Goal: Task Accomplishment & Management: Complete application form

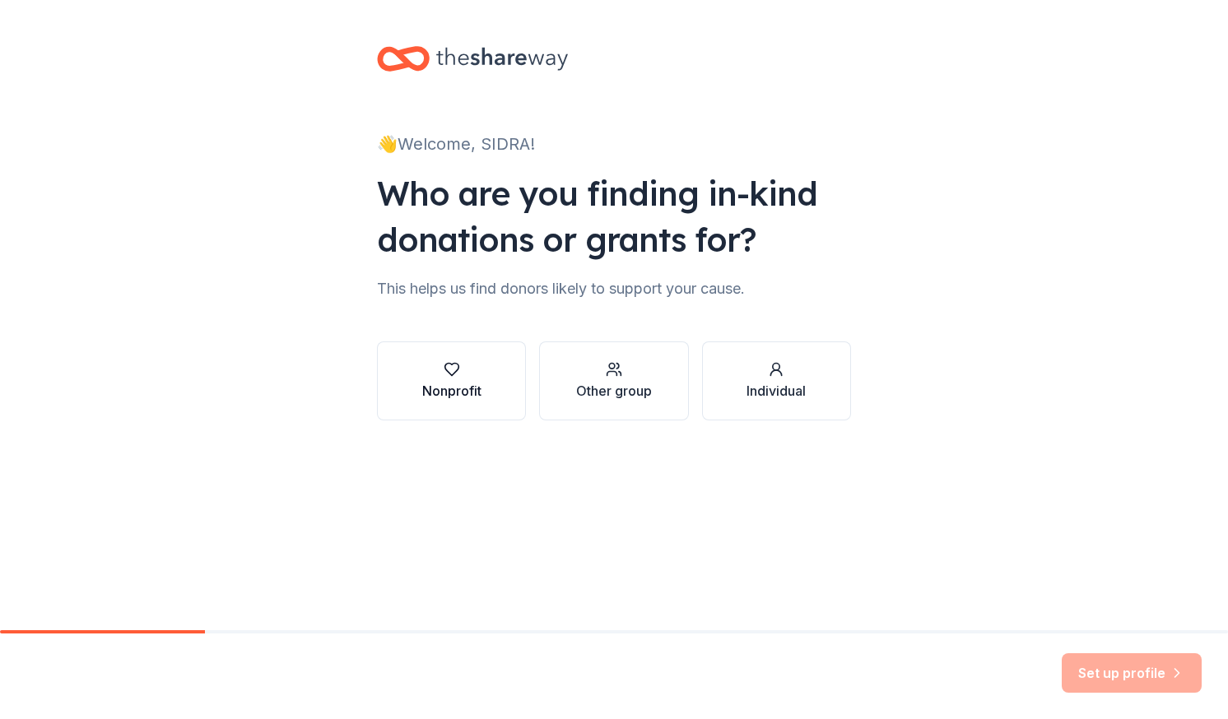
click at [447, 379] on div "Nonprofit" at bounding box center [451, 380] width 59 height 39
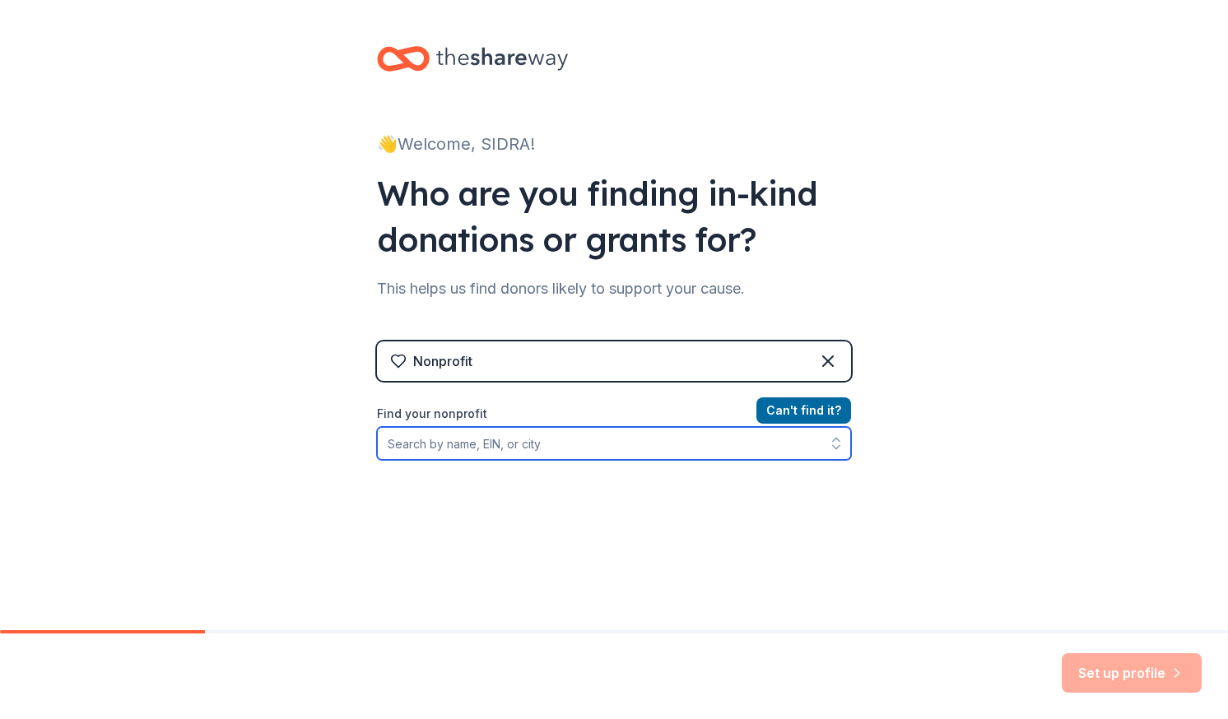
click at [626, 445] on input "Find your nonprofit" at bounding box center [614, 443] width 474 height 33
type input "sahara programs"
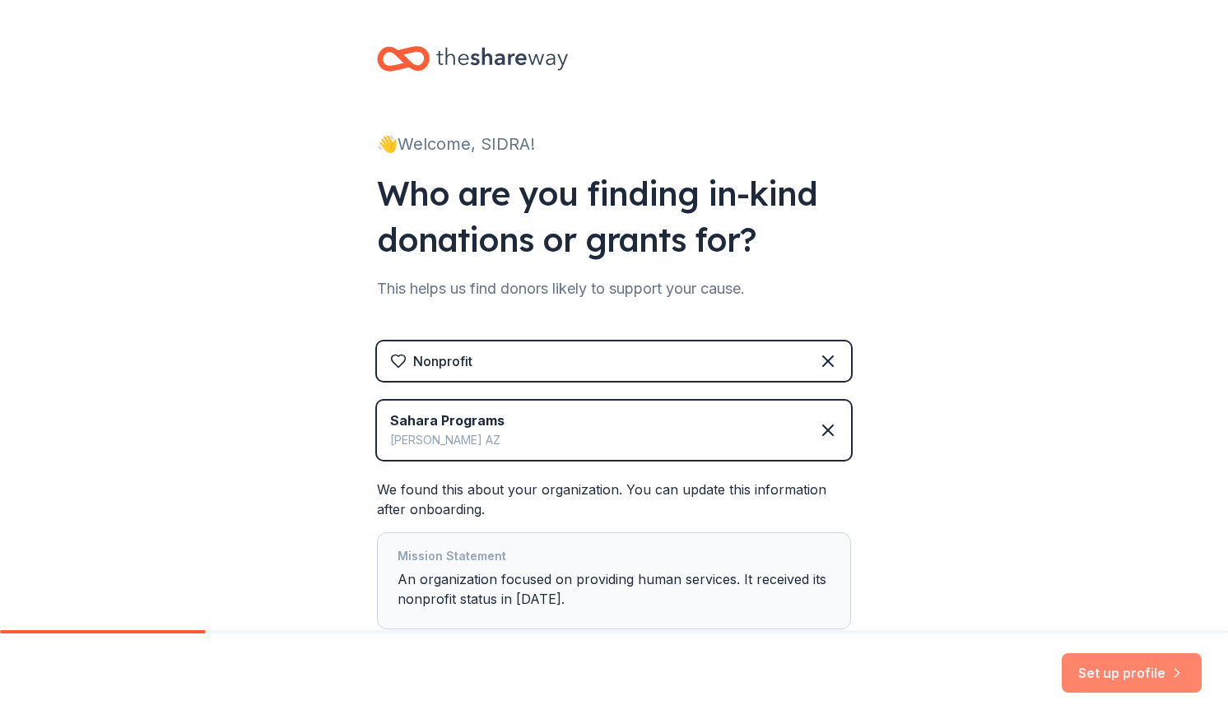
click at [1126, 665] on button "Set up profile" at bounding box center [1132, 672] width 140 height 39
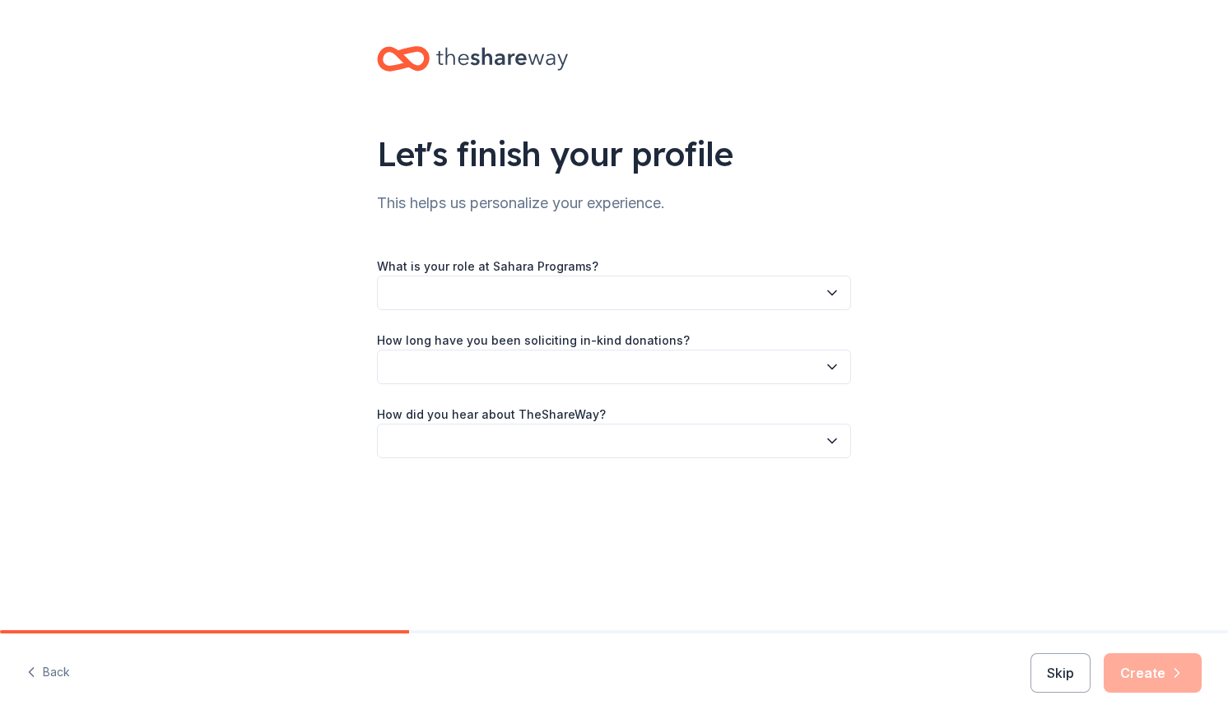
click at [699, 296] on button "button" at bounding box center [614, 293] width 474 height 35
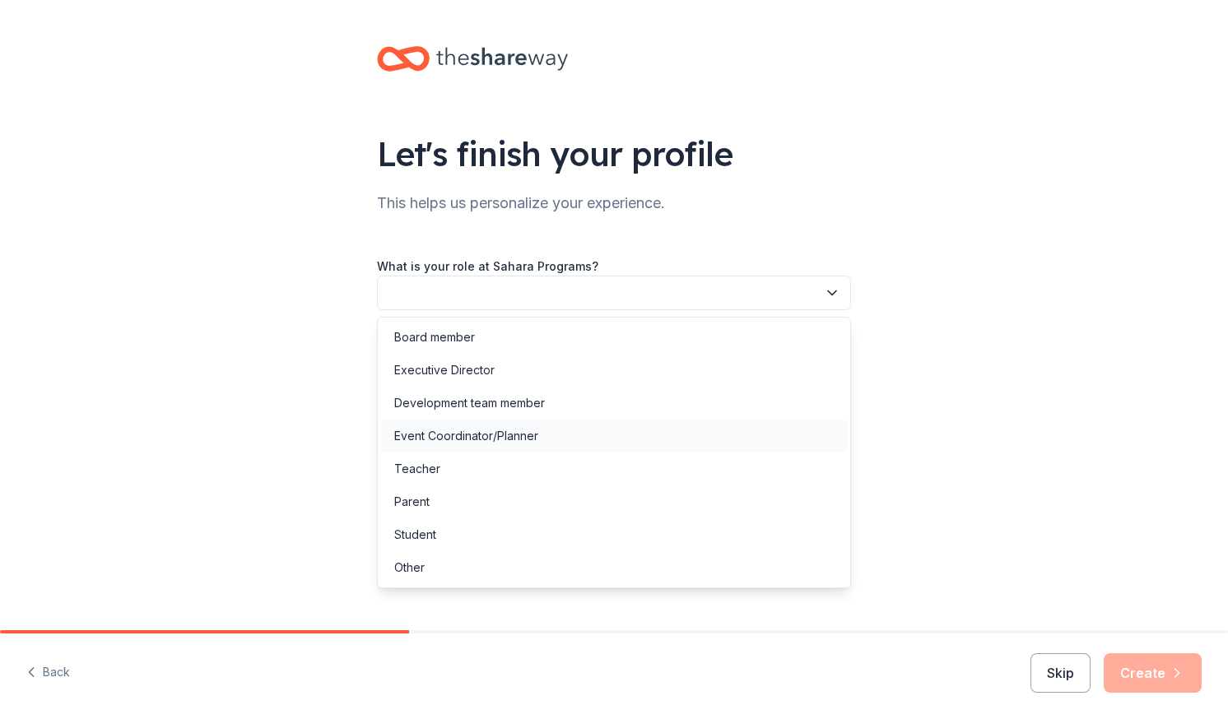
click at [609, 431] on div "Event Coordinator/Planner" at bounding box center [614, 436] width 466 height 33
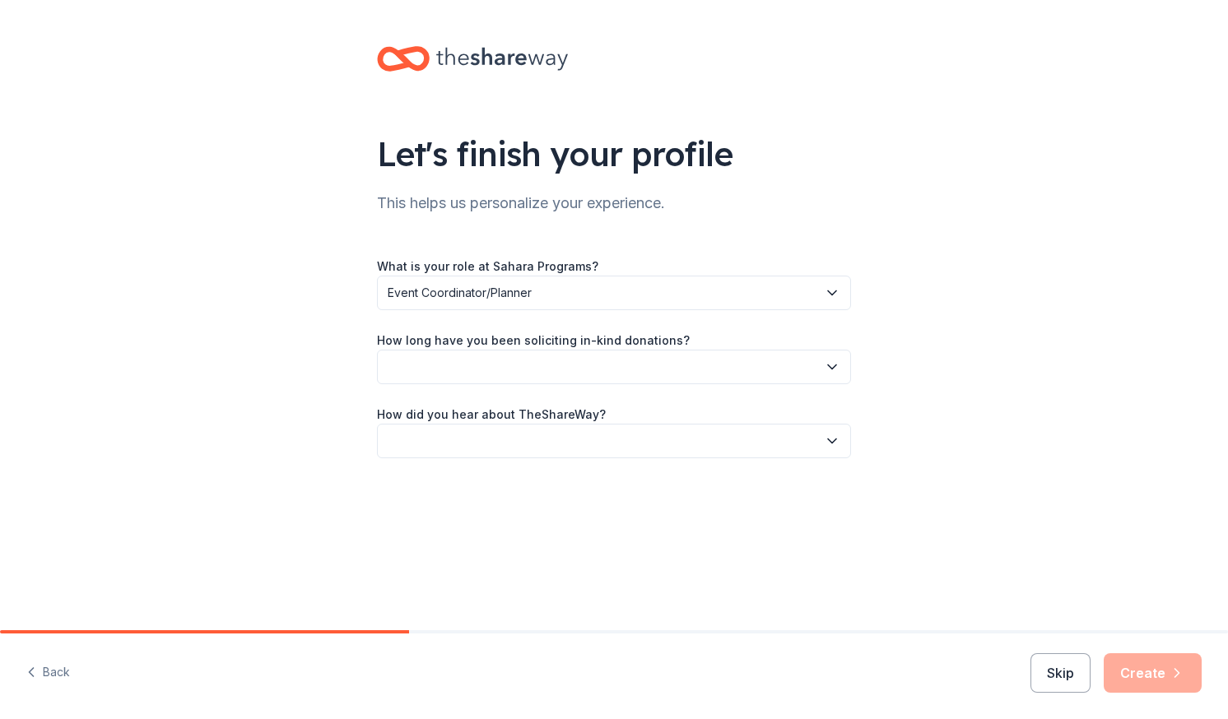
click at [574, 367] on button "button" at bounding box center [614, 367] width 474 height 35
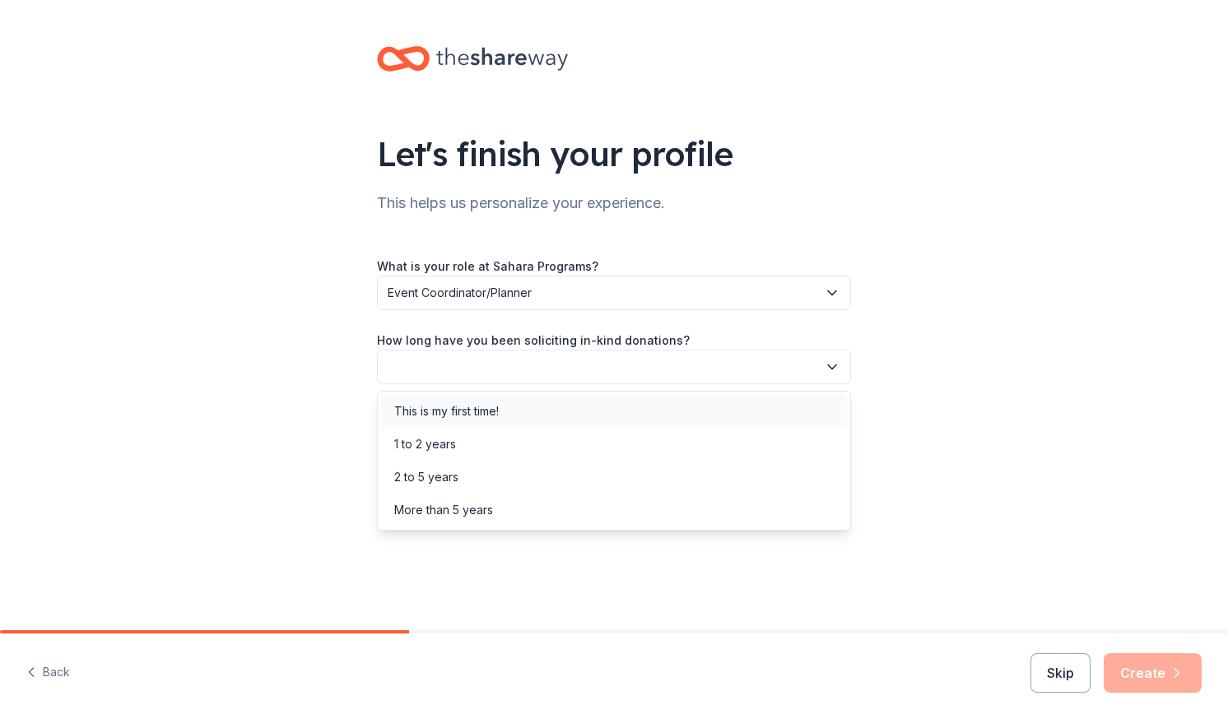
click at [540, 408] on div "This is my first time!" at bounding box center [614, 411] width 466 height 33
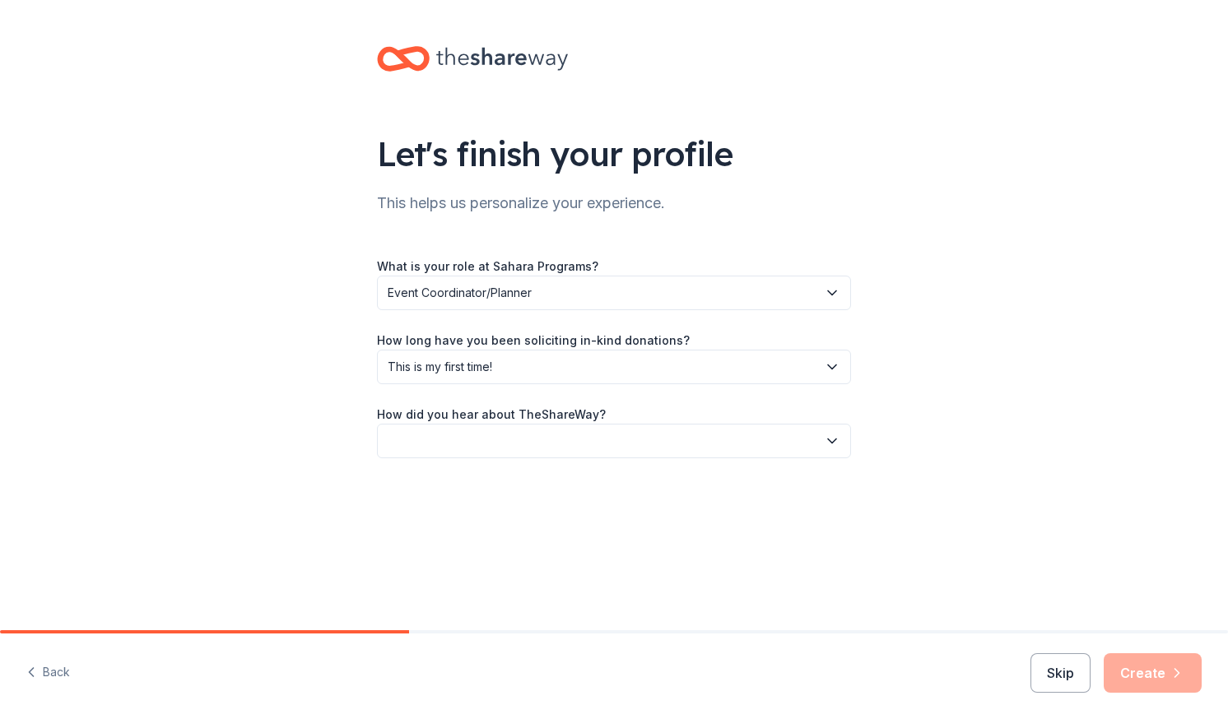
click at [548, 437] on button "button" at bounding box center [614, 441] width 474 height 35
click at [513, 530] on div "Online search" at bounding box center [614, 518] width 466 height 33
click at [1148, 692] on button "Create" at bounding box center [1152, 672] width 98 height 39
click at [1148, 692] on div "Skip Create" at bounding box center [1115, 672] width 171 height 39
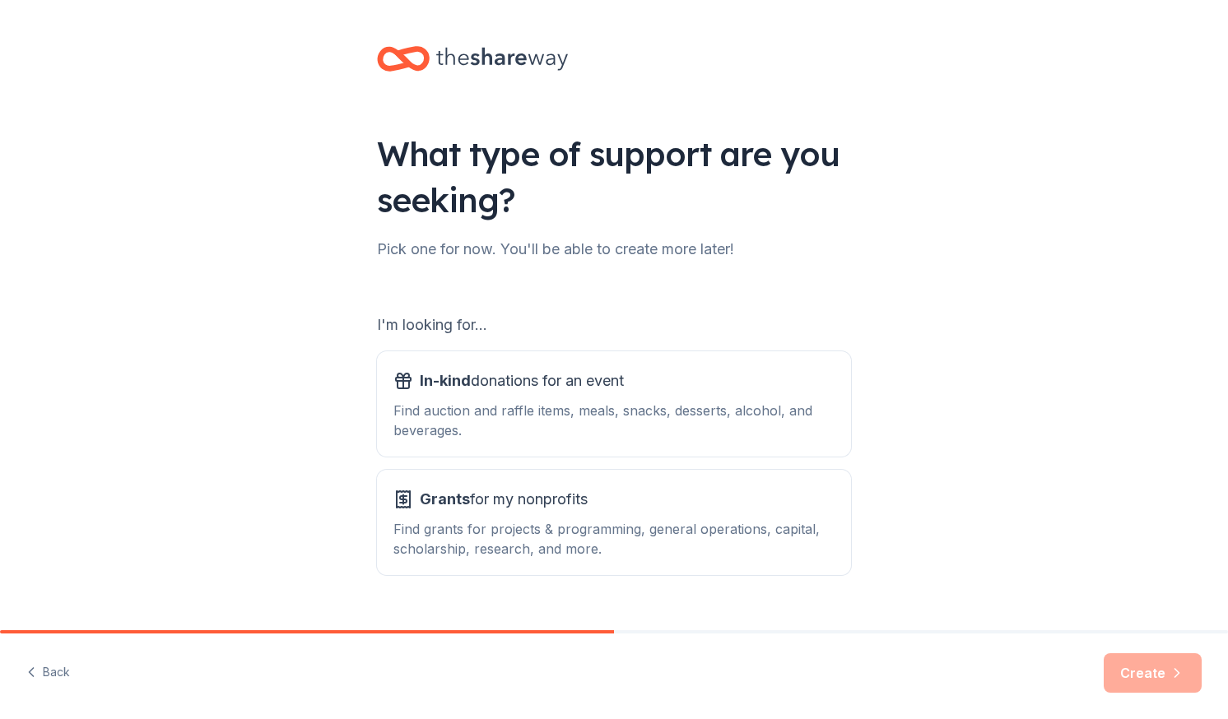
click at [1149, 680] on div "Create" at bounding box center [1152, 672] width 98 height 39
click at [580, 433] on div "Find auction and raffle items, meals, snacks, desserts, alcohol, and beverages." at bounding box center [613, 420] width 441 height 39
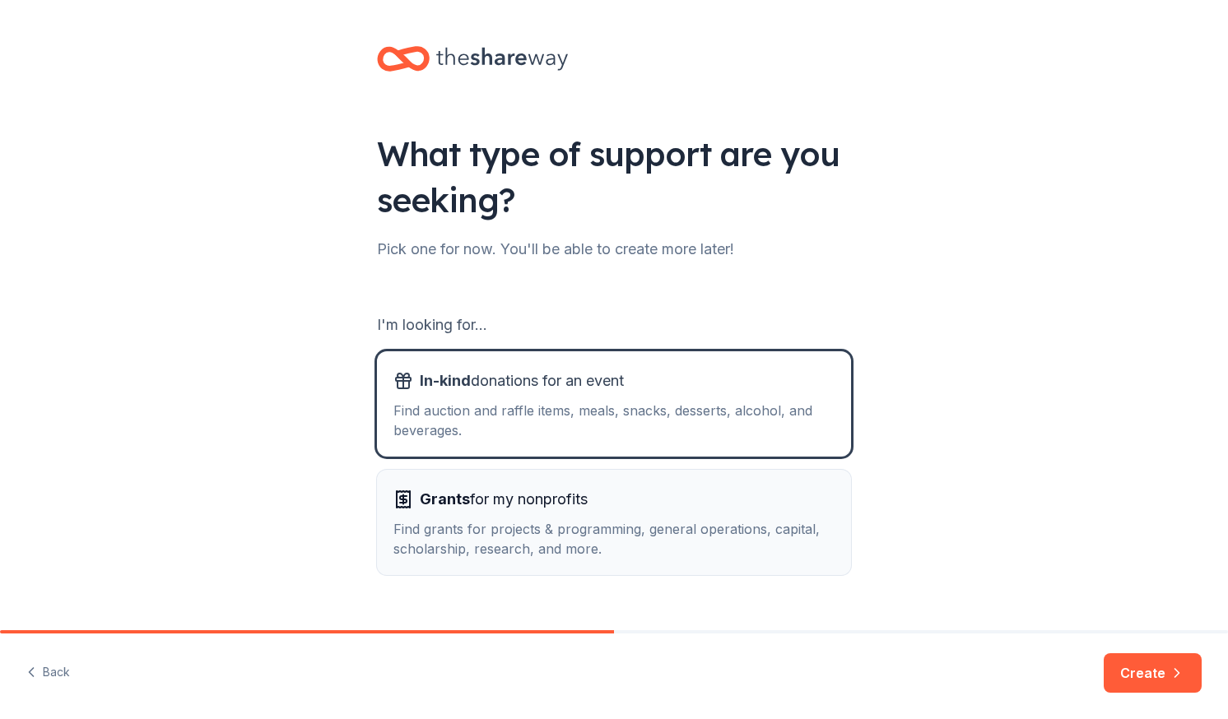
click at [578, 486] on button "Grants for my nonprofits Find grants for projects & programming, general operat…" at bounding box center [614, 522] width 474 height 105
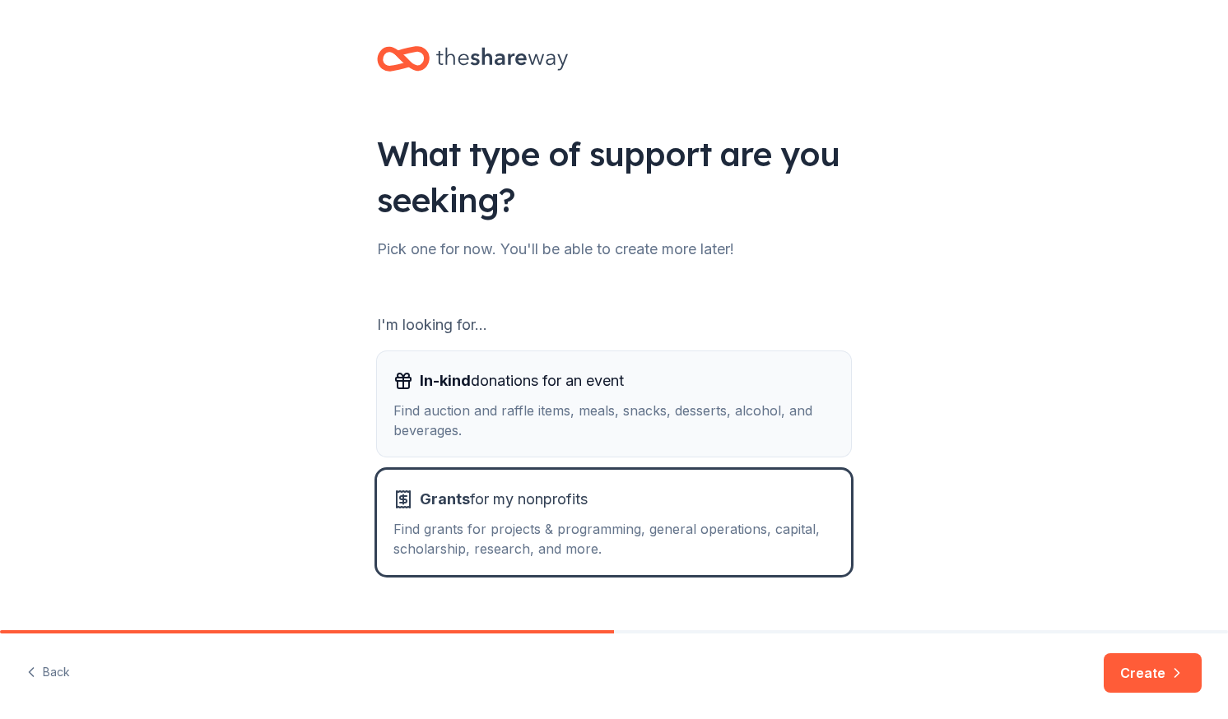
click at [611, 398] on div "In-kind donations for an event Find auction and raffle items, meals, snacks, de…" at bounding box center [613, 404] width 441 height 72
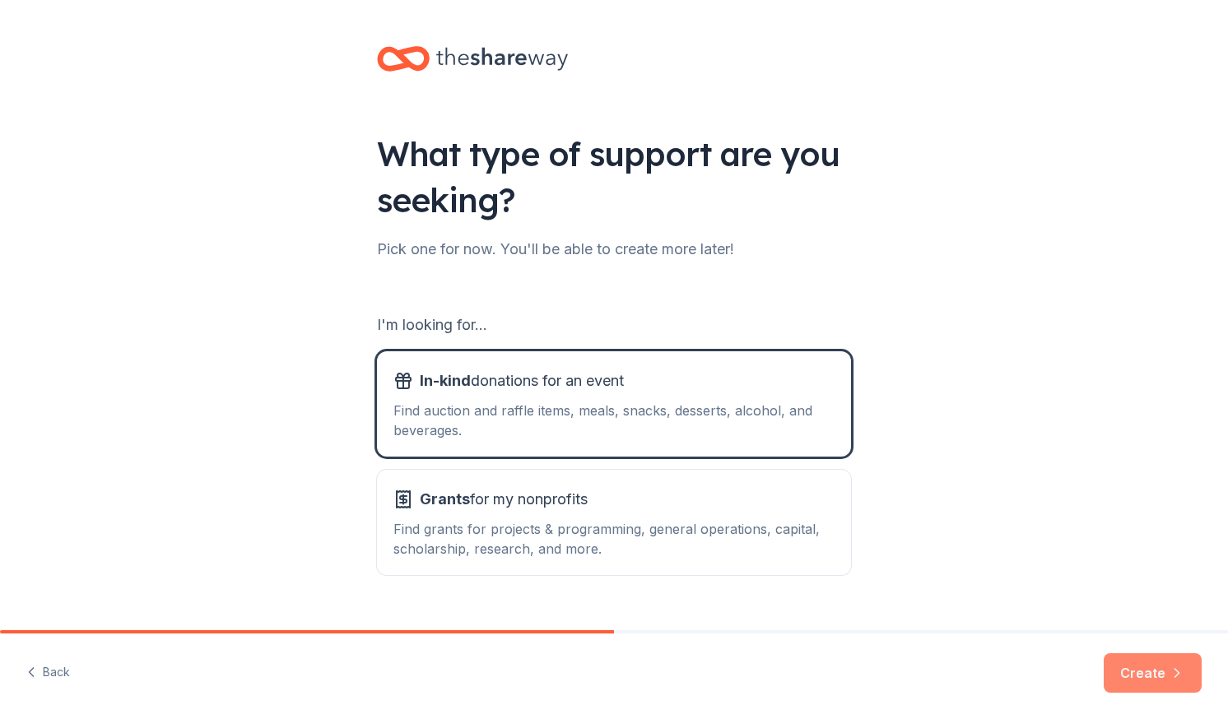
click at [1143, 666] on button "Create" at bounding box center [1152, 672] width 98 height 39
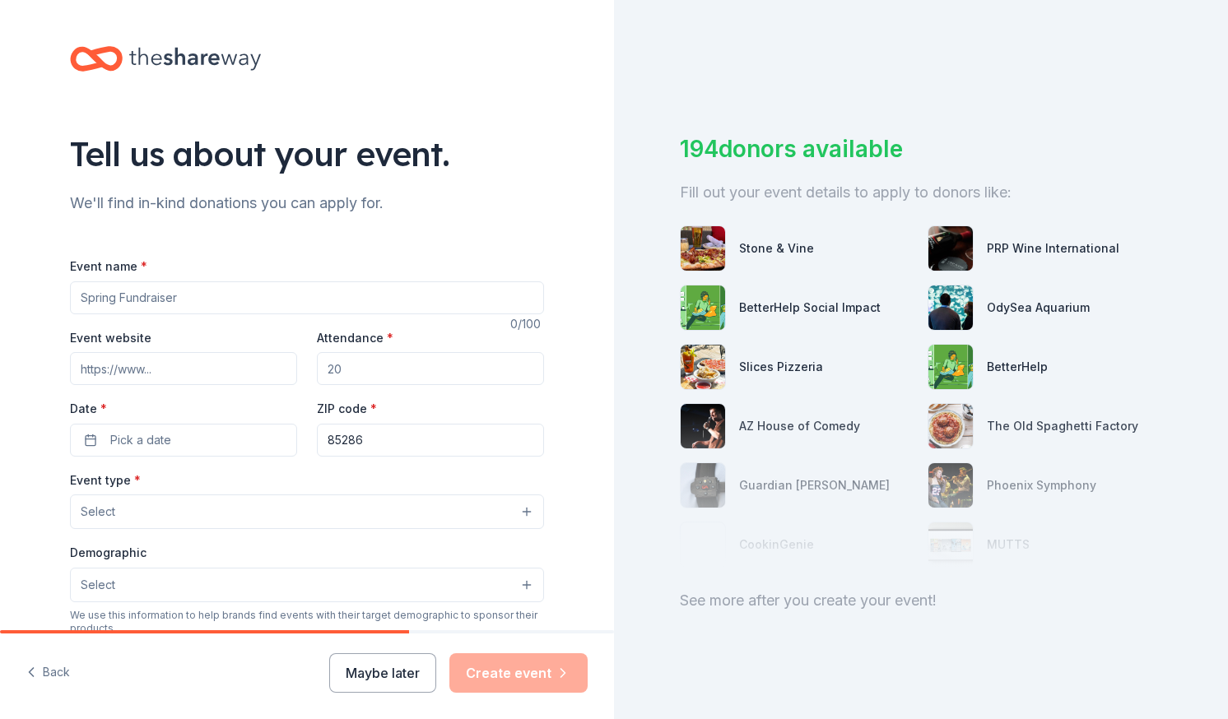
click at [323, 297] on input "Event name *" at bounding box center [307, 297] width 474 height 33
type input "winter drive"
click at [75, 368] on input "saharaprograms.org" at bounding box center [183, 368] width 227 height 33
type input "[DOMAIN_NAME]"
click at [365, 372] on input "Attendance *" at bounding box center [430, 368] width 227 height 33
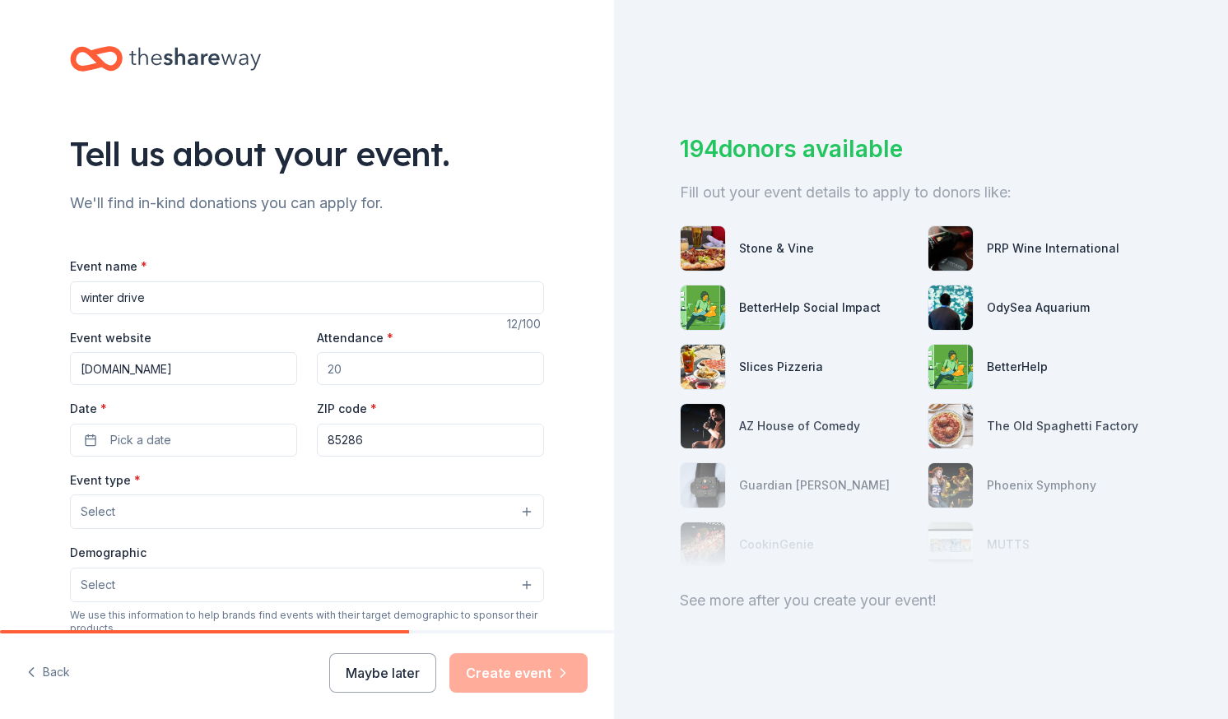
drag, startPoint x: 365, startPoint y: 372, endPoint x: 306, endPoint y: 372, distance: 58.4
click at [306, 372] on div "Event website www.saharaprograms.org Attendance * Date * Pick a date ZIP code *…" at bounding box center [307, 392] width 474 height 129
type input "500"
click at [148, 430] on span "Pick a date" at bounding box center [140, 440] width 61 height 20
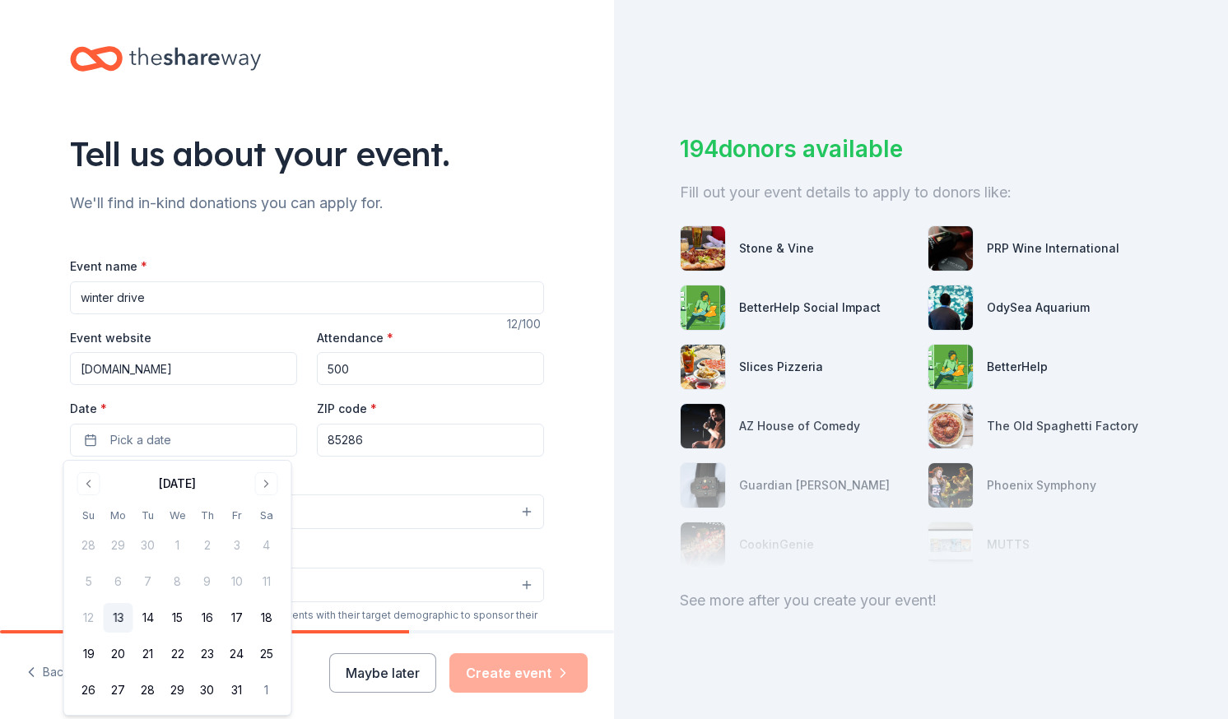
click at [555, 448] on div "Tell us about your event. We'll find in-kind donations you can apply for. Event…" at bounding box center [307, 547] width 527 height 1095
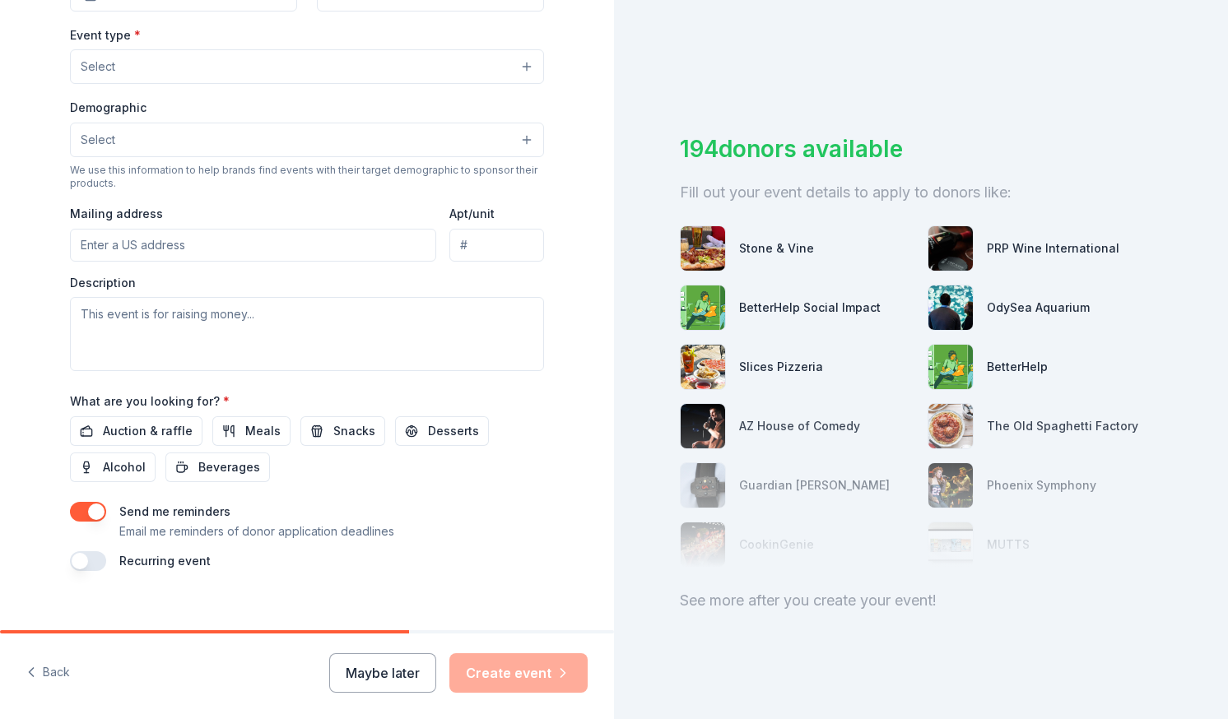
scroll to position [465, 0]
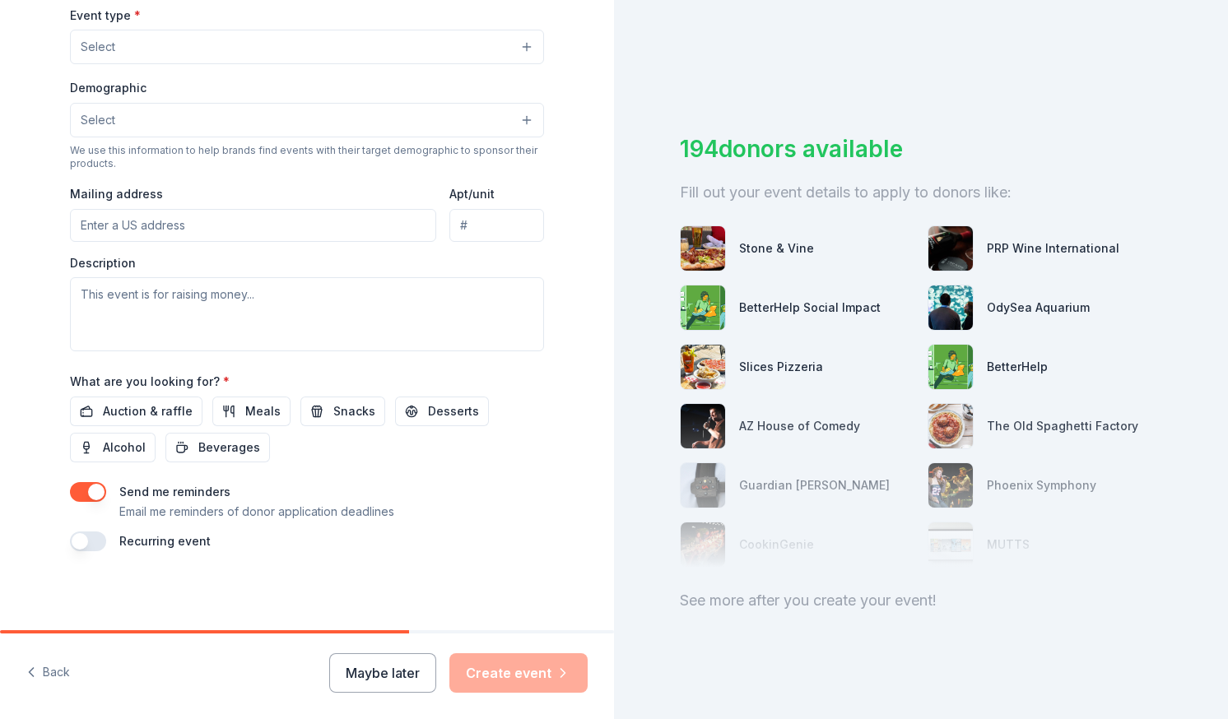
click at [90, 541] on button "button" at bounding box center [88, 542] width 36 height 20
click at [204, 588] on button "October 2026" at bounding box center [161, 590] width 85 height 33
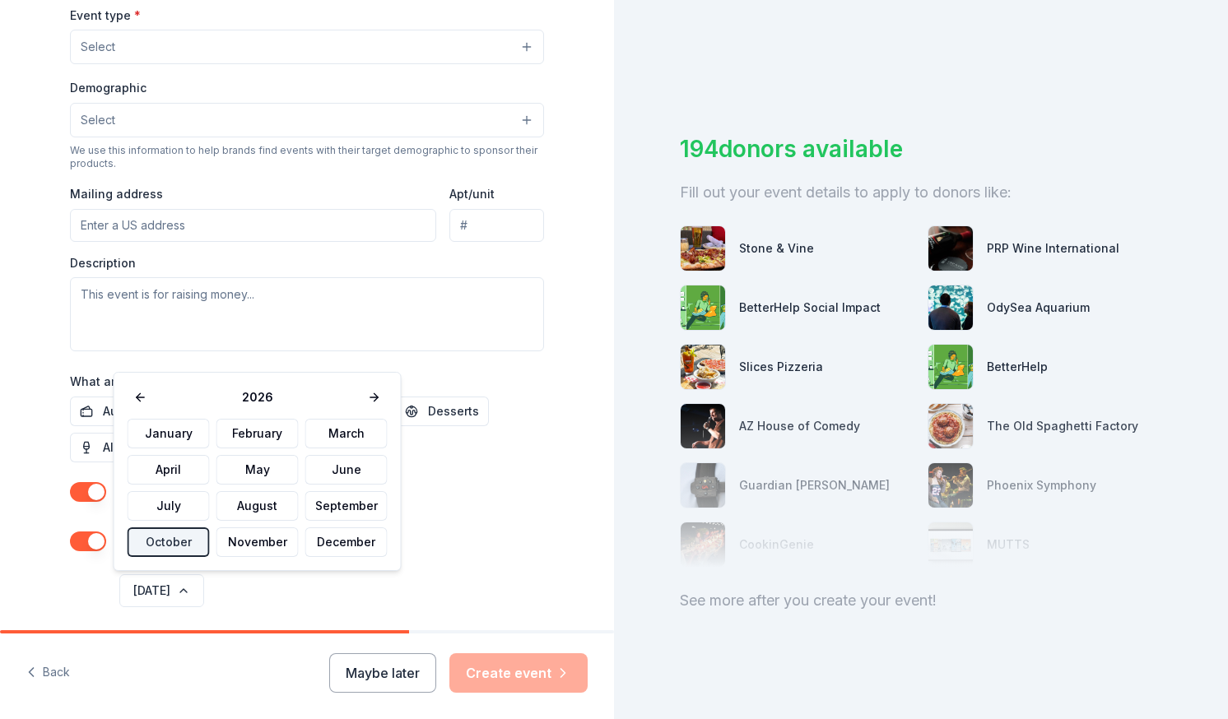
click at [529, 539] on div "Recurring event This is a recurring event. The next event is in:" at bounding box center [307, 551] width 474 height 39
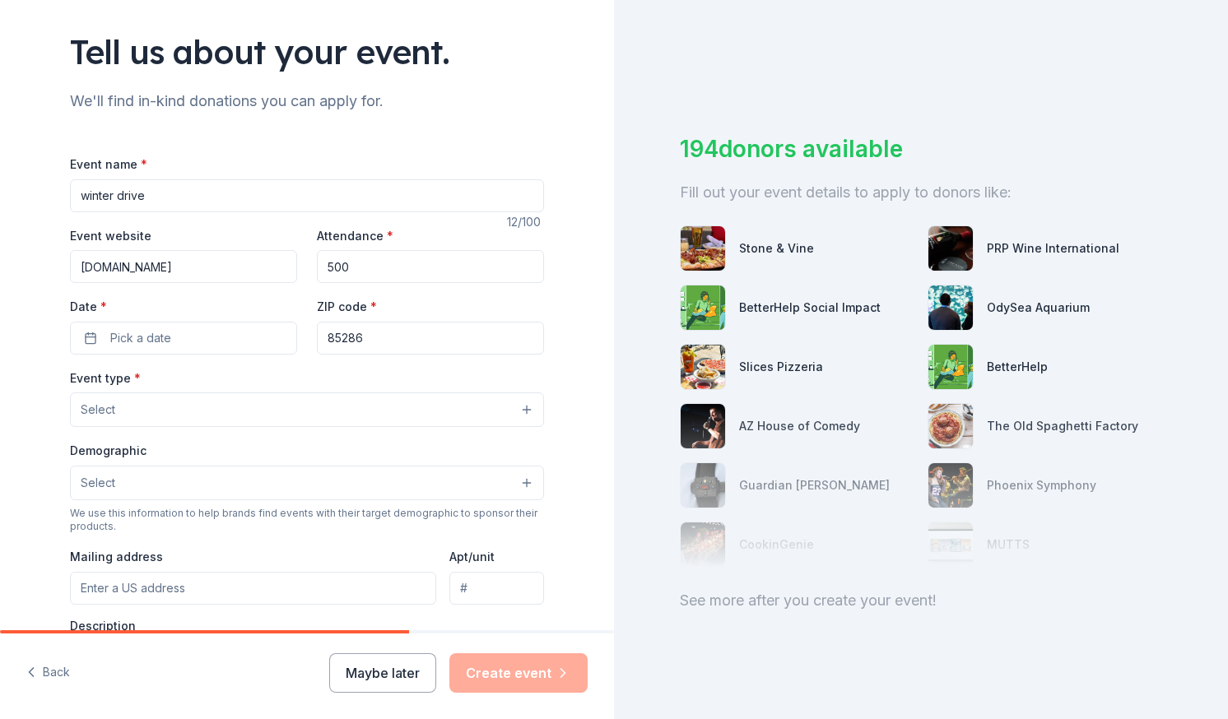
scroll to position [50, 0]
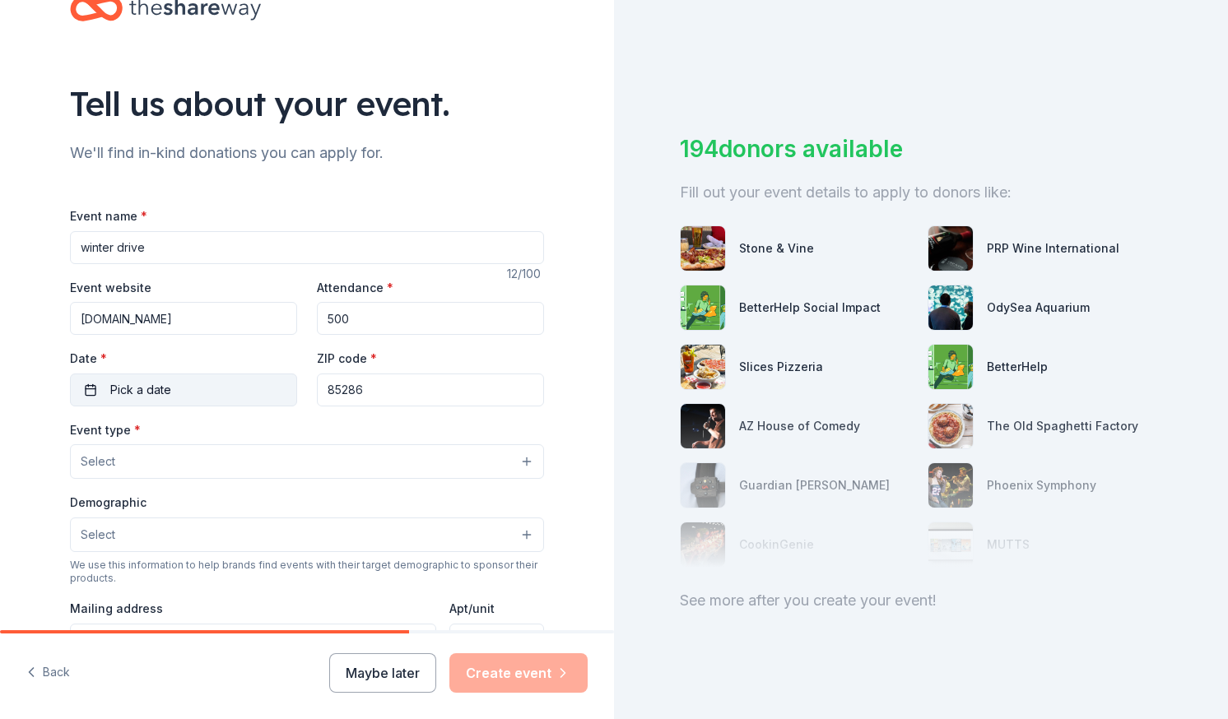
click at [114, 393] on span "Pick a date" at bounding box center [140, 390] width 61 height 20
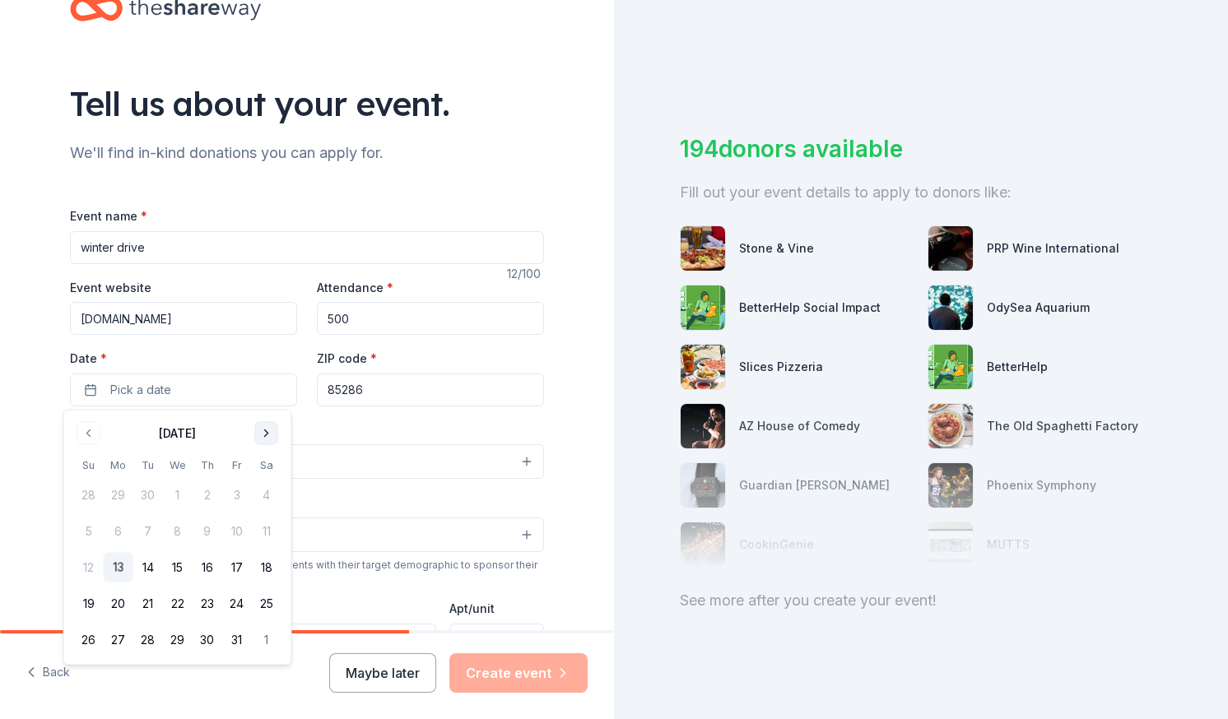
click at [267, 434] on button "Go to next month" at bounding box center [266, 433] width 23 height 23
click at [114, 496] on button "1" at bounding box center [119, 496] width 30 height 30
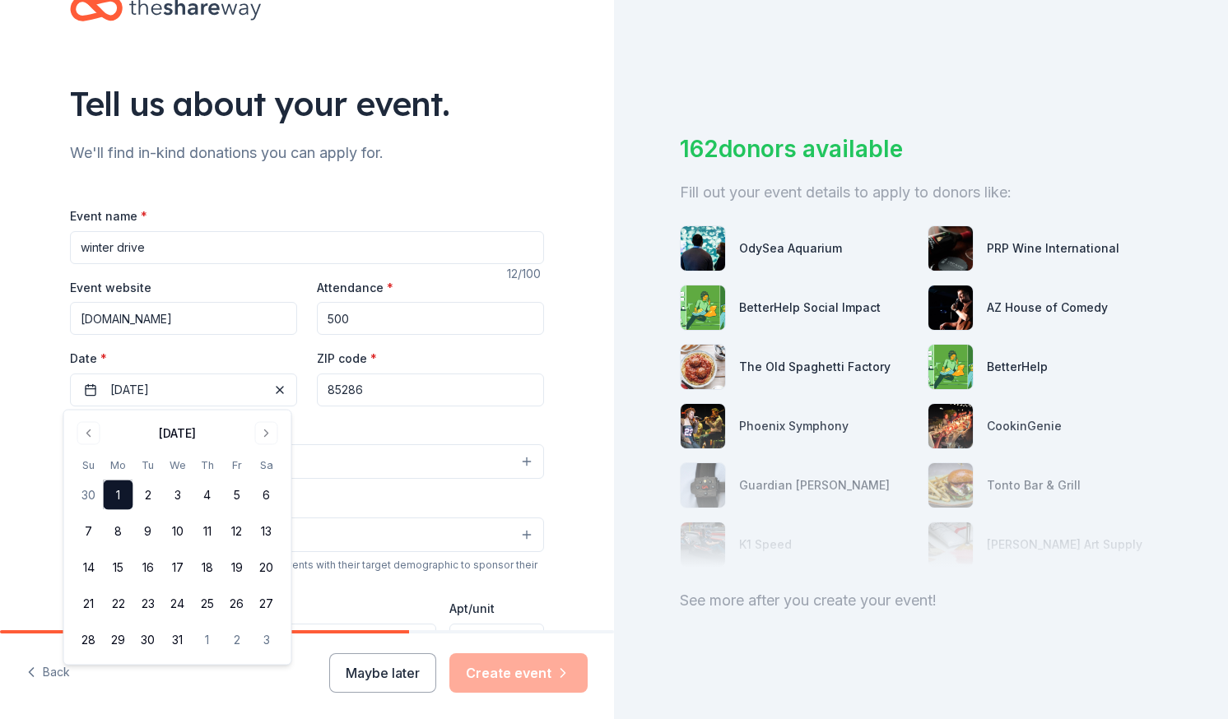
click at [556, 368] on div "Tell us about your event. We'll find in-kind donations you can apply for. Event…" at bounding box center [307, 527] width 527 height 1155
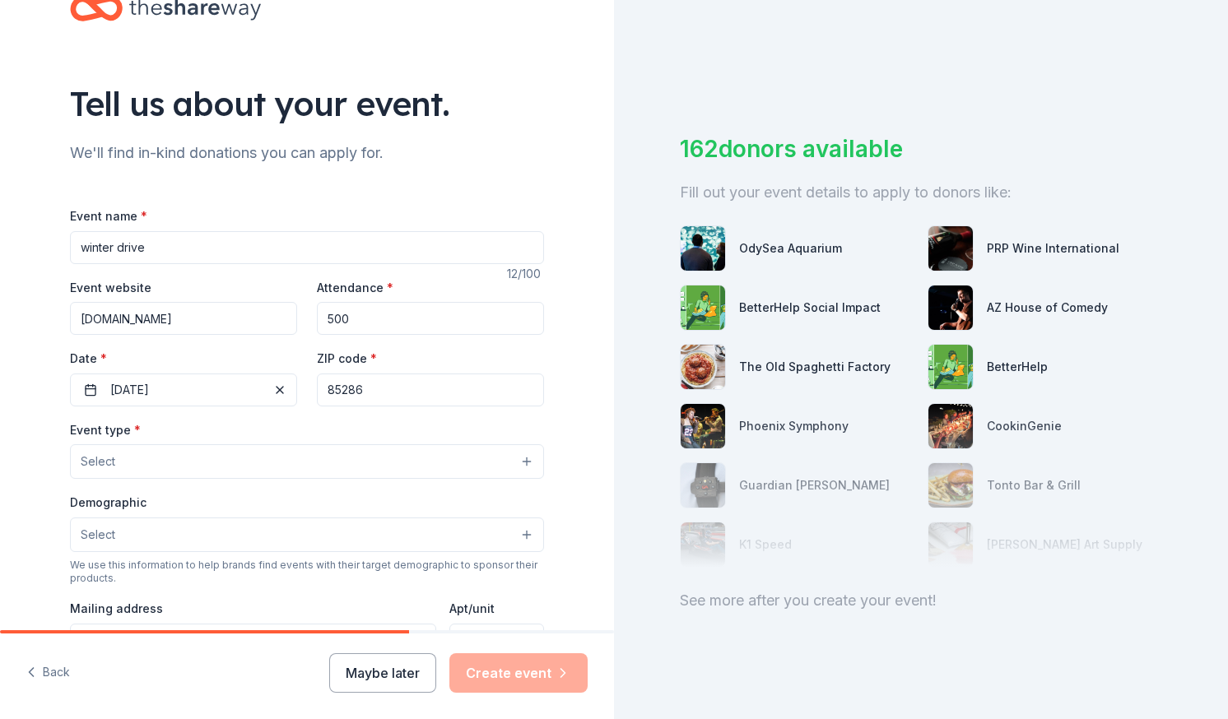
drag, startPoint x: 213, startPoint y: 237, endPoint x: -3, endPoint y: 273, distance: 219.4
click at [0, 273] on html "Tell us about your event. We'll find in-kind donations you can apply for. Event…" at bounding box center [614, 359] width 1228 height 719
type input "WINTER GIVE AWAY"
click at [558, 350] on div "Tell us about your event. We'll find in-kind donations you can apply for. Event…" at bounding box center [307, 527] width 527 height 1155
click at [394, 323] on input "500" at bounding box center [430, 318] width 227 height 33
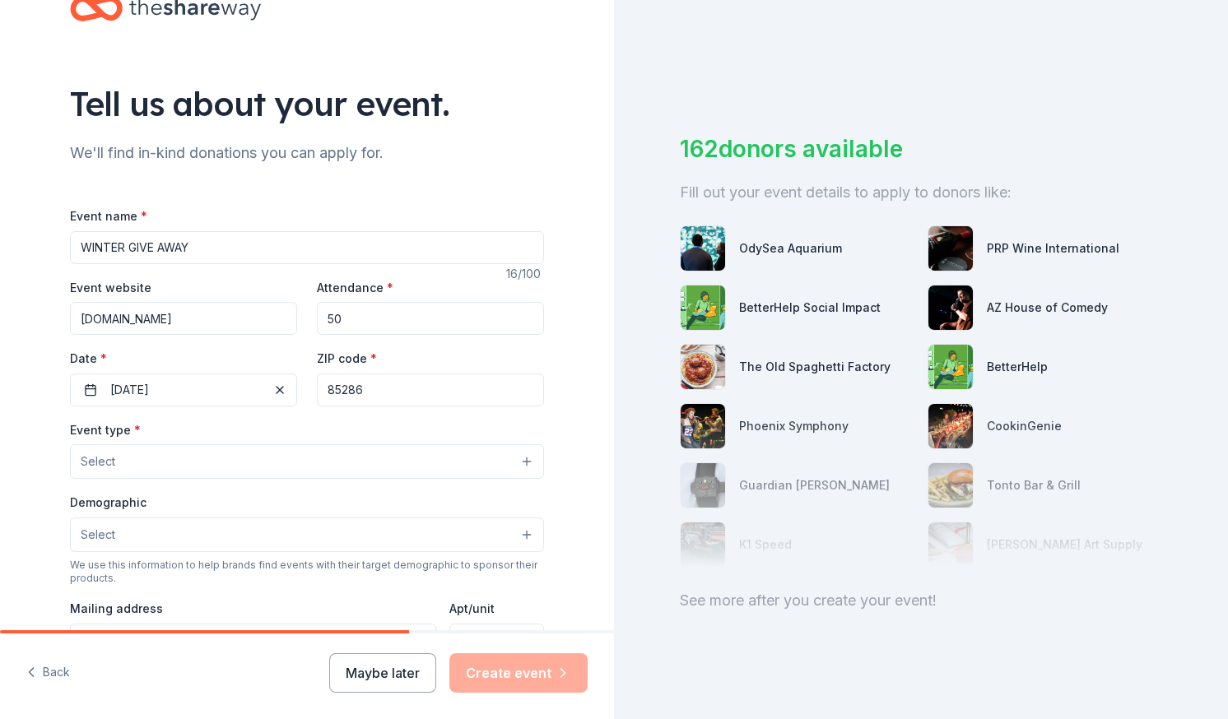
type input "5"
type input "3000"
click at [569, 379] on div "Tell us about your event. We'll find in-kind donations you can apply for. Event…" at bounding box center [307, 527] width 614 height 1155
drag, startPoint x: 380, startPoint y: 386, endPoint x: 200, endPoint y: 451, distance: 191.6
click at [200, 451] on div "Event name * WINTER GIVE AWAY 16 /100 Event website www.saharaprograms.org Atte…" at bounding box center [307, 616] width 474 height 820
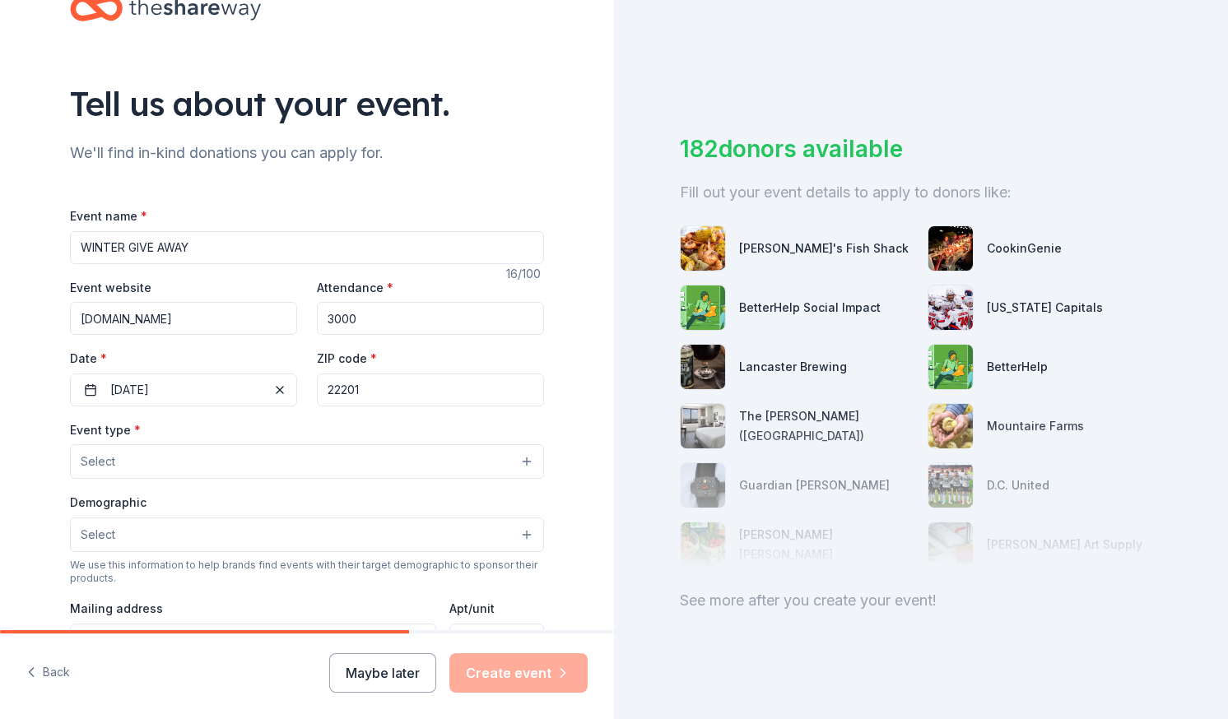
type input "22201"
click at [356, 460] on button "Select" at bounding box center [307, 461] width 474 height 35
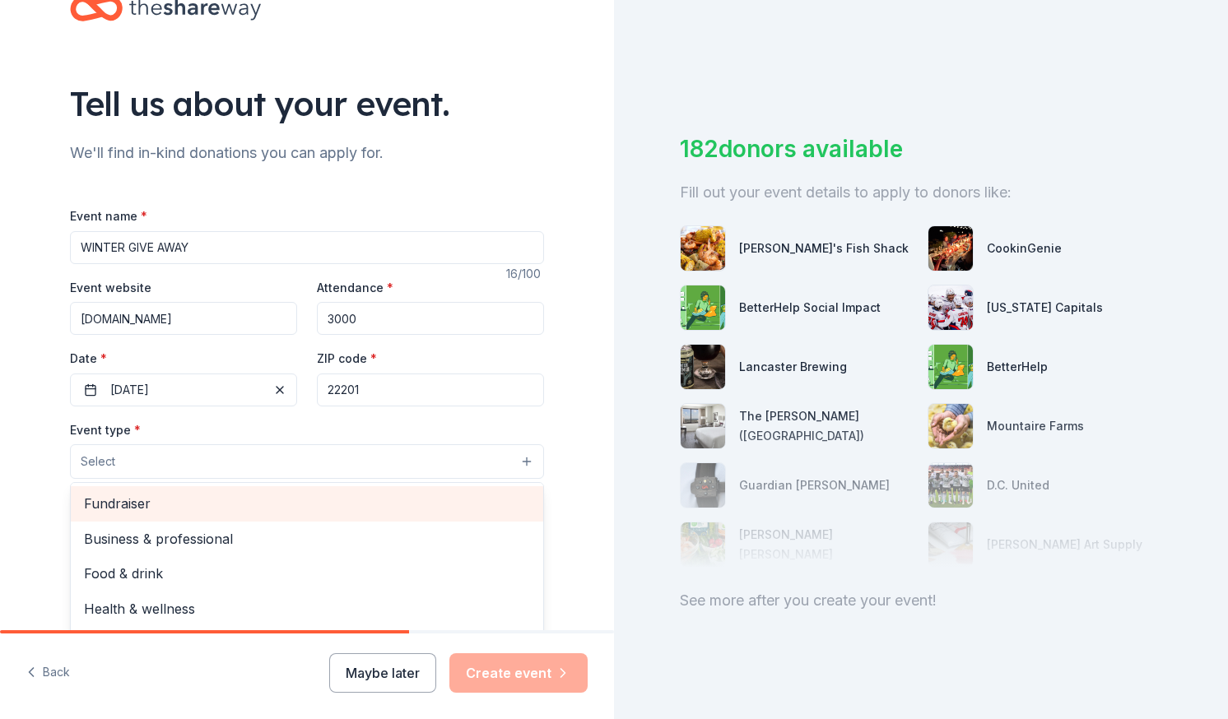
click at [271, 494] on span "Fundraiser" at bounding box center [307, 503] width 446 height 21
click at [231, 515] on span "Business & professional" at bounding box center [307, 505] width 446 height 21
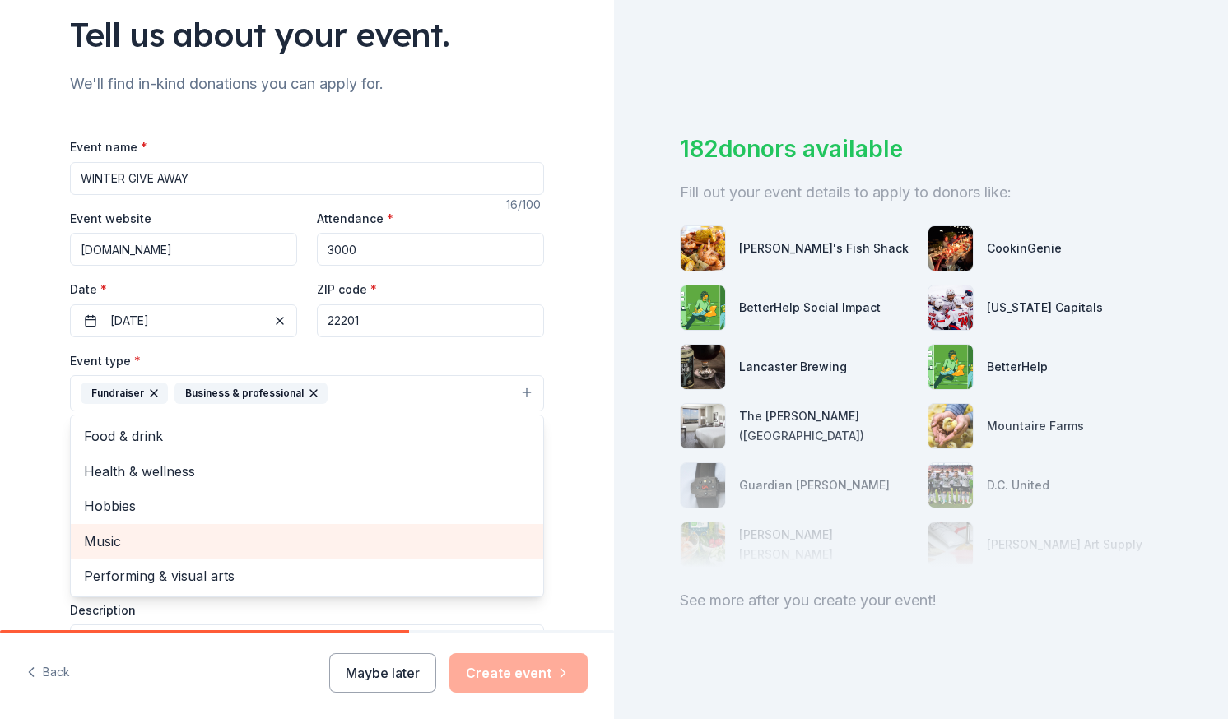
scroll to position [149, 0]
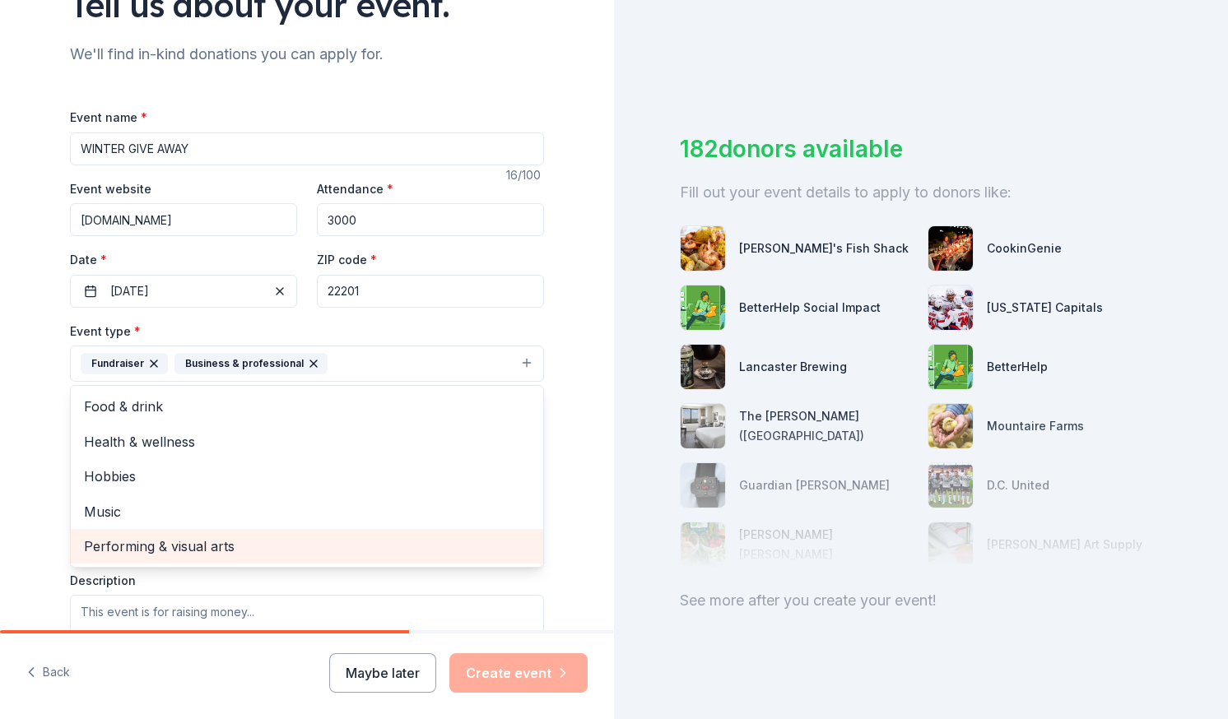
click at [396, 539] on span "Performing & visual arts" at bounding box center [307, 546] width 446 height 21
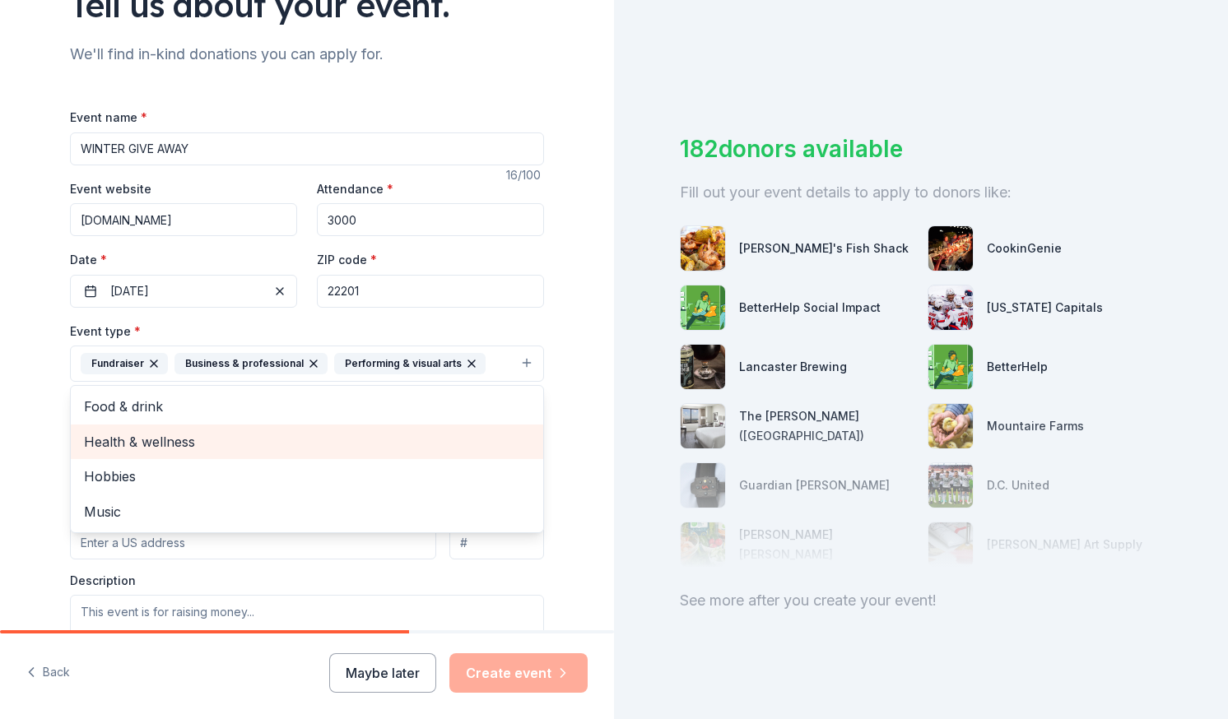
click at [234, 443] on span "Health & wellness" at bounding box center [307, 441] width 446 height 21
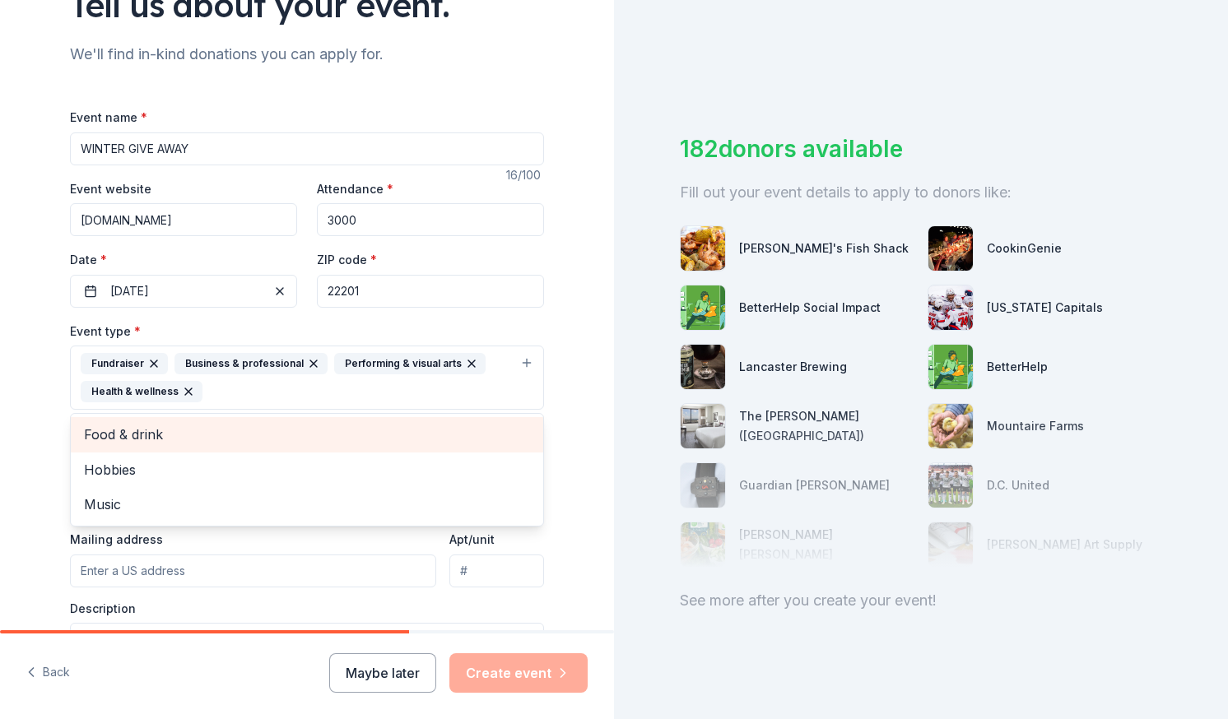
click at [225, 444] on span "Food & drink" at bounding box center [307, 434] width 446 height 21
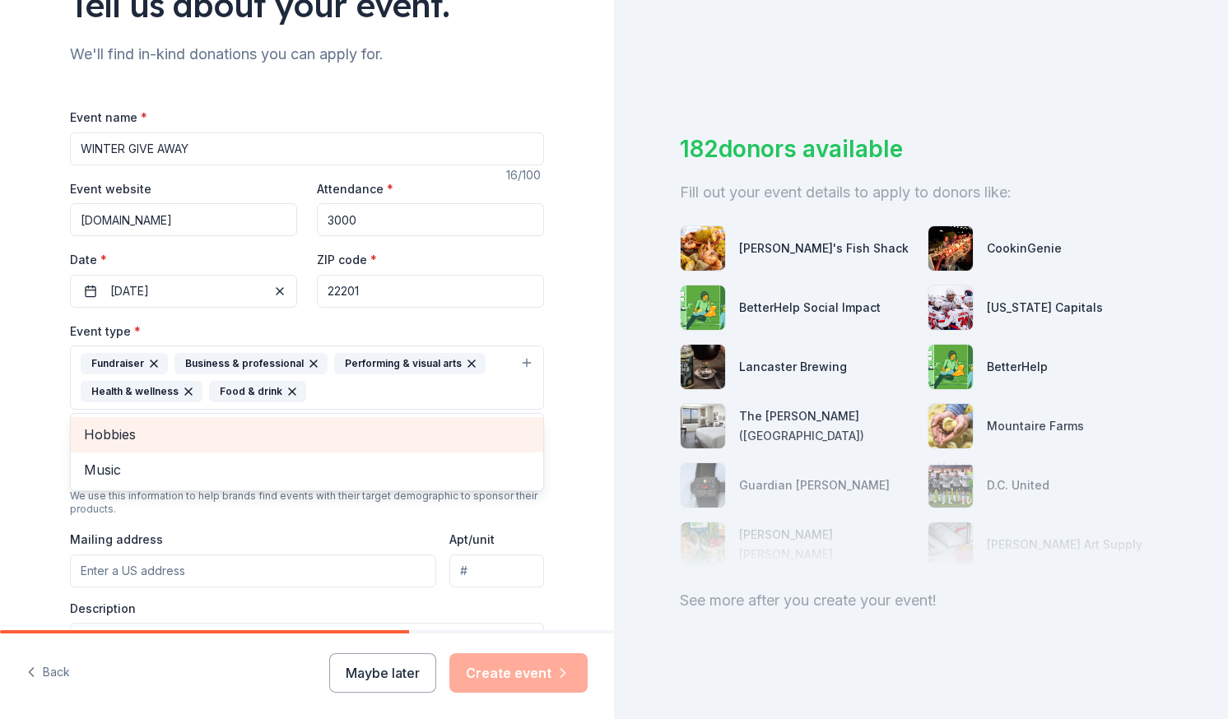
click at [207, 440] on span "Hobbies" at bounding box center [307, 434] width 446 height 21
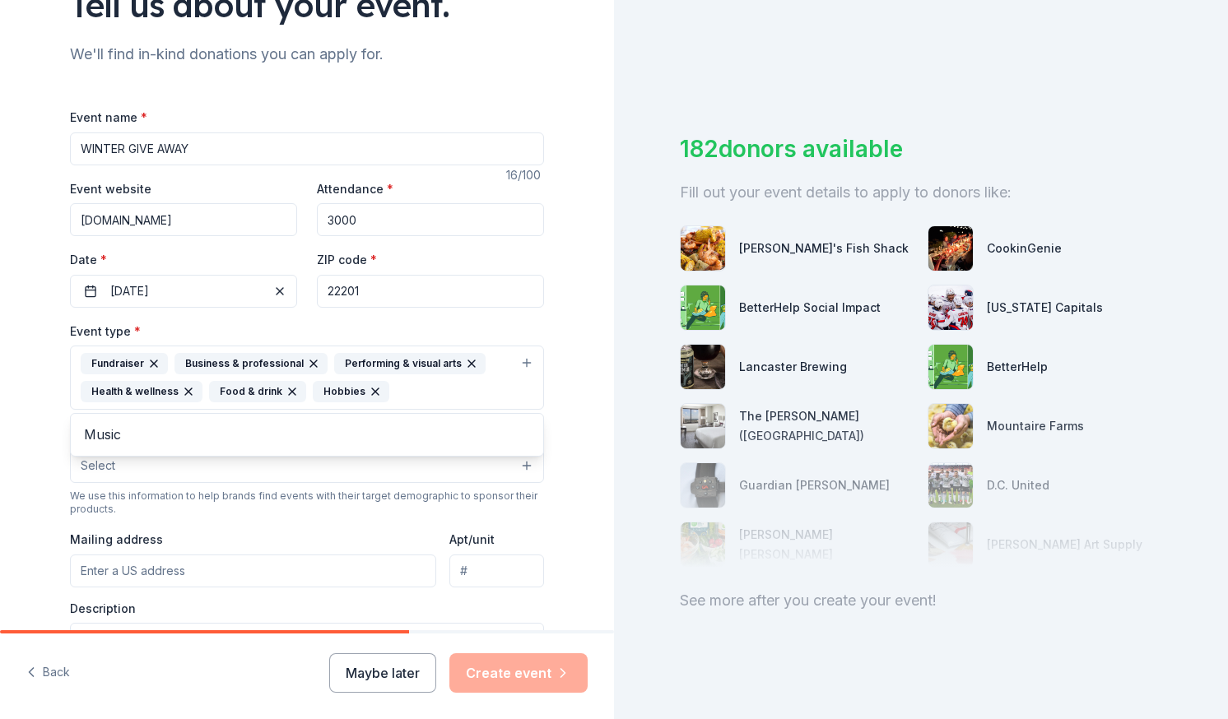
click at [298, 468] on div "Event type * Fundraiser Business & professional Performing & visual arts Health…" at bounding box center [307, 509] width 474 height 376
click at [298, 468] on button "Select" at bounding box center [307, 465] width 474 height 35
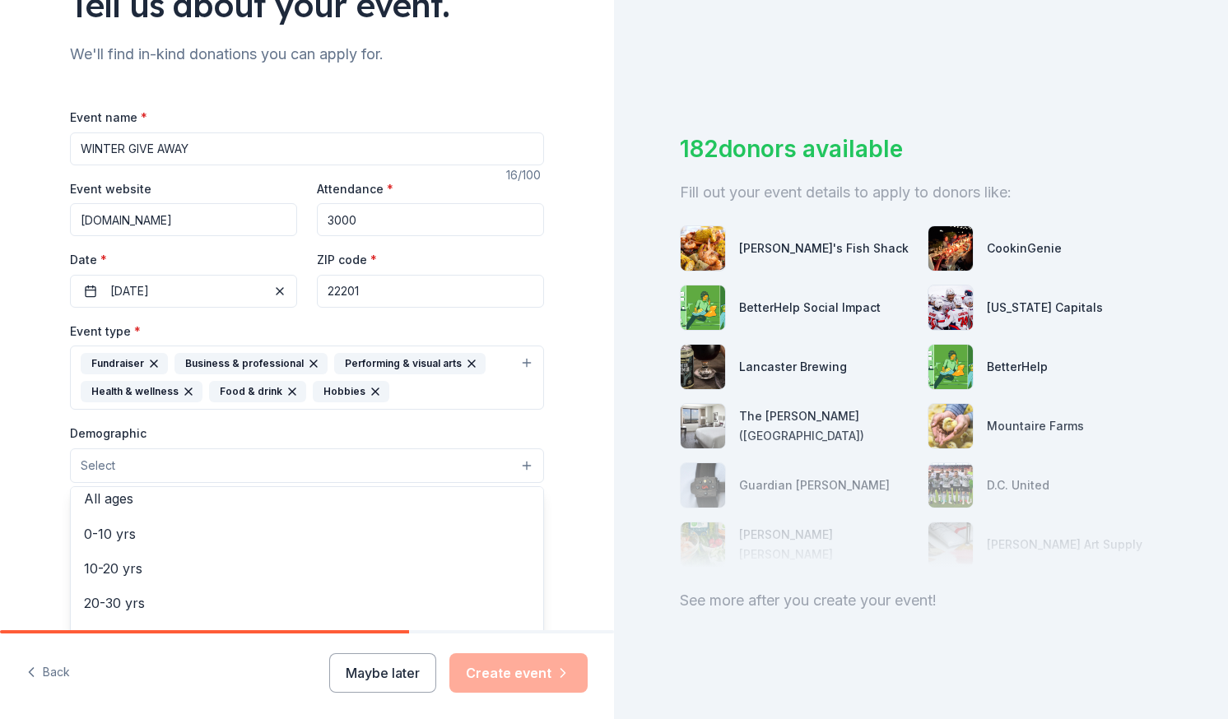
scroll to position [120, 0]
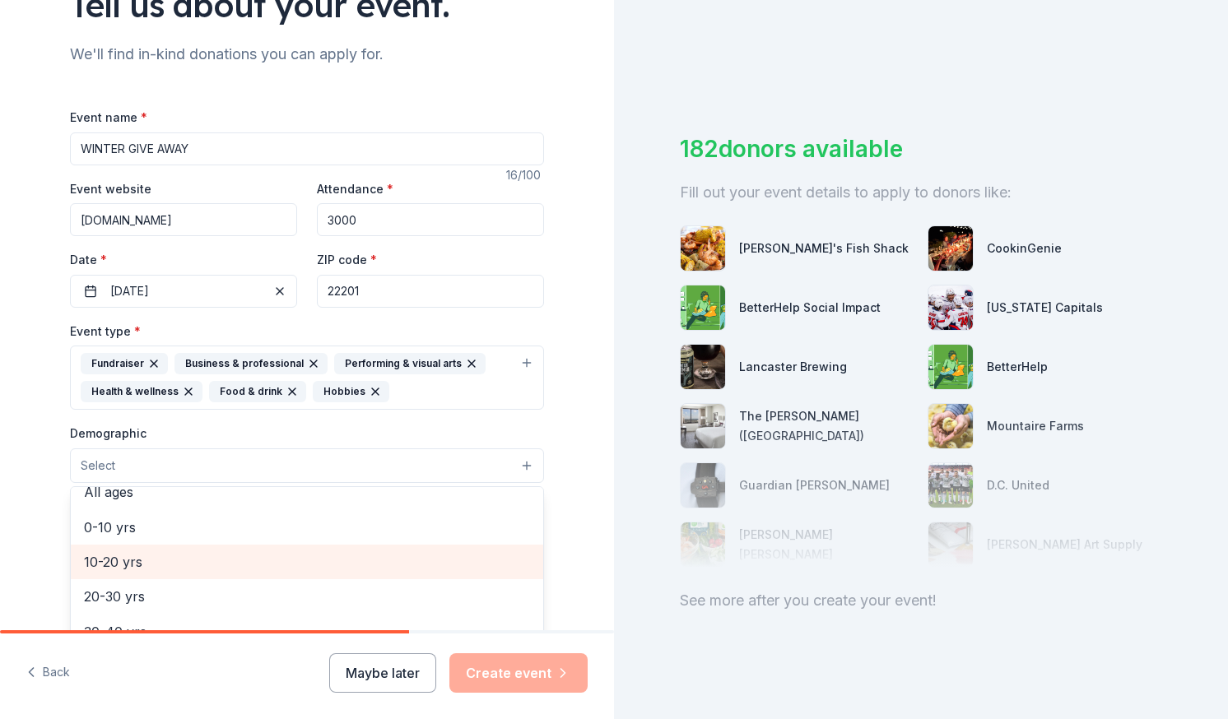
click at [221, 560] on span "10-20 yrs" at bounding box center [307, 561] width 446 height 21
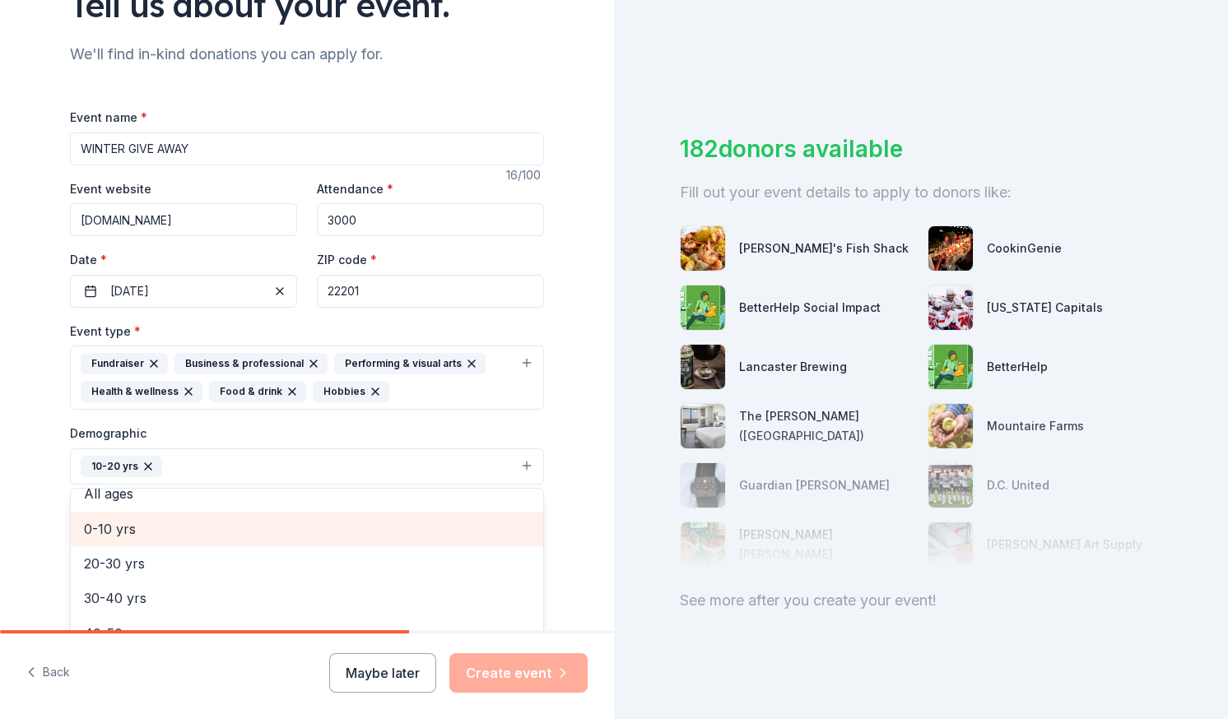
click at [218, 532] on span "0-10 yrs" at bounding box center [307, 528] width 446 height 21
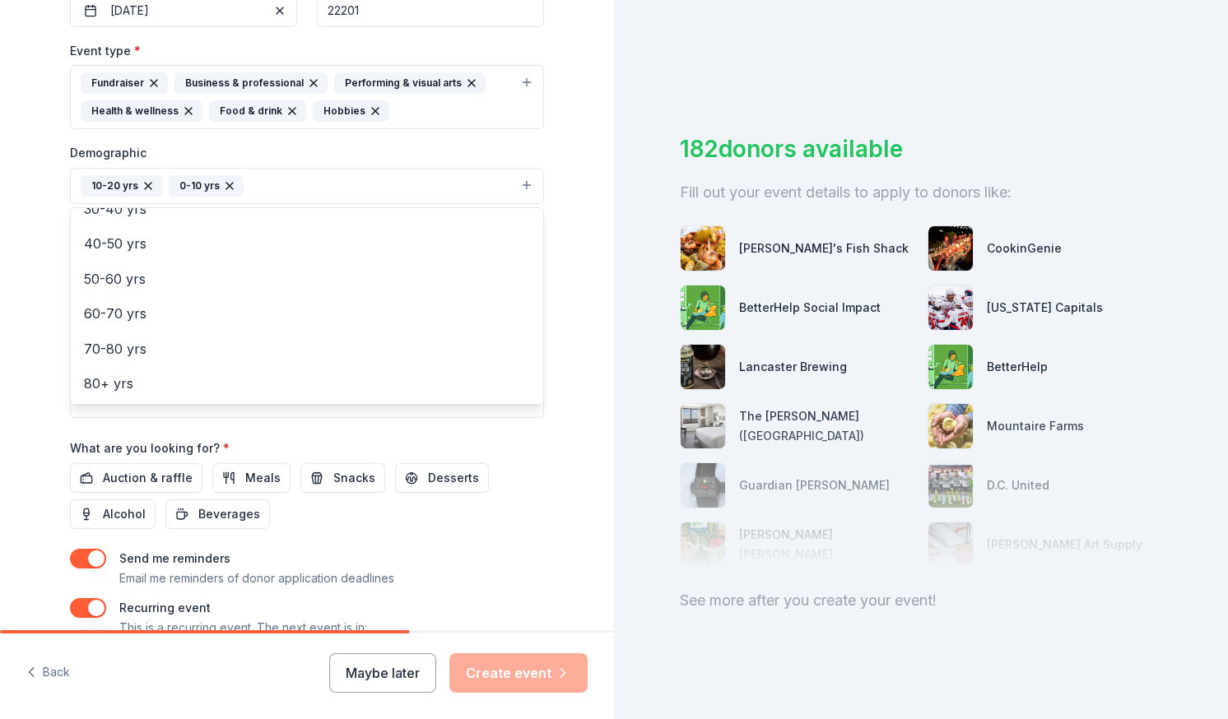
scroll to position [434, 0]
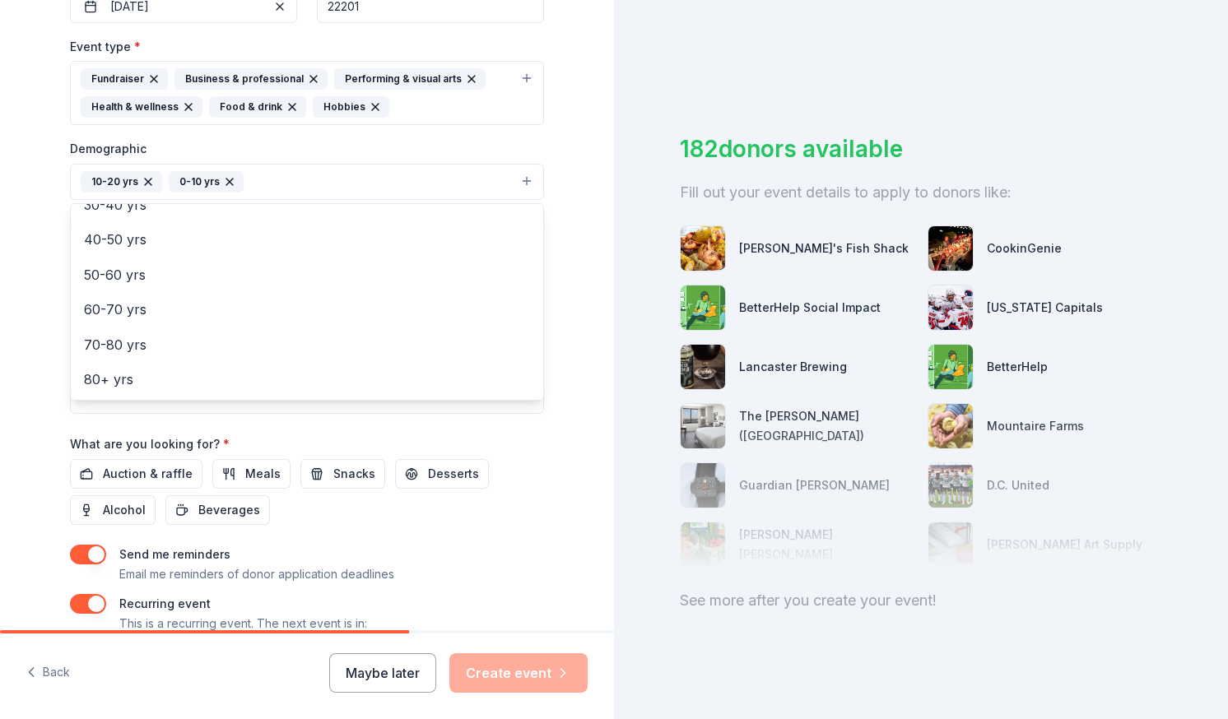
click at [416, 527] on div "Event name * WINTER GIVE AWAY 16 /100 Event website www.saharaprograms.org Atte…" at bounding box center [307, 247] width 474 height 851
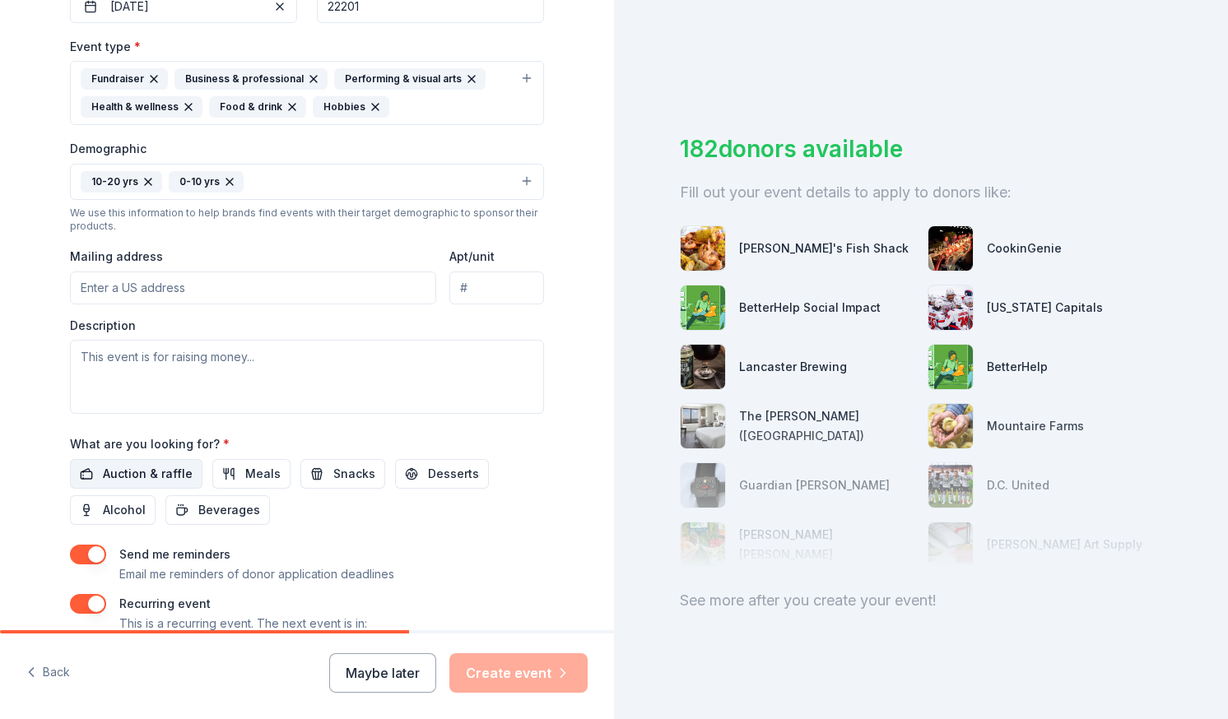
click at [173, 478] on span "Auction & raffle" at bounding box center [148, 474] width 90 height 20
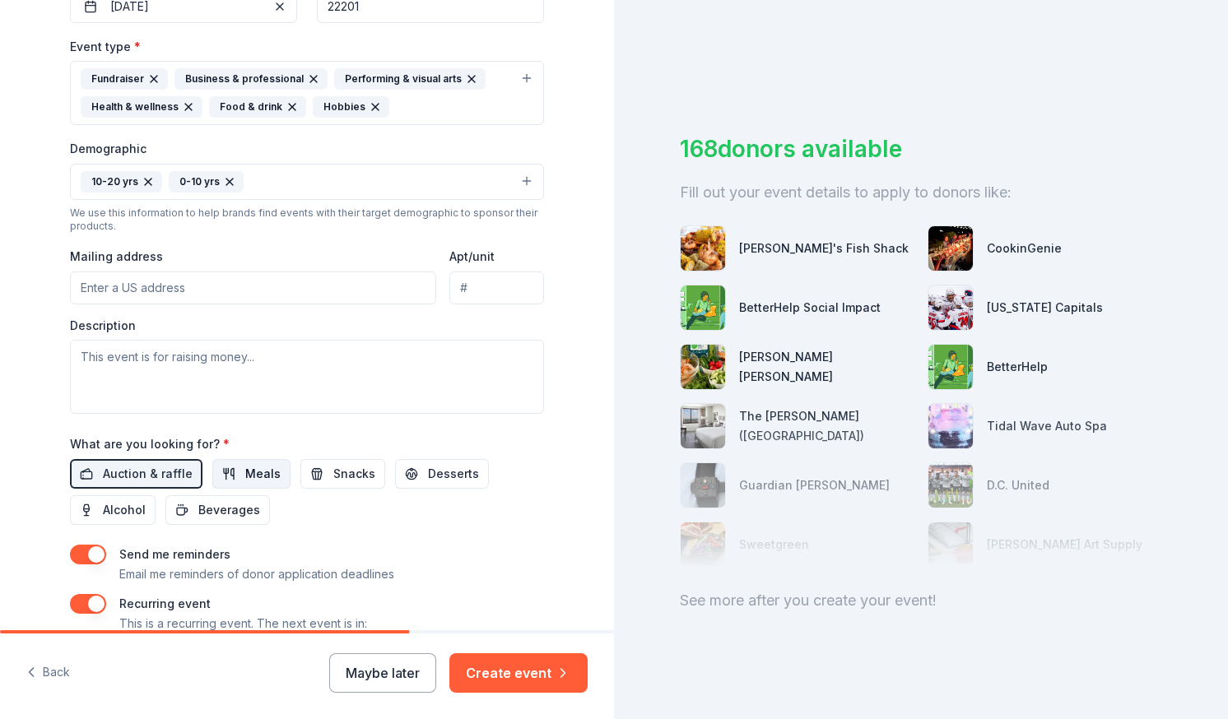
click at [250, 478] on span "Meals" at bounding box center [262, 474] width 35 height 20
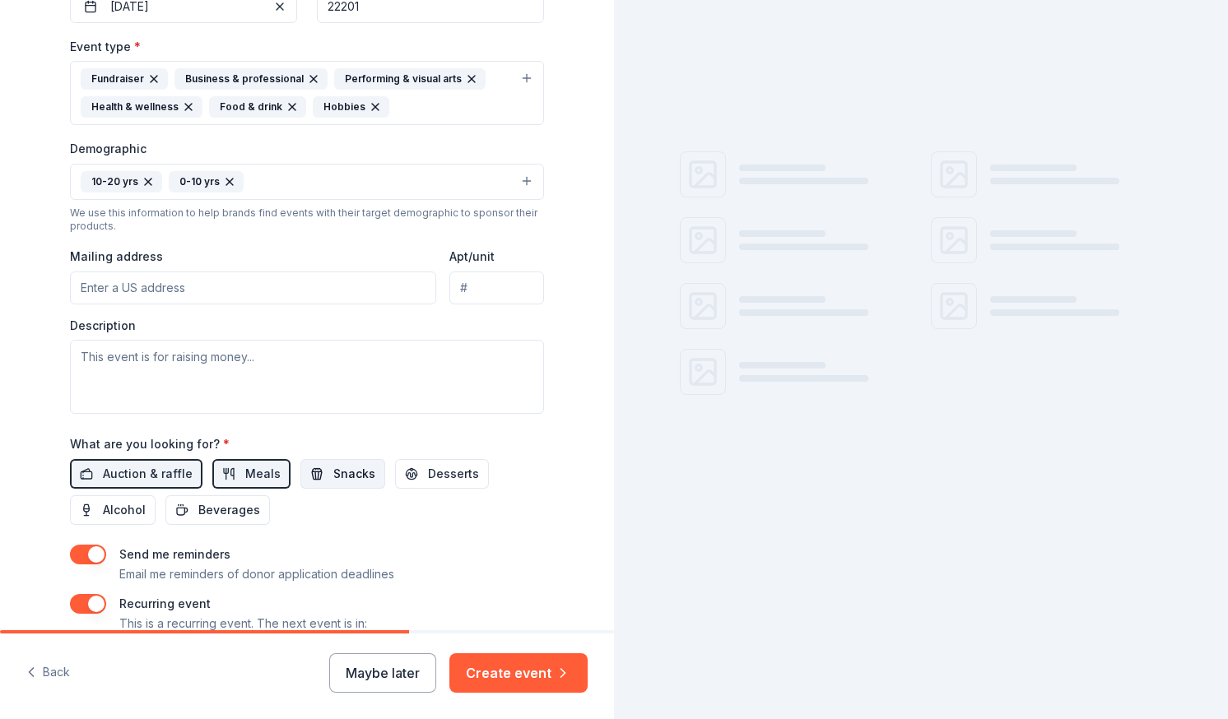
click at [333, 477] on span "Snacks" at bounding box center [354, 474] width 42 height 20
click at [428, 472] on span "Desserts" at bounding box center [453, 474] width 51 height 20
click at [203, 503] on span "Beverages" at bounding box center [229, 510] width 62 height 20
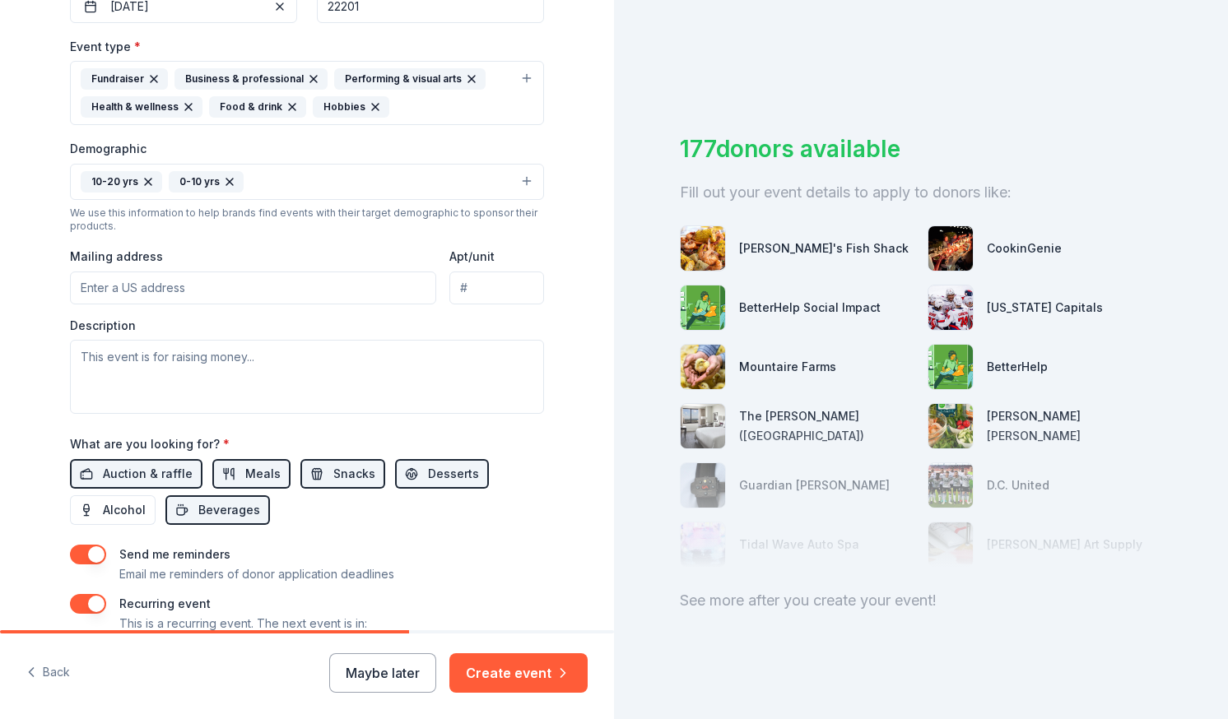
scroll to position [555, 0]
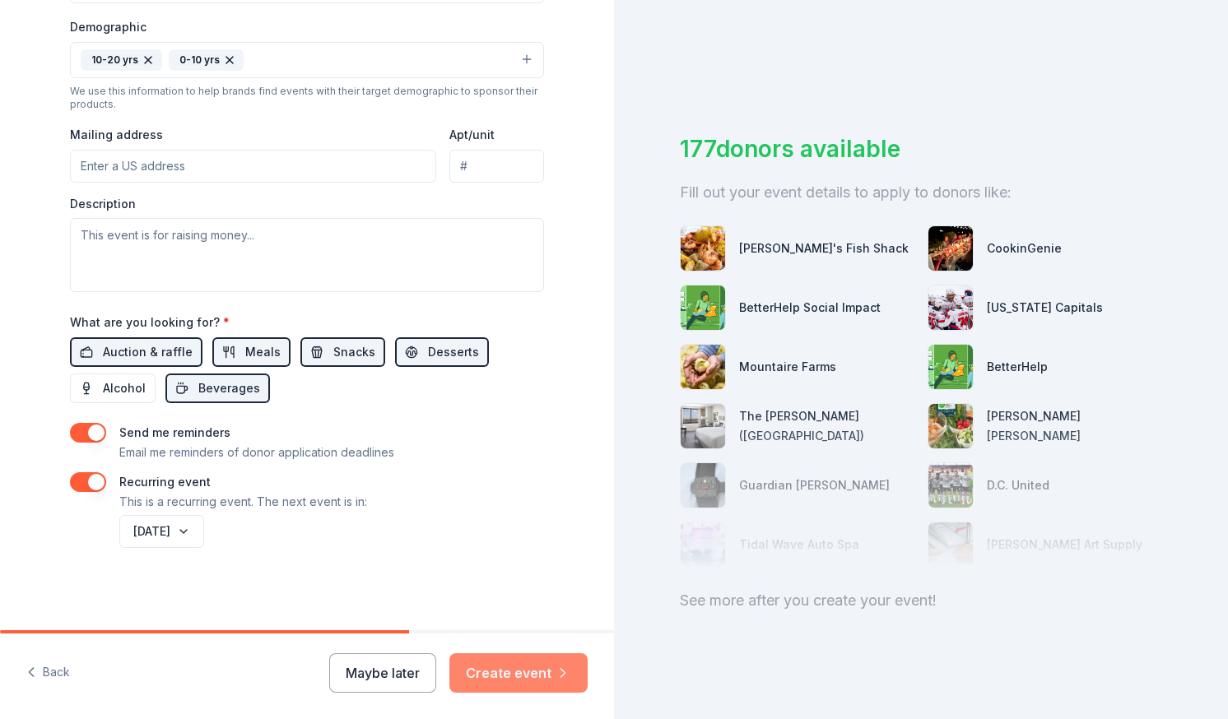
click at [533, 668] on button "Create event" at bounding box center [518, 672] width 138 height 39
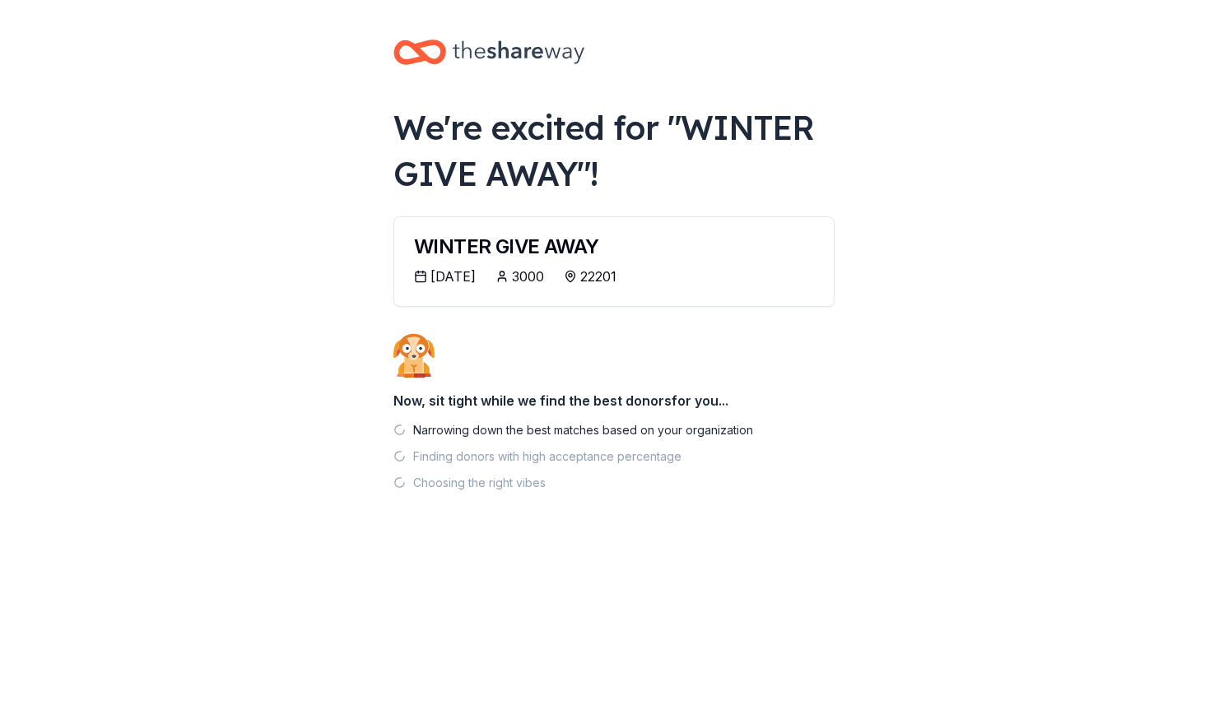
click at [279, 165] on body "We're excited for " WINTER GIVE AWAY "! WINTER GIVE AWAY 11/30/2025 3000 22201 …" at bounding box center [614, 359] width 1228 height 719
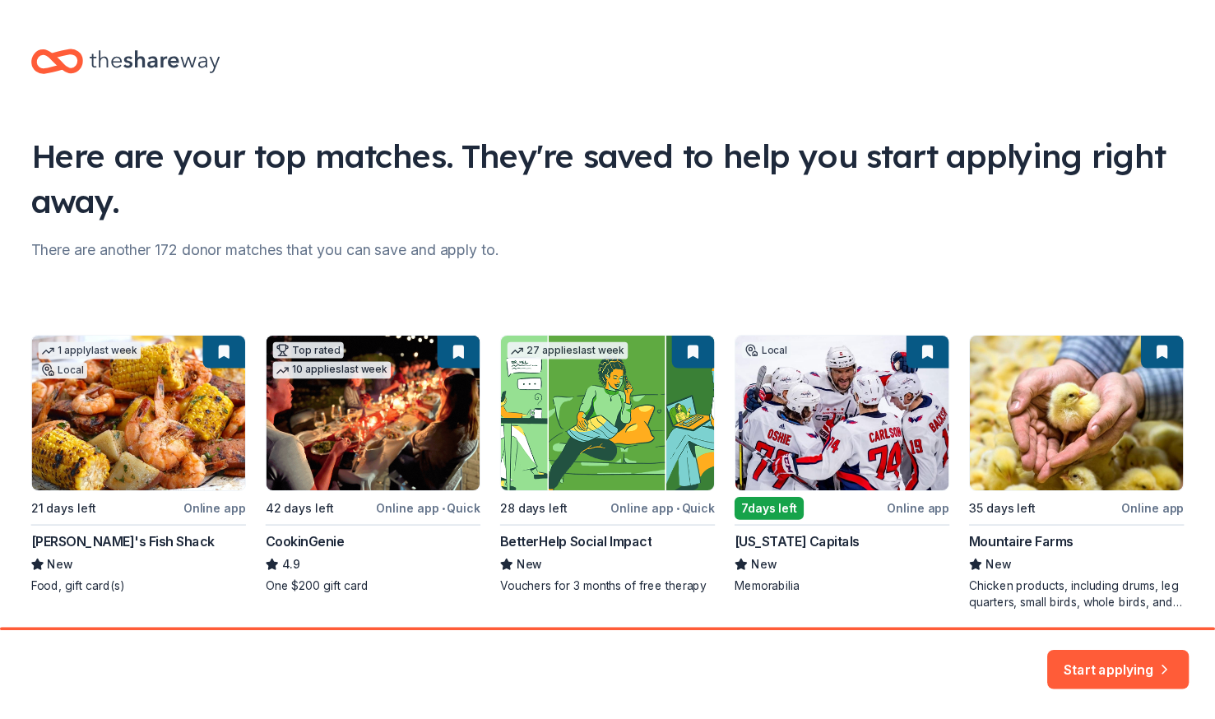
scroll to position [62, 0]
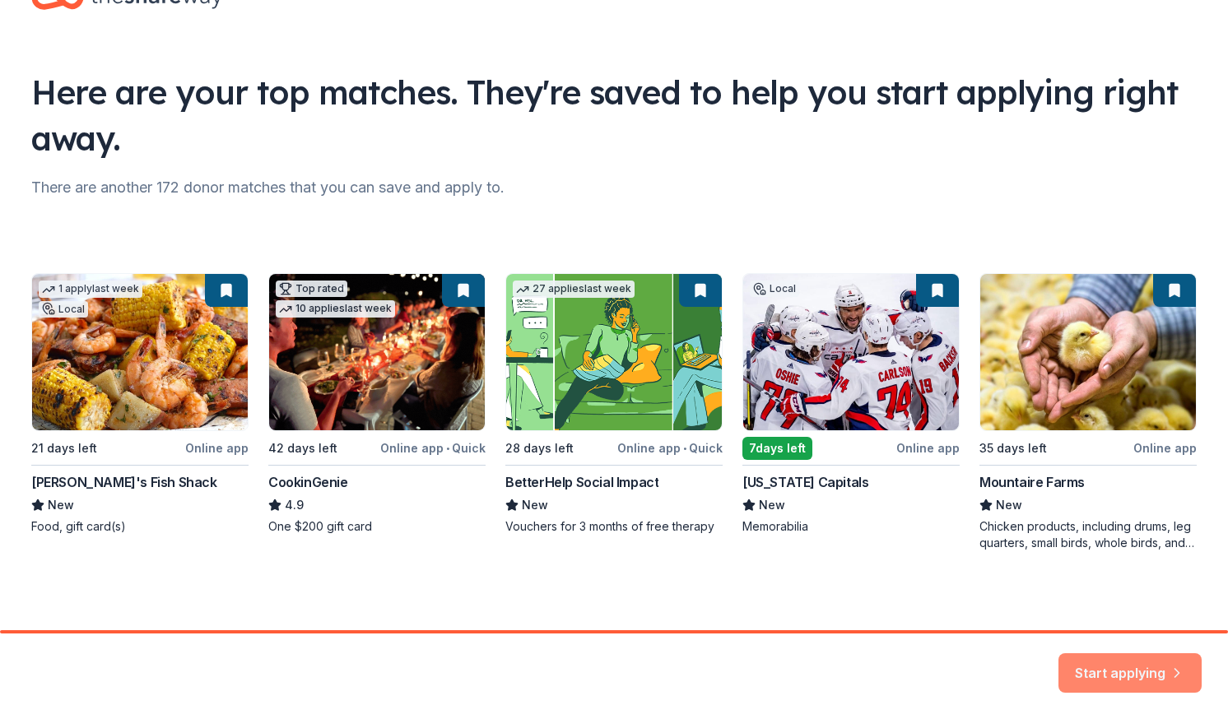
click at [1150, 657] on button "Start applying" at bounding box center [1129, 662] width 143 height 39
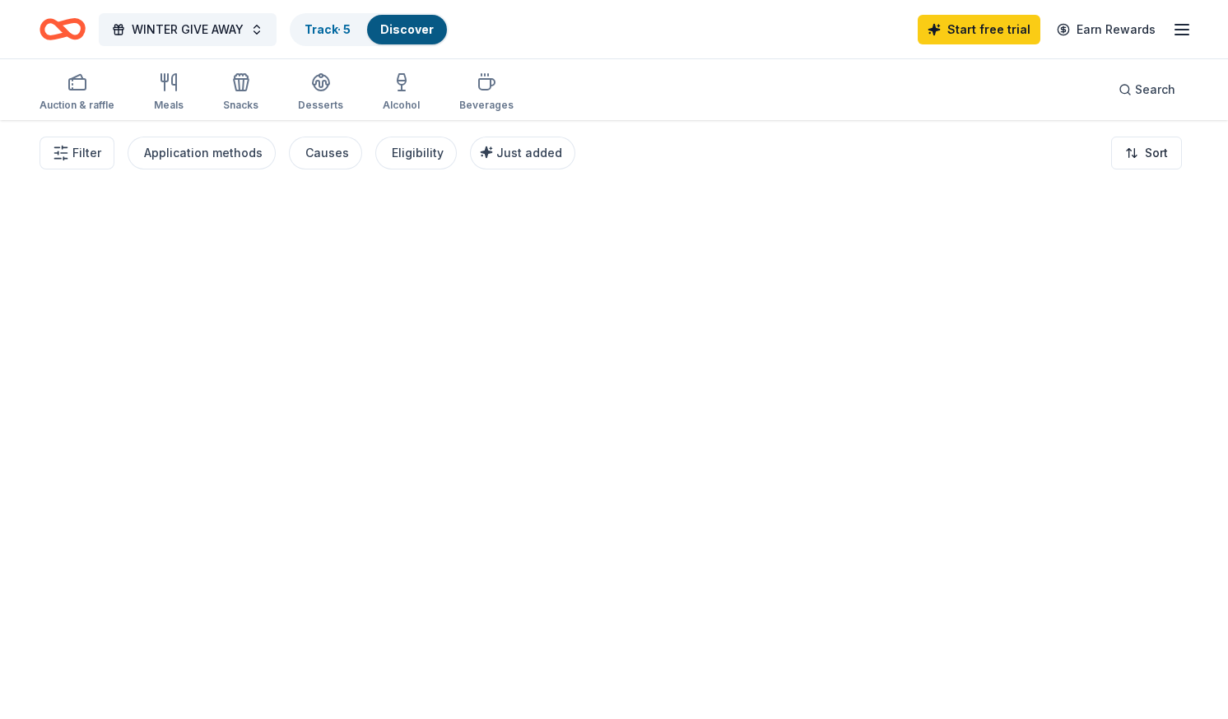
click at [1129, 671] on div at bounding box center [614, 419] width 1228 height 599
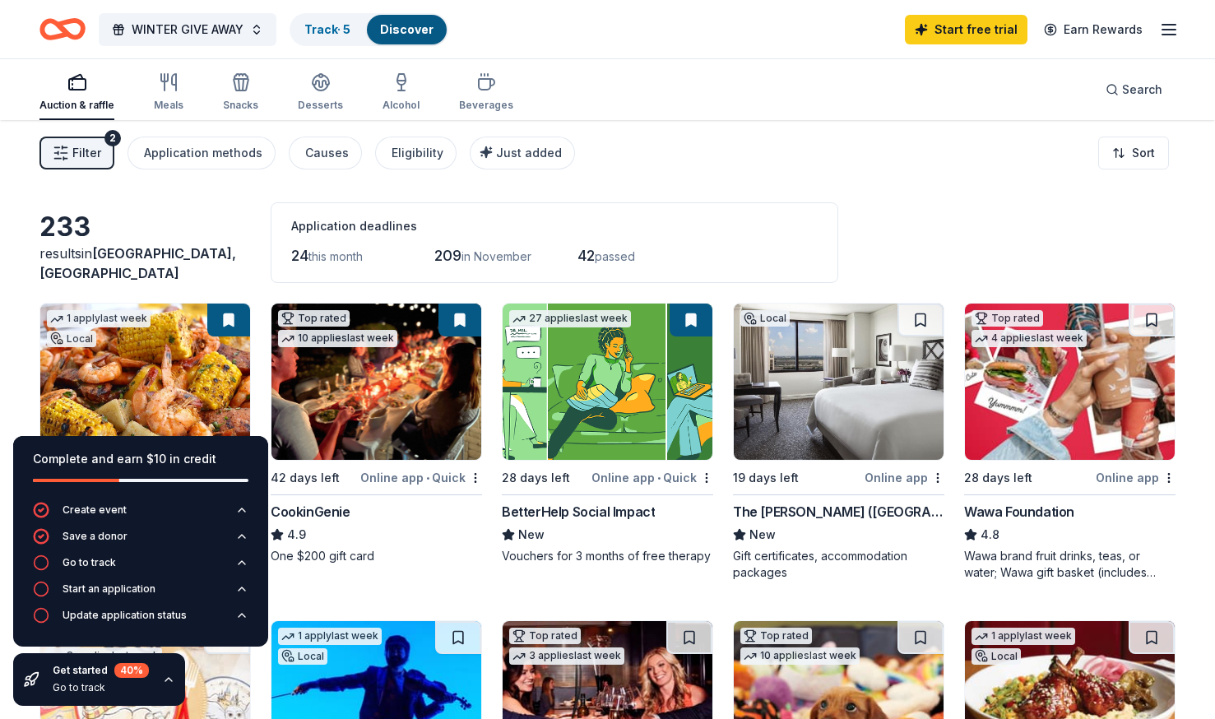
click at [620, 421] on img at bounding box center [608, 382] width 210 height 156
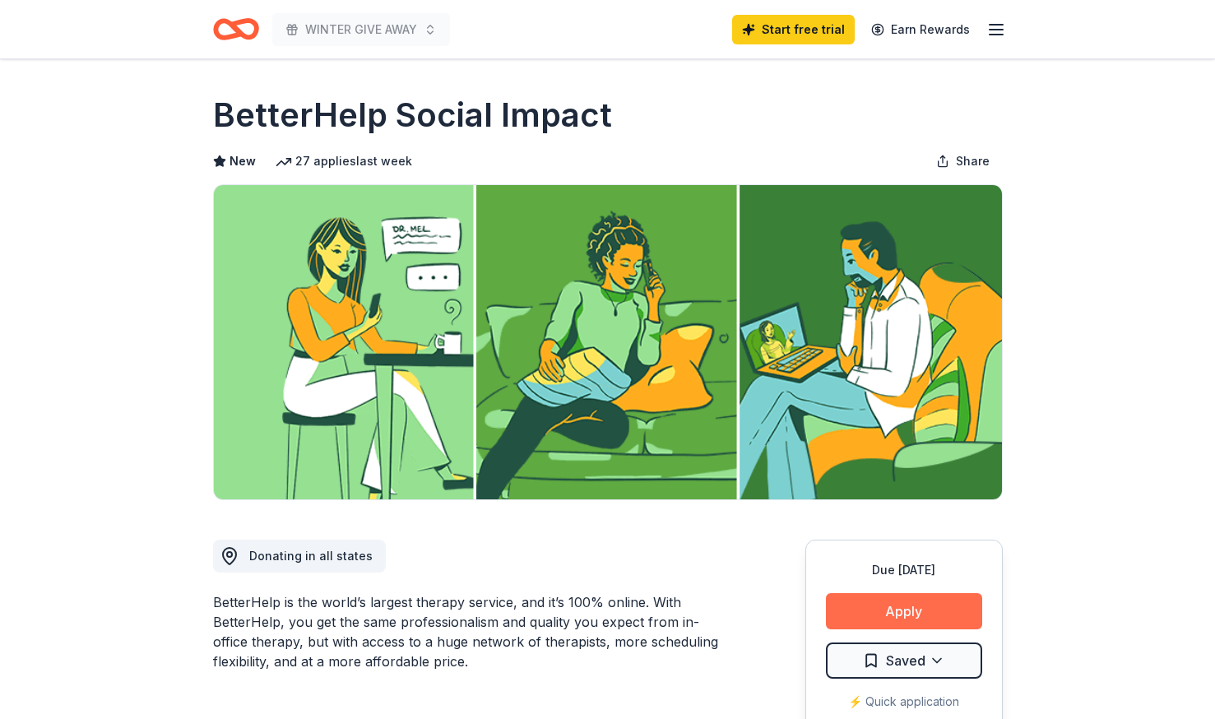
click at [932, 610] on button "Apply" at bounding box center [904, 611] width 156 height 36
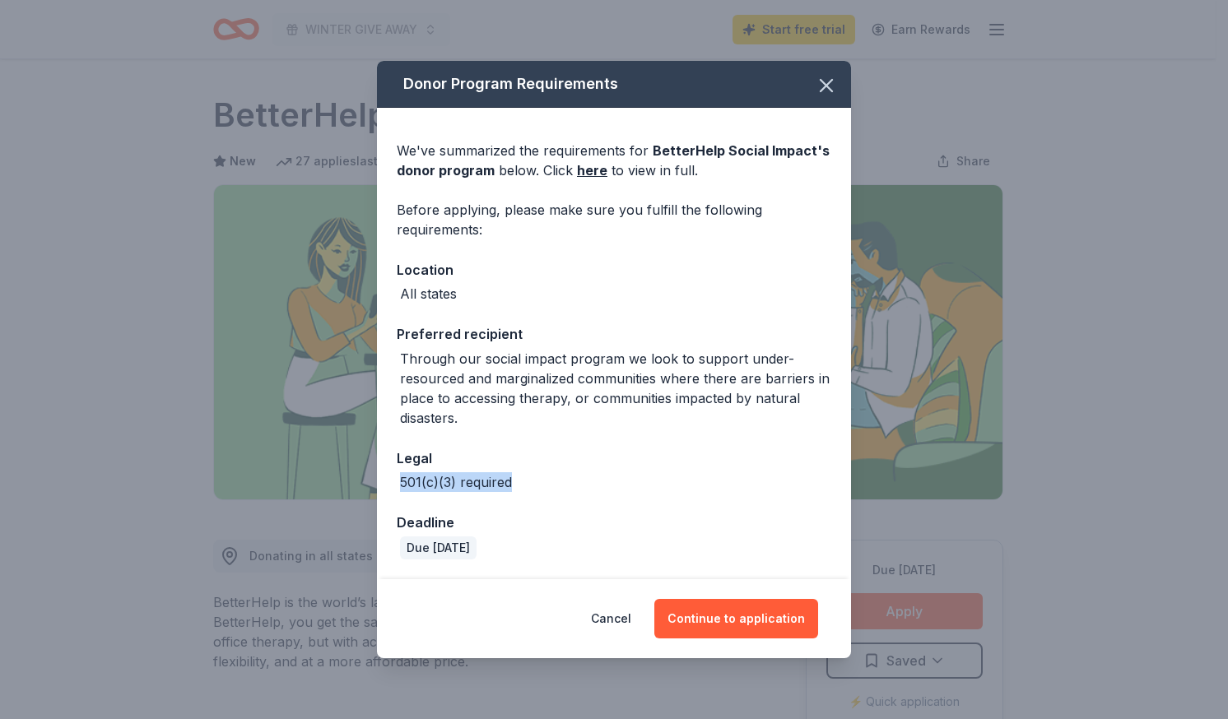
drag, startPoint x: 400, startPoint y: 483, endPoint x: 509, endPoint y: 484, distance: 108.6
click at [509, 484] on div "501(c)(3) required" at bounding box center [456, 482] width 112 height 20
click at [715, 612] on button "Continue to application" at bounding box center [736, 618] width 164 height 39
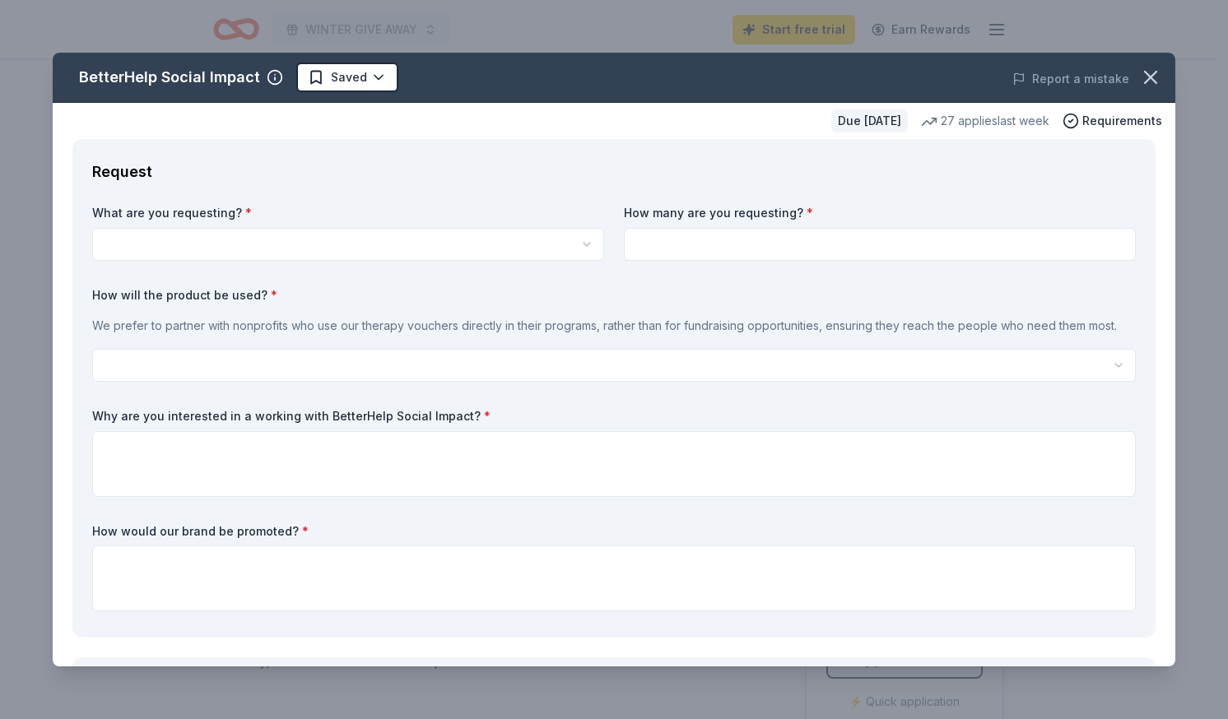
click at [565, 249] on html "WINTER GIVE AWAY Start free trial Earn Rewards Due [DATE] Share BetterHelp Soci…" at bounding box center [614, 359] width 1228 height 719
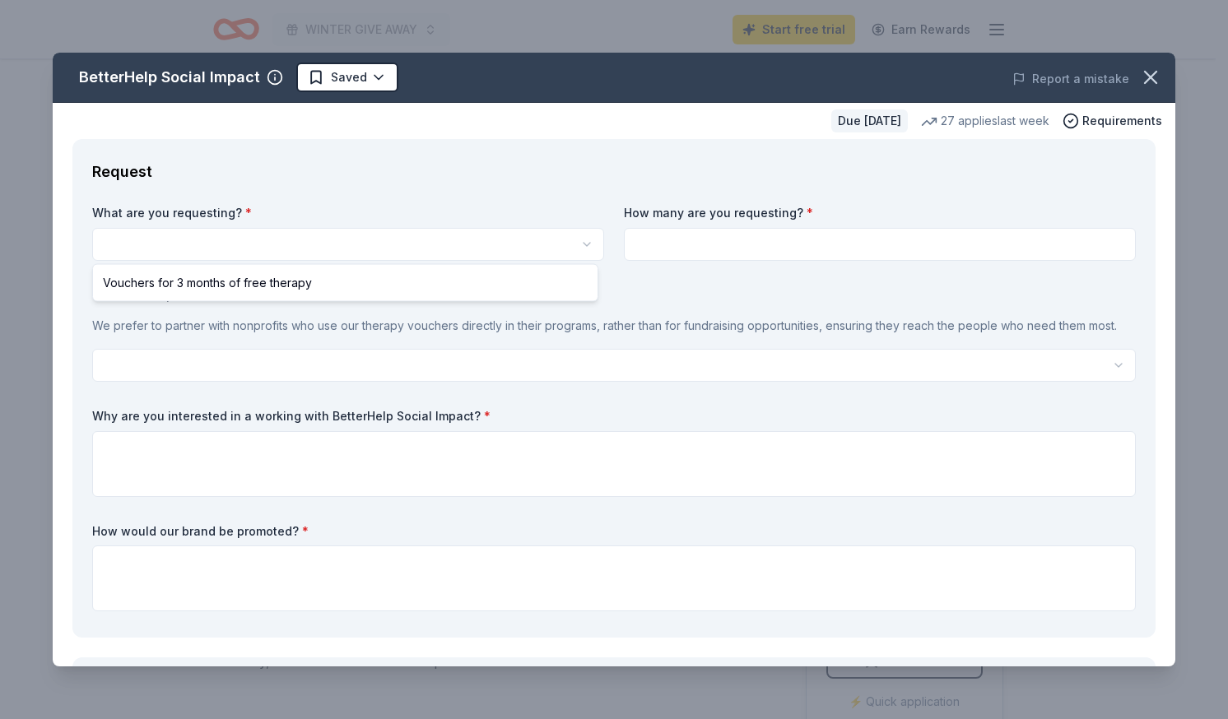
select select "Vouchers for 3 months of free therapy"
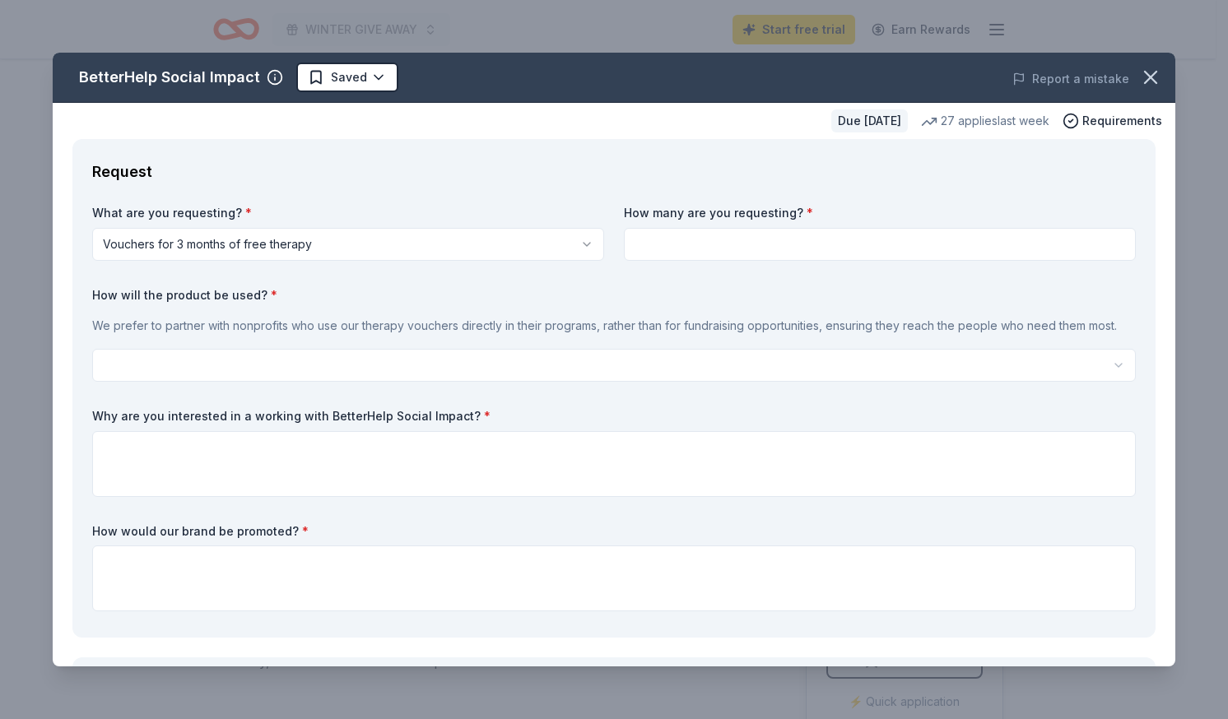
click at [680, 246] on input at bounding box center [880, 244] width 512 height 33
type input "10"
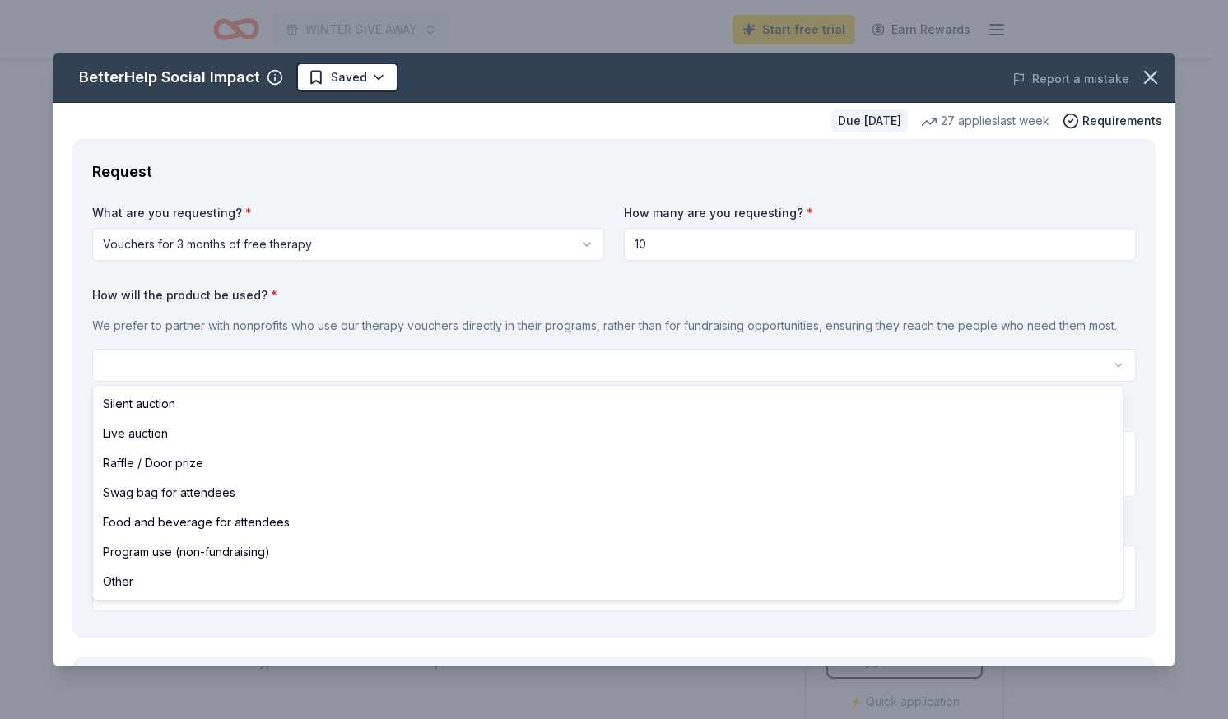
click at [629, 363] on html "WINTER GIVE AWAY Start free trial Earn Rewards Due [DATE] Share BetterHelp Soci…" at bounding box center [614, 359] width 1228 height 719
select select "raffleDoorPrize"
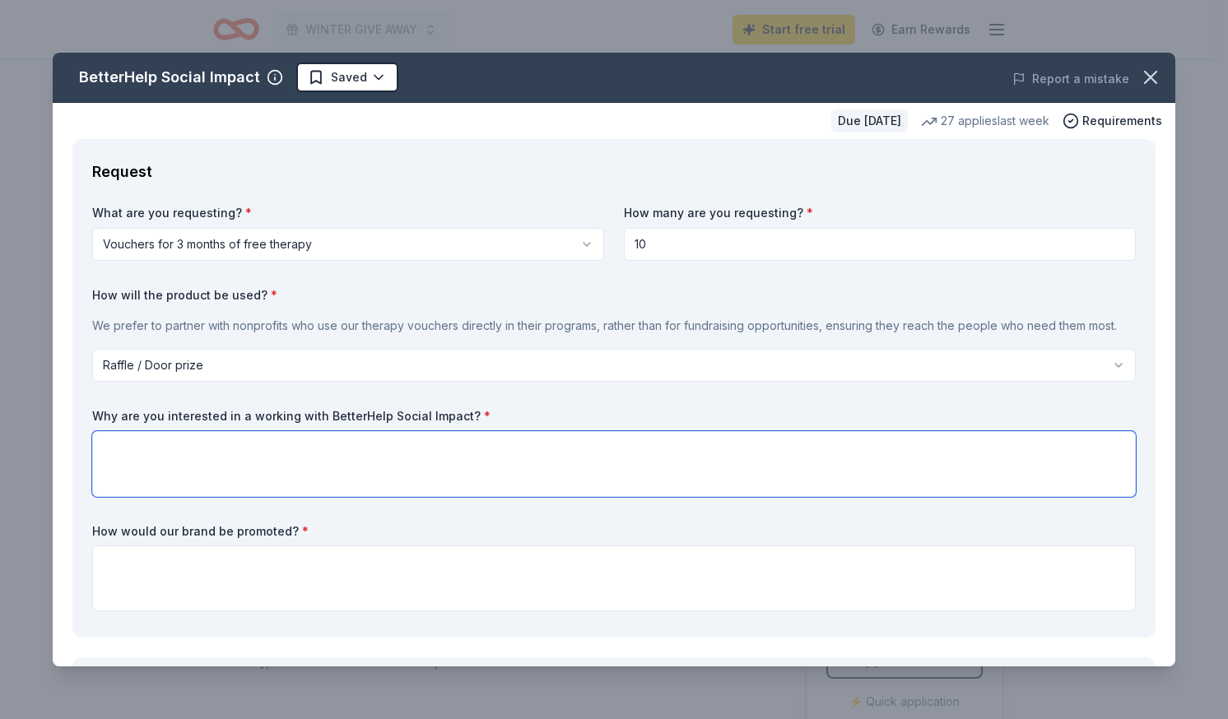
click at [475, 466] on textarea at bounding box center [613, 464] width 1043 height 66
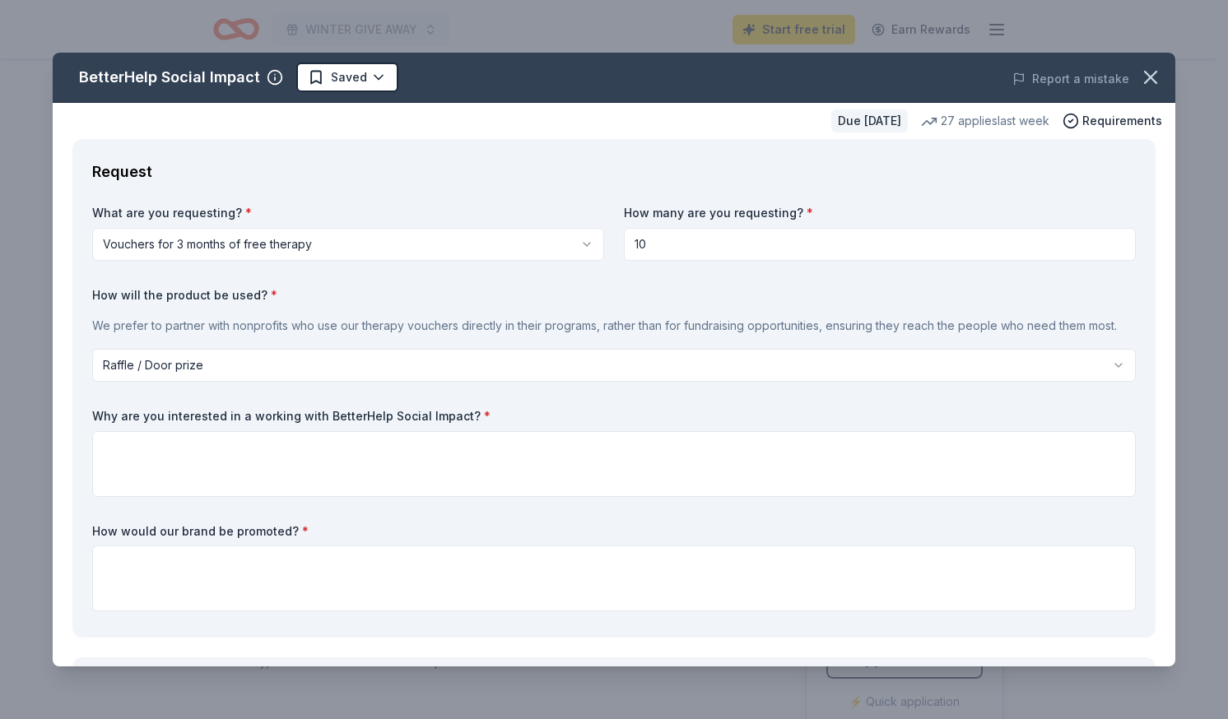
drag, startPoint x: 92, startPoint y: 415, endPoint x: 439, endPoint y: 414, distance: 346.4
click at [439, 414] on label "Why are you interested in a working with BetterHelp Social Impact? *" at bounding box center [613, 416] width 1043 height 16
click at [463, 411] on label "Why are you interested in a working with BetterHelp Social Impact? *" at bounding box center [613, 416] width 1043 height 16
drag, startPoint x: 455, startPoint y: 413, endPoint x: 115, endPoint y: 397, distance: 340.3
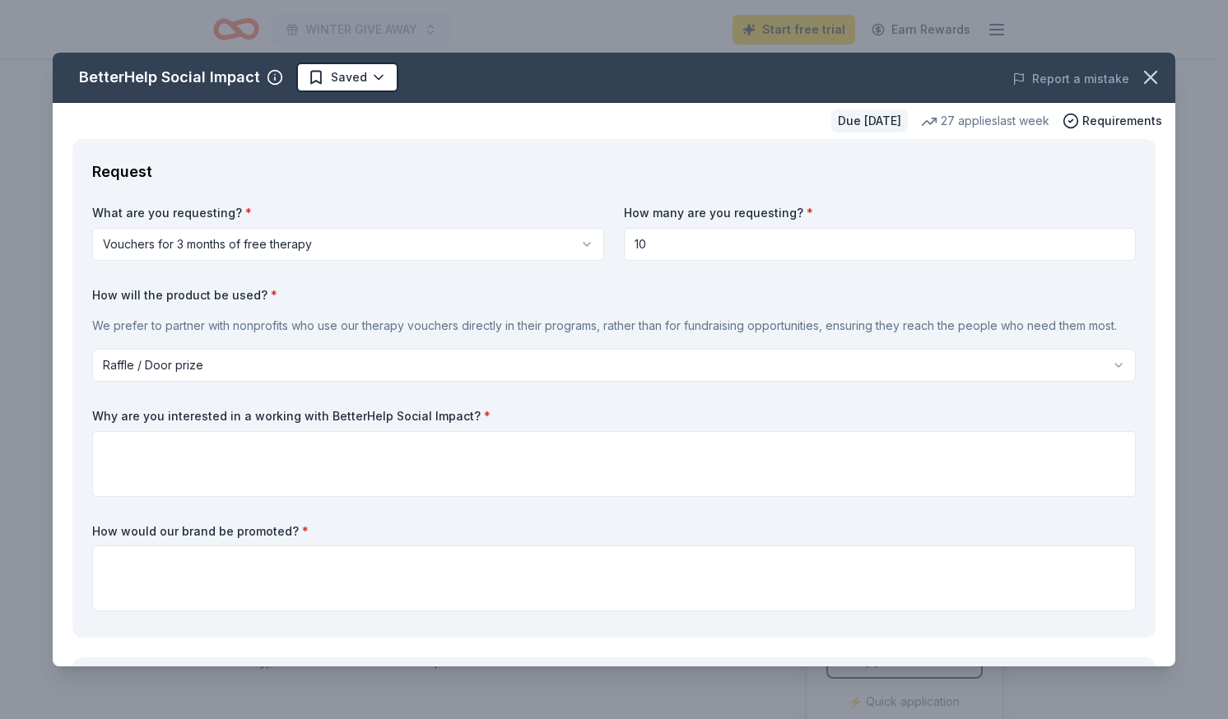
click at [115, 397] on div "What are you requesting? * Vouchers for 3 months of free therapy Vouchers for 3…" at bounding box center [613, 411] width 1043 height 413
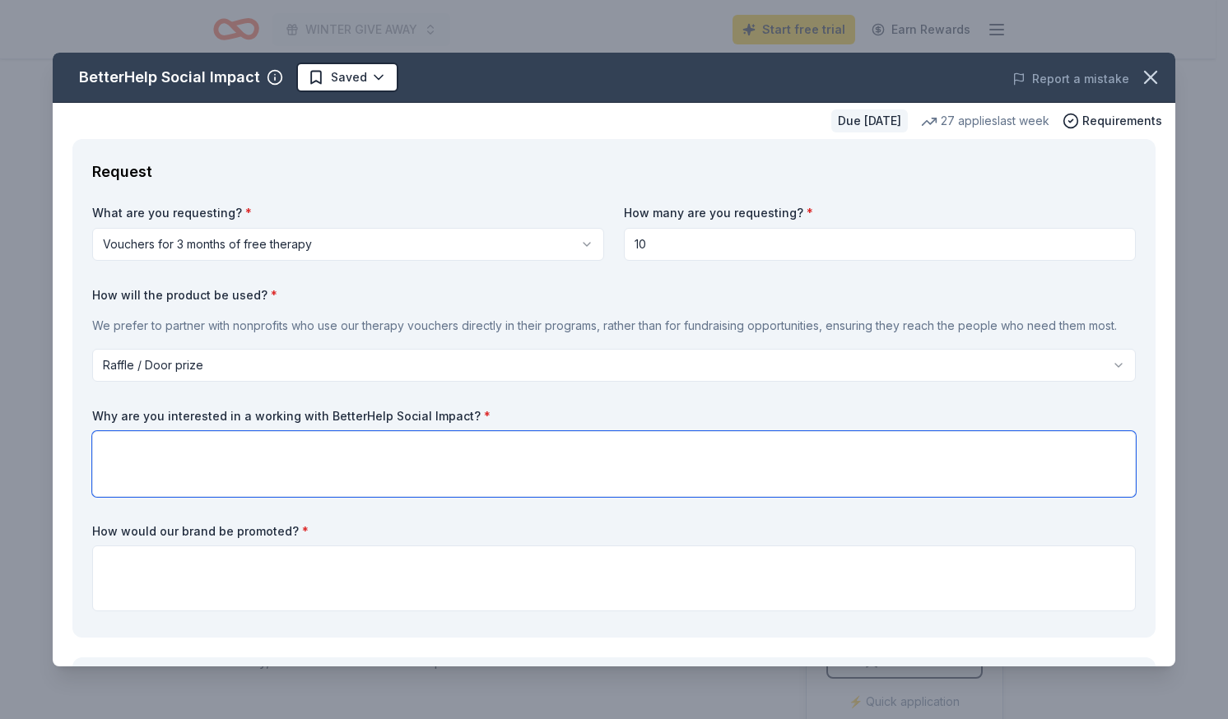
click at [189, 468] on textarea at bounding box center [613, 464] width 1043 height 66
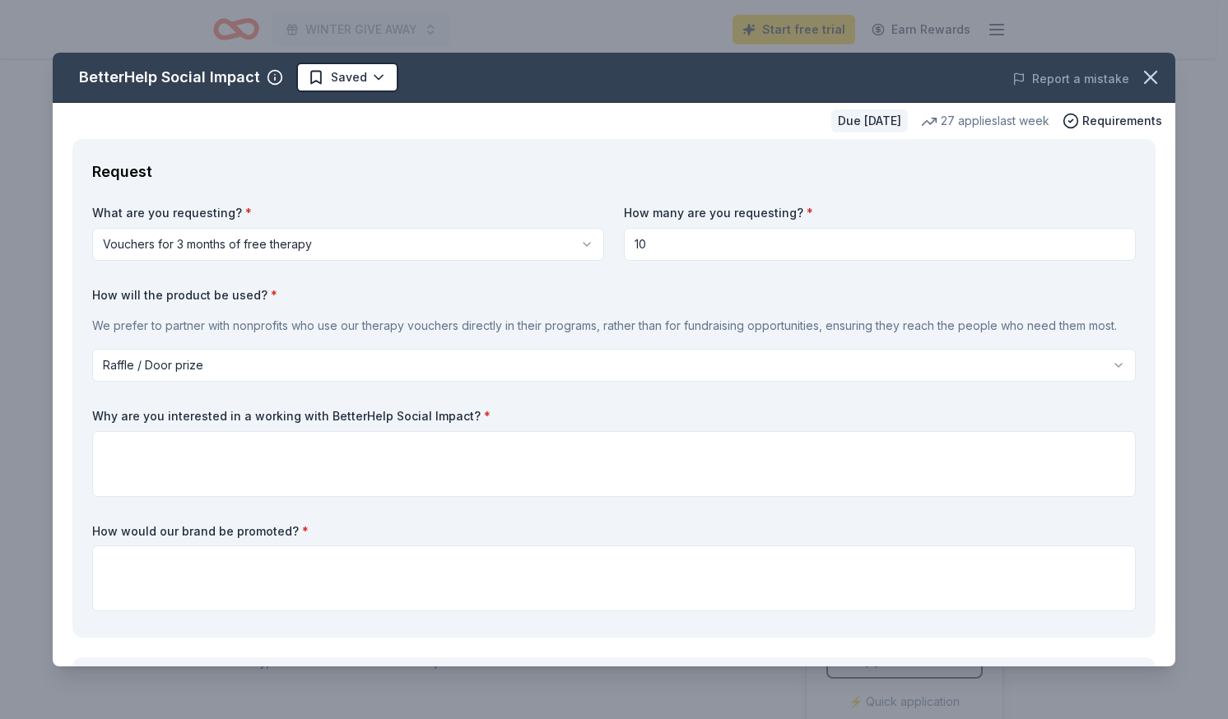
drag, startPoint x: 460, startPoint y: 411, endPoint x: 280, endPoint y: 427, distance: 181.0
click at [280, 427] on div "Why are you interested in a working with BetterHelp Social Impact? *" at bounding box center [613, 452] width 1043 height 89
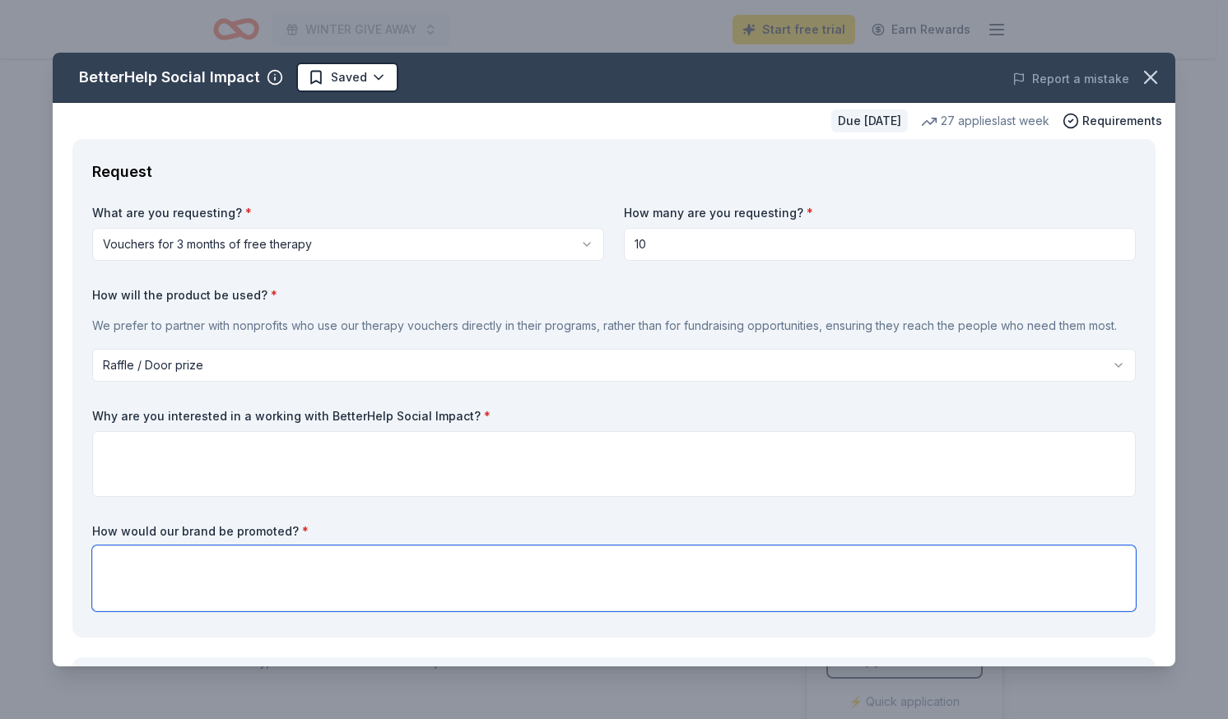
click at [345, 569] on textarea at bounding box center [613, 579] width 1043 height 66
type textarea "It will help the mothers in need for mental health."
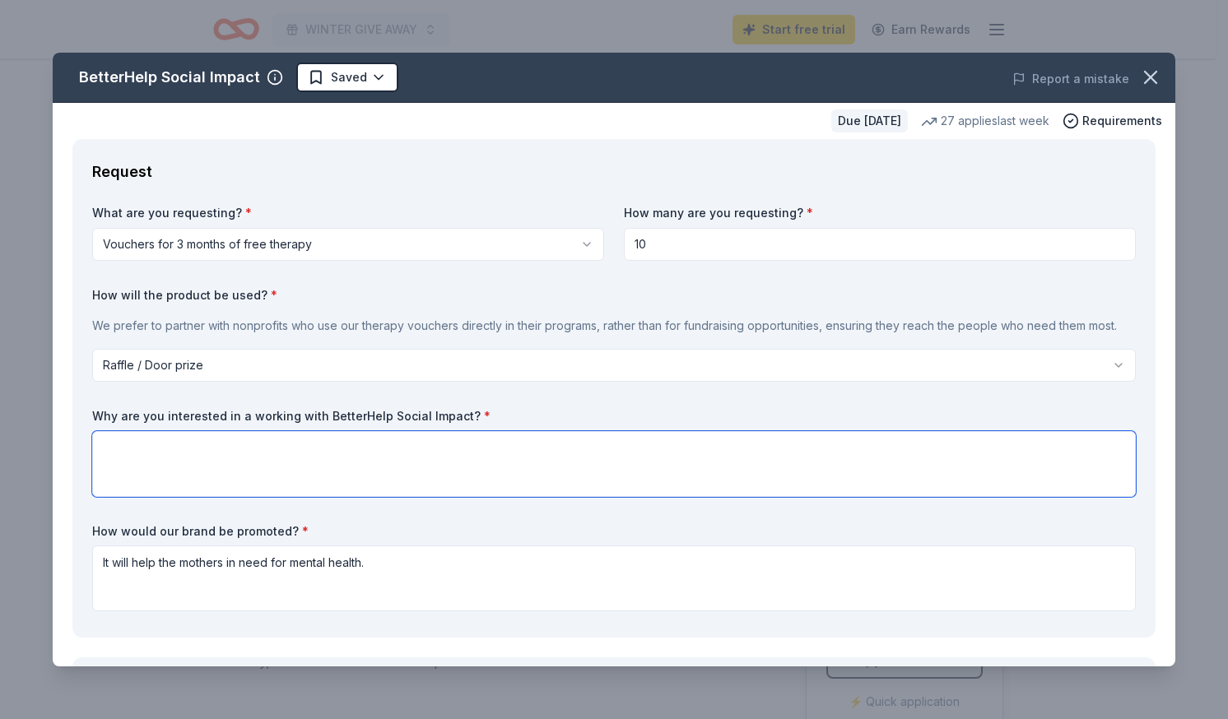
click at [366, 480] on textarea at bounding box center [613, 464] width 1043 height 66
paste textarea "nonprofit actively serving underserved communities within [GEOGRAPHIC_DATA]. Fu…"
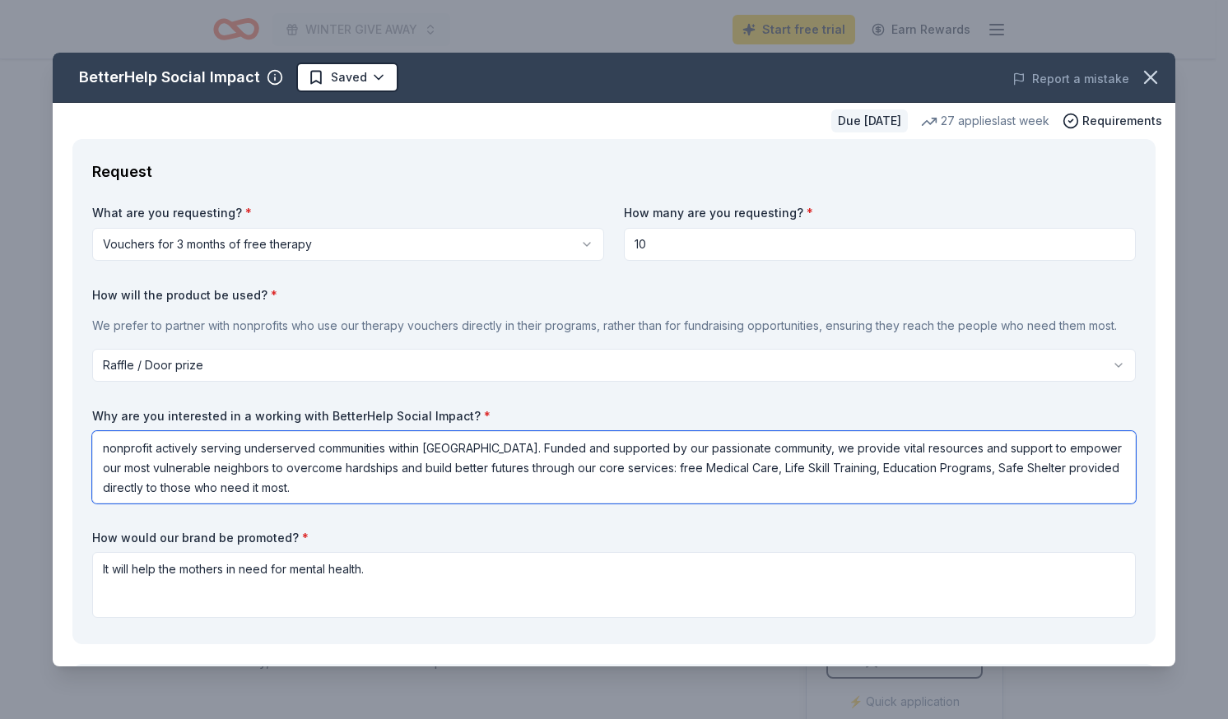
type textarea "nonprofit actively serving underserved communities within [GEOGRAPHIC_DATA]. Fu…"
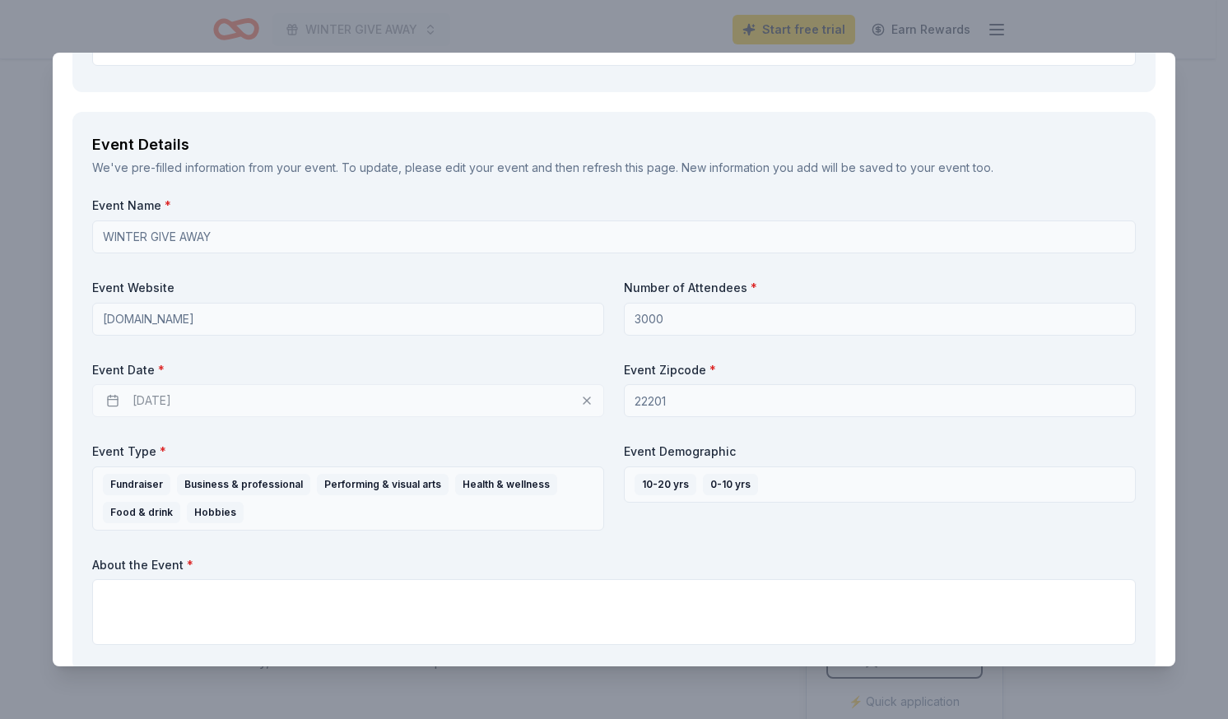
scroll to position [557, 0]
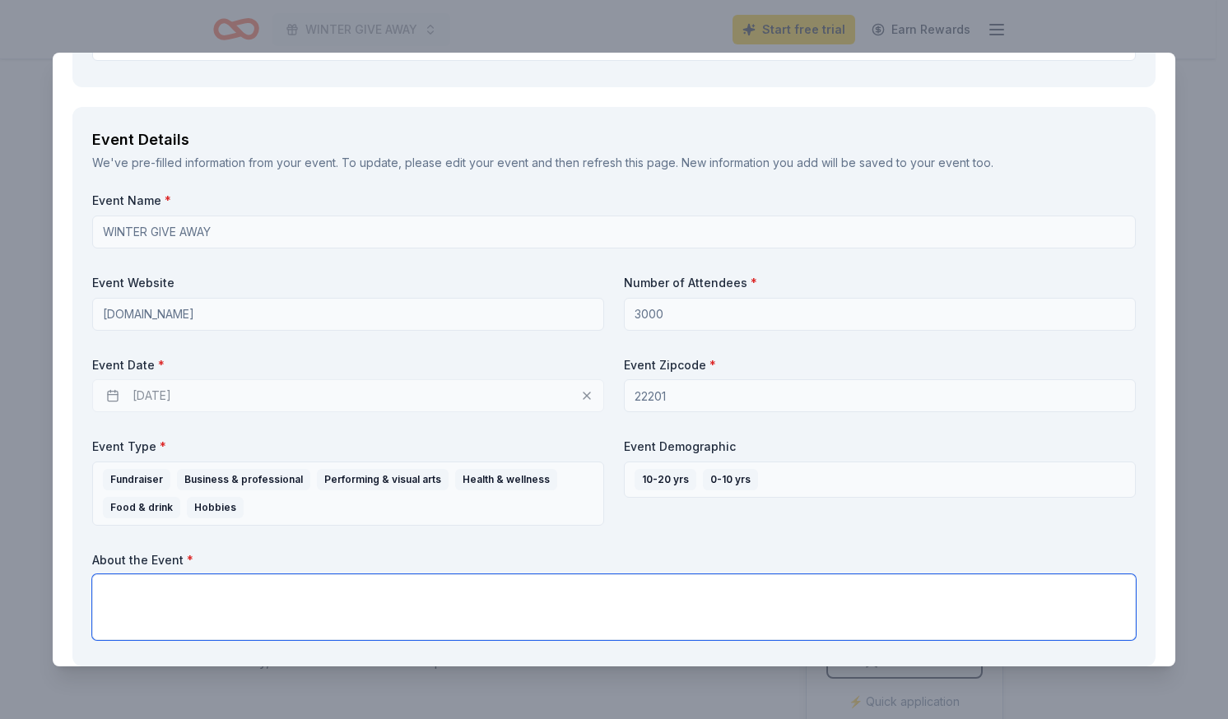
click at [426, 603] on textarea at bounding box center [613, 607] width 1043 height 66
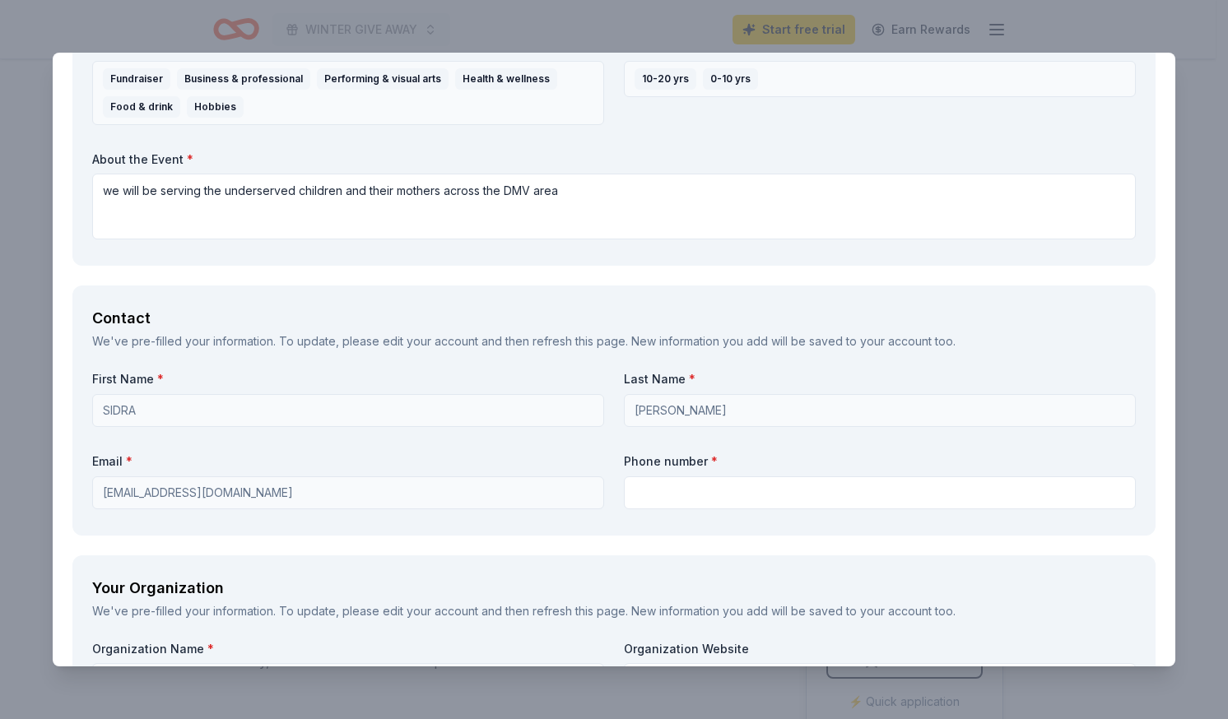
scroll to position [972, 0]
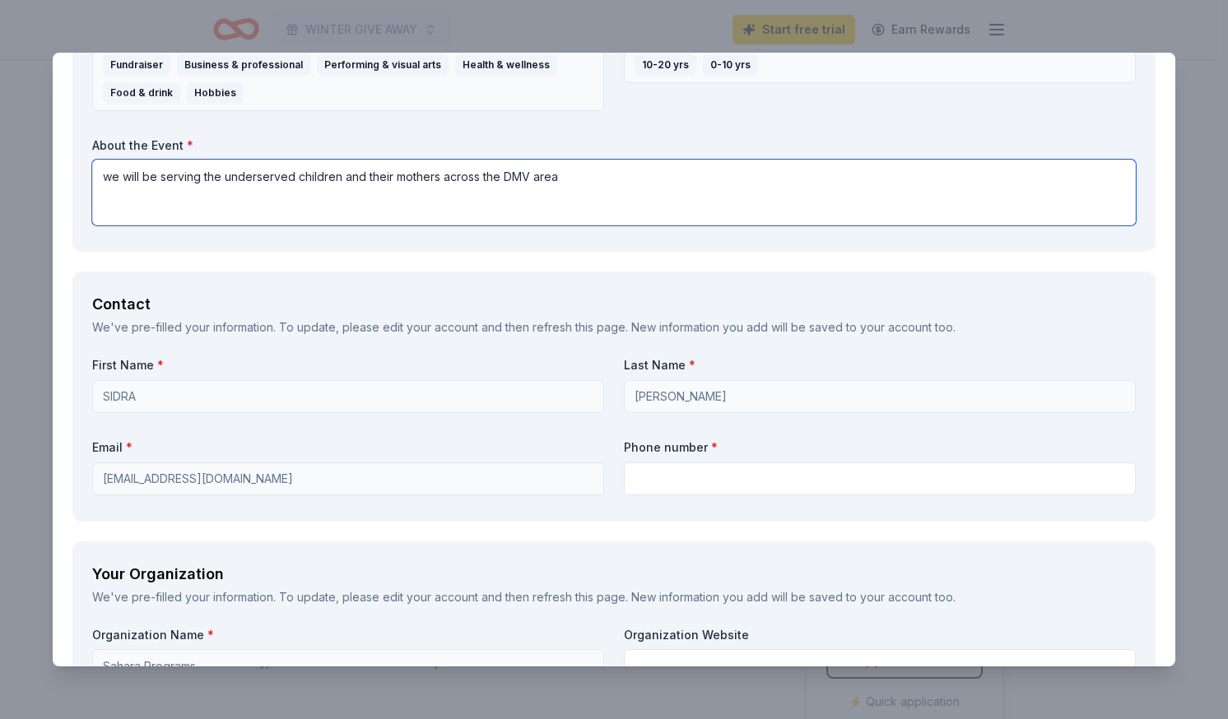
click at [622, 183] on textarea "we will be serving the underserved children and their mothers across the DMV ar…" at bounding box center [613, 193] width 1043 height 66
type textarea "we will be serving the underserved children and their mothers across the DMV ar…"
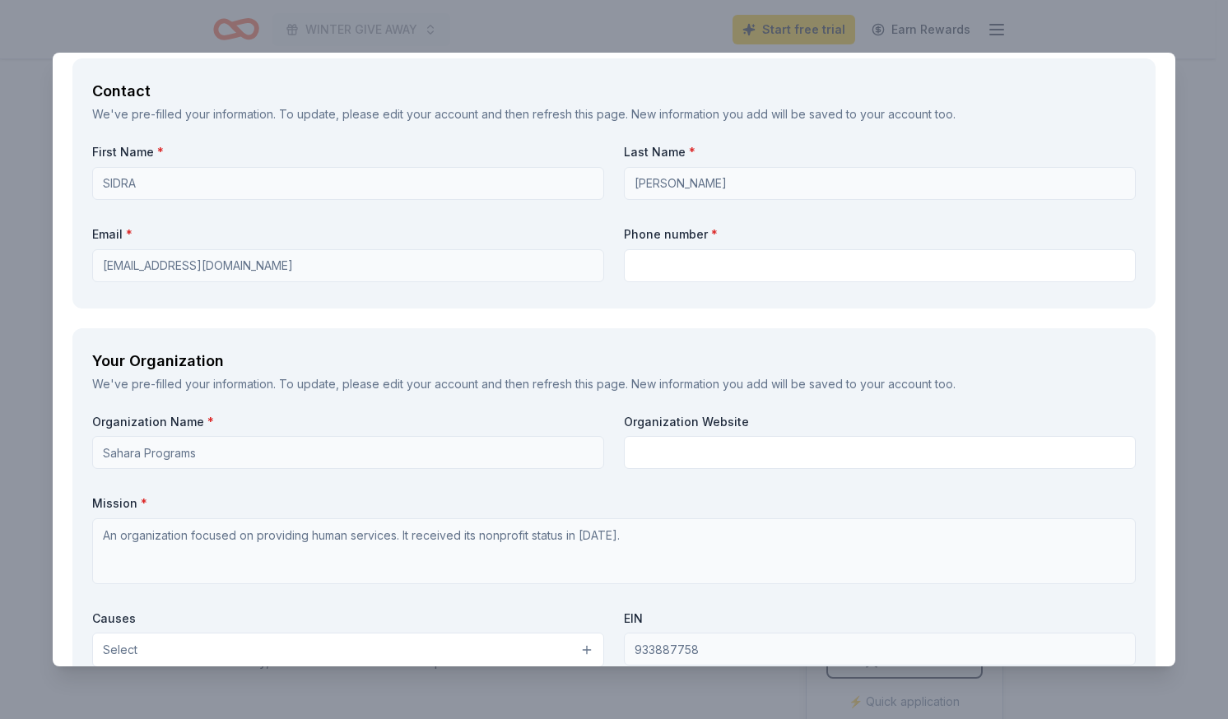
scroll to position [1219, 0]
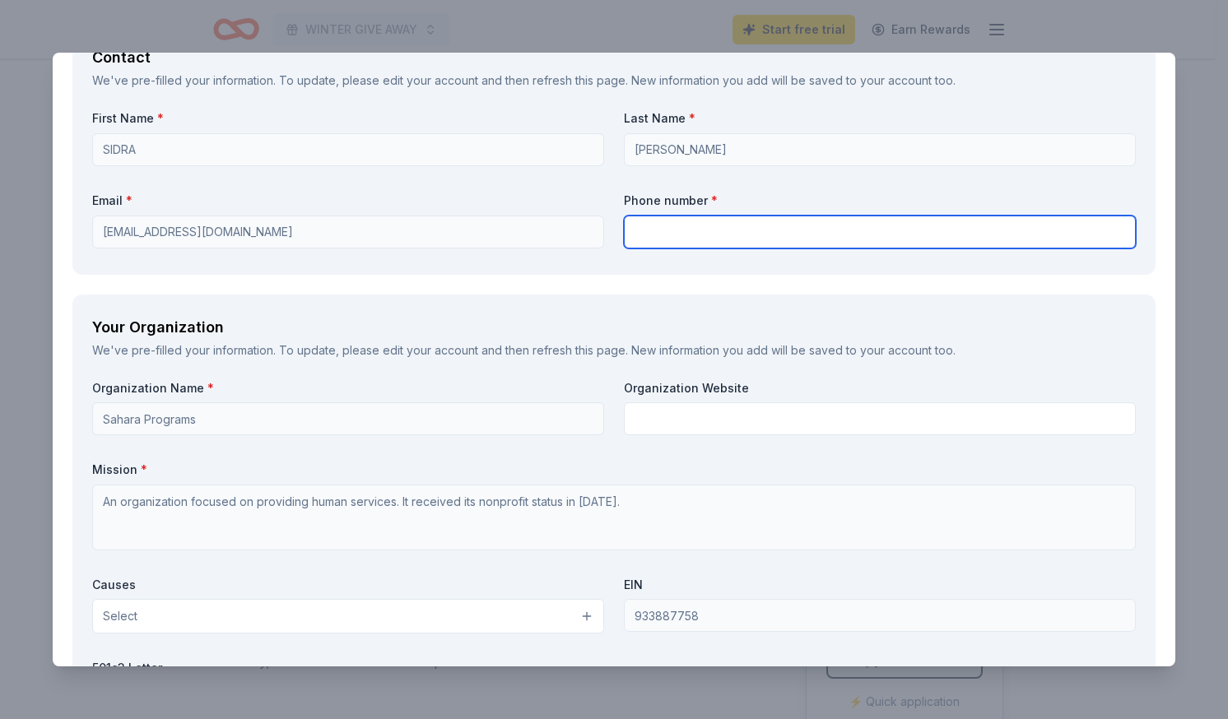
click at [865, 237] on input "text" at bounding box center [880, 232] width 512 height 33
type input "[PHONE_NUMBER]"
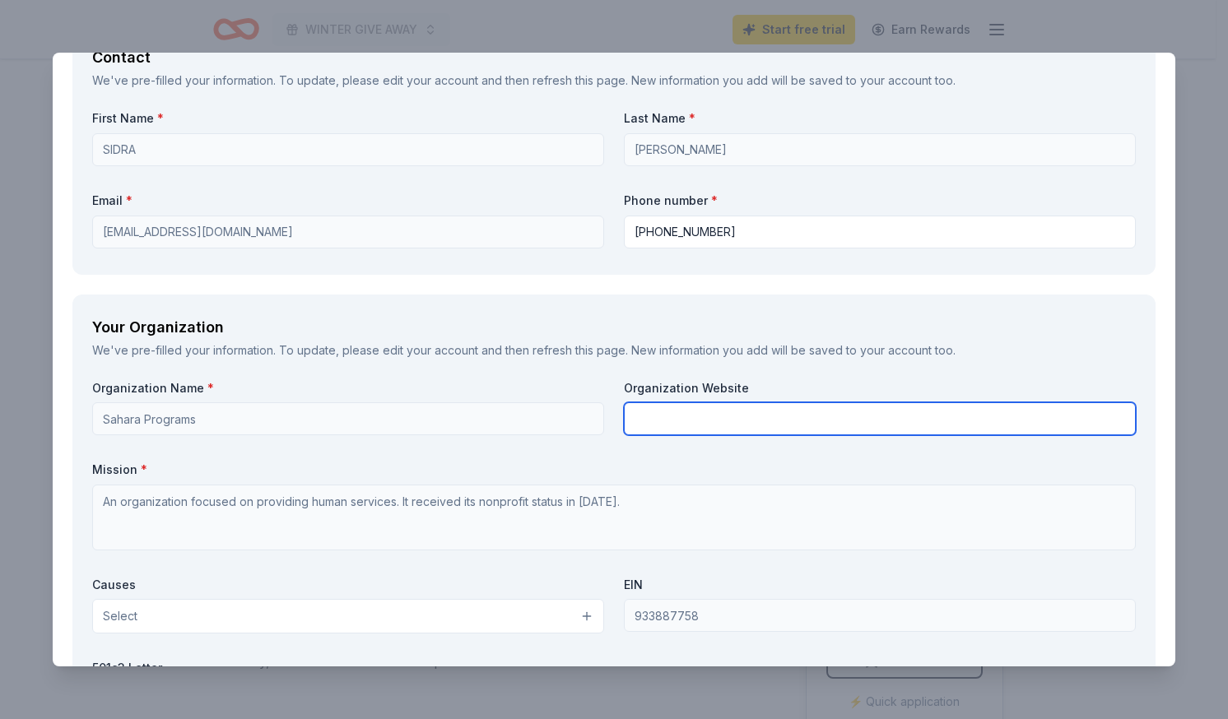
click at [653, 419] on input "text" at bounding box center [880, 418] width 512 height 33
type input "[DOMAIN_NAME]"
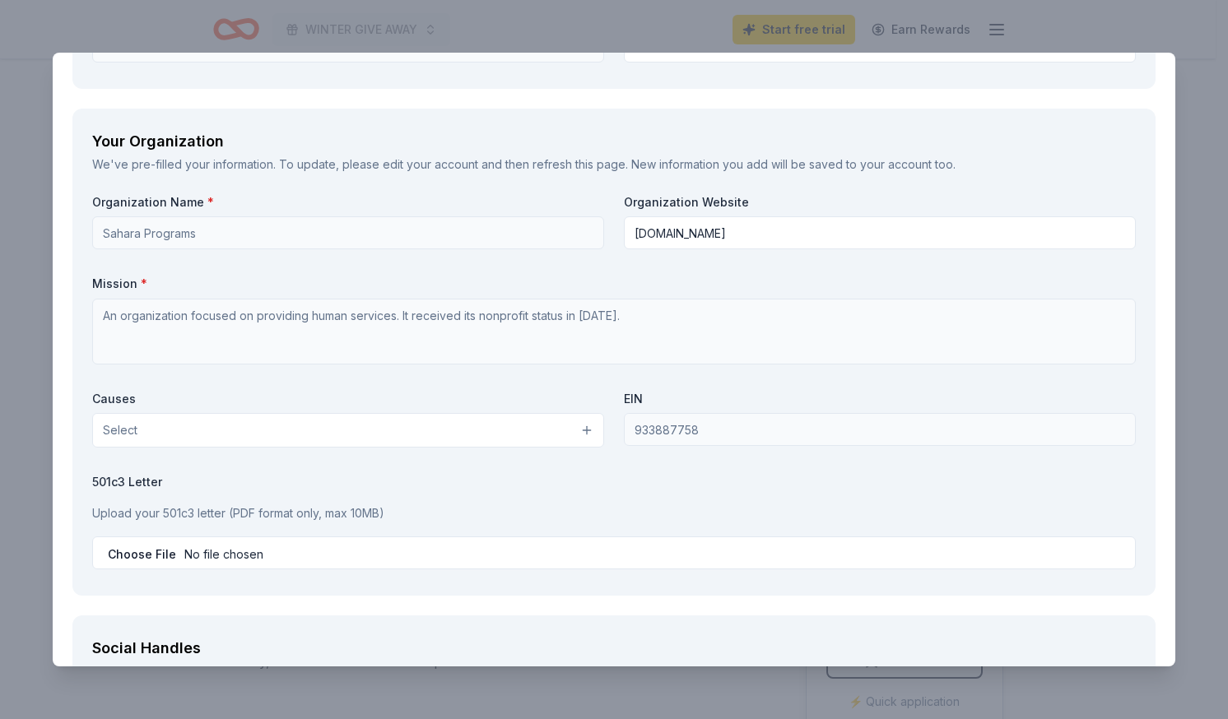
scroll to position [1420, 0]
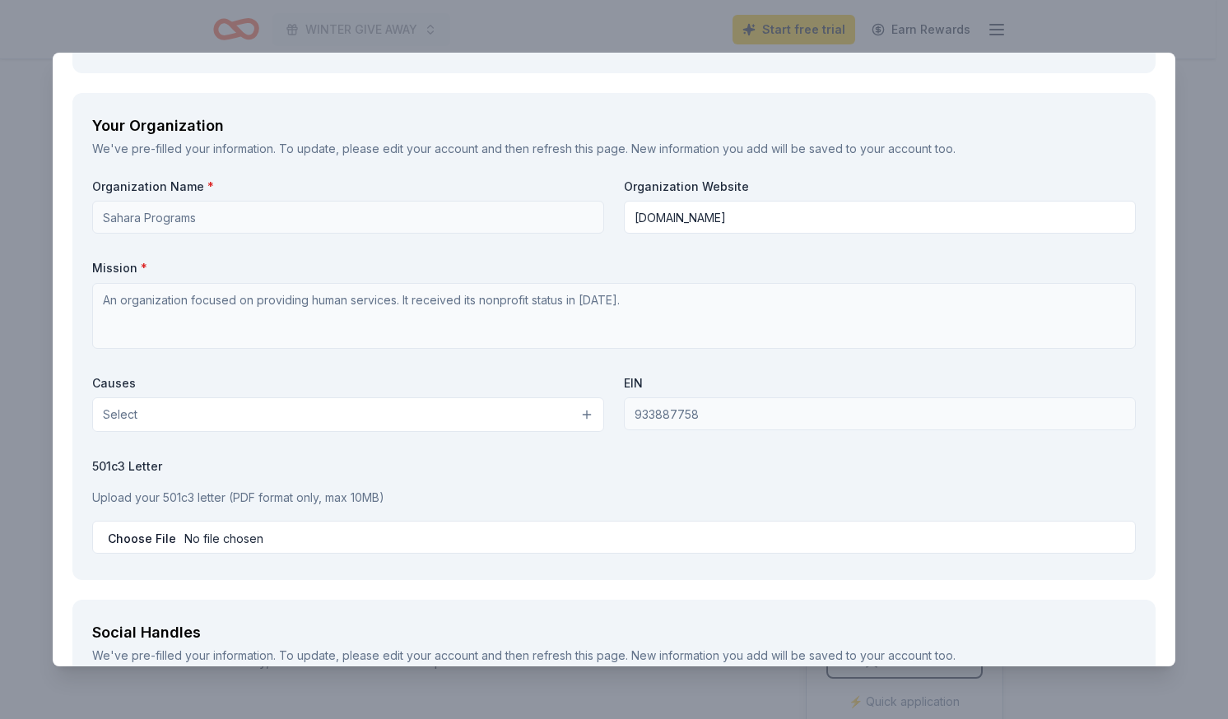
click at [565, 420] on button "Select" at bounding box center [348, 414] width 512 height 35
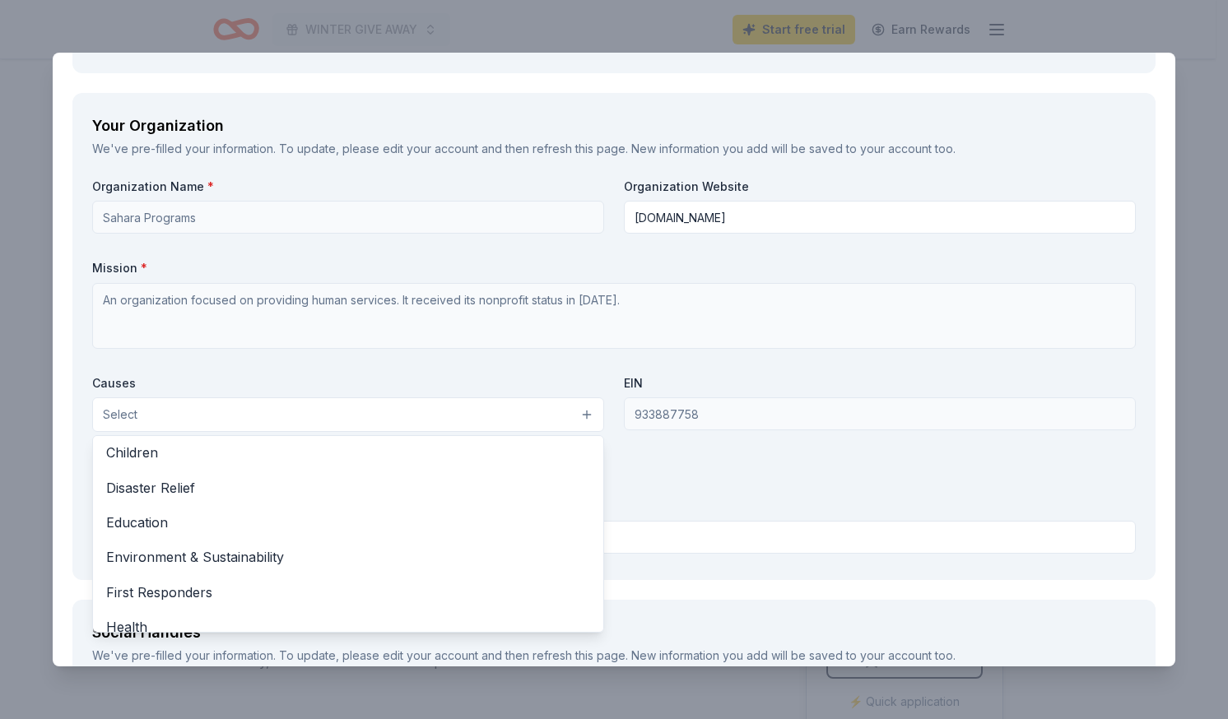
scroll to position [75, 0]
click at [544, 295] on div "Organization Name * Sahara Programs Organization Website [DOMAIN_NAME] Mission …" at bounding box center [613, 370] width 1043 height 382
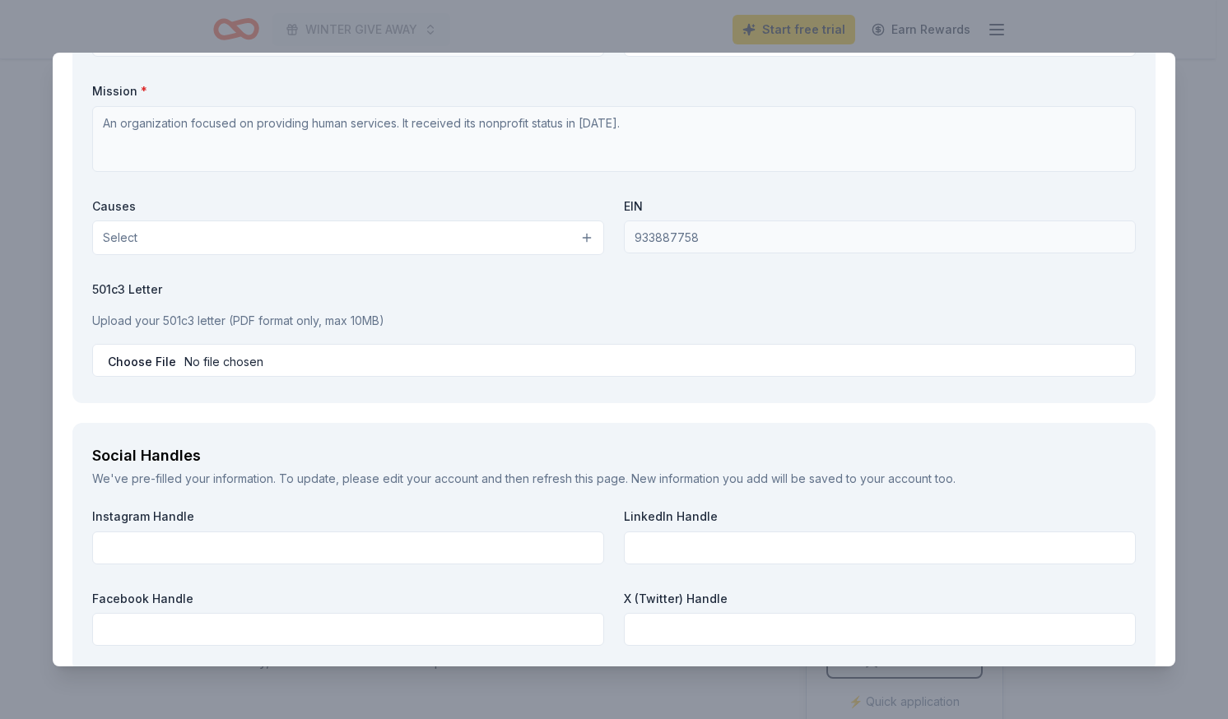
scroll to position [1608, 0]
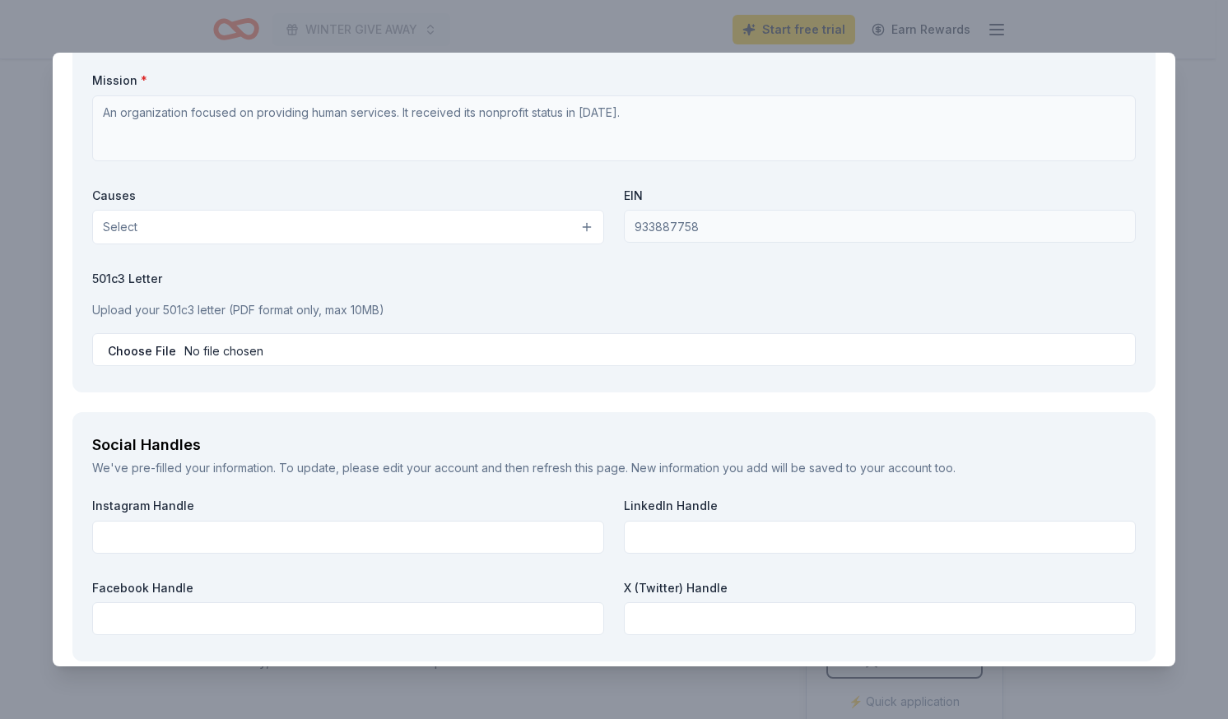
click at [342, 236] on button "Select" at bounding box center [348, 227] width 512 height 35
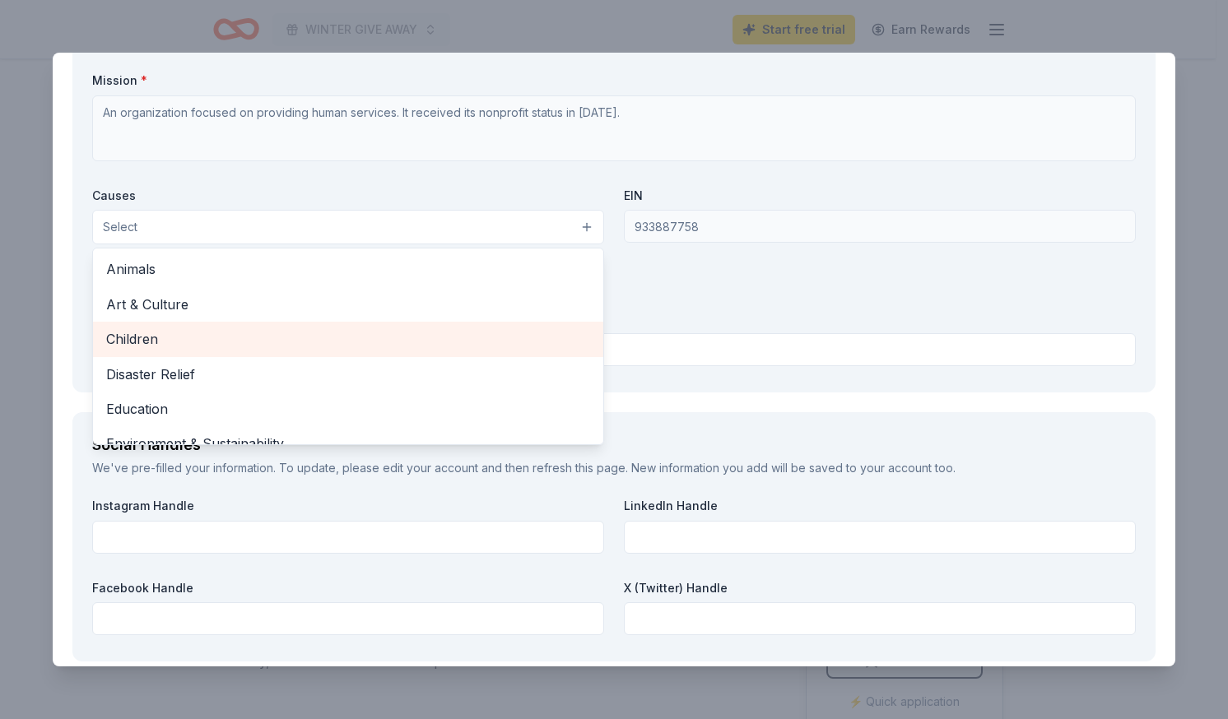
click at [294, 327] on div "Children" at bounding box center [348, 339] width 510 height 35
click at [304, 341] on span "Disaster Relief" at bounding box center [348, 340] width 484 height 21
click at [304, 341] on span "Education" at bounding box center [348, 340] width 484 height 21
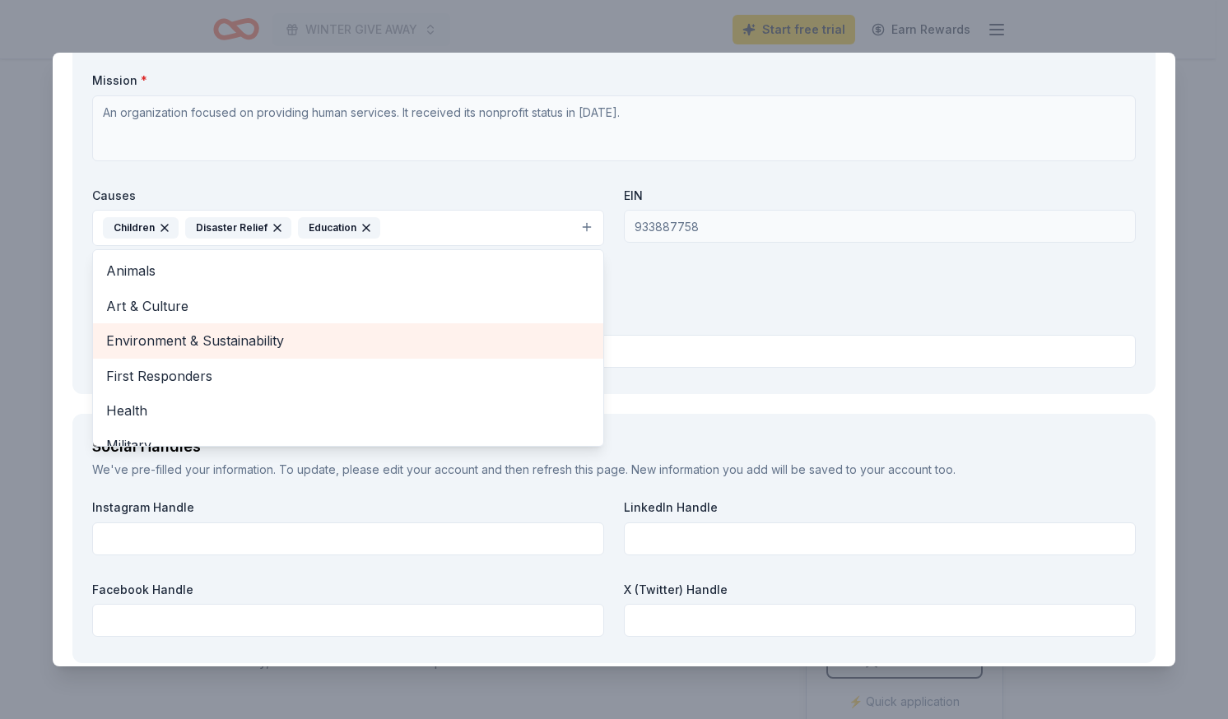
click at [304, 341] on span "Environment & Sustainability" at bounding box center [348, 340] width 484 height 21
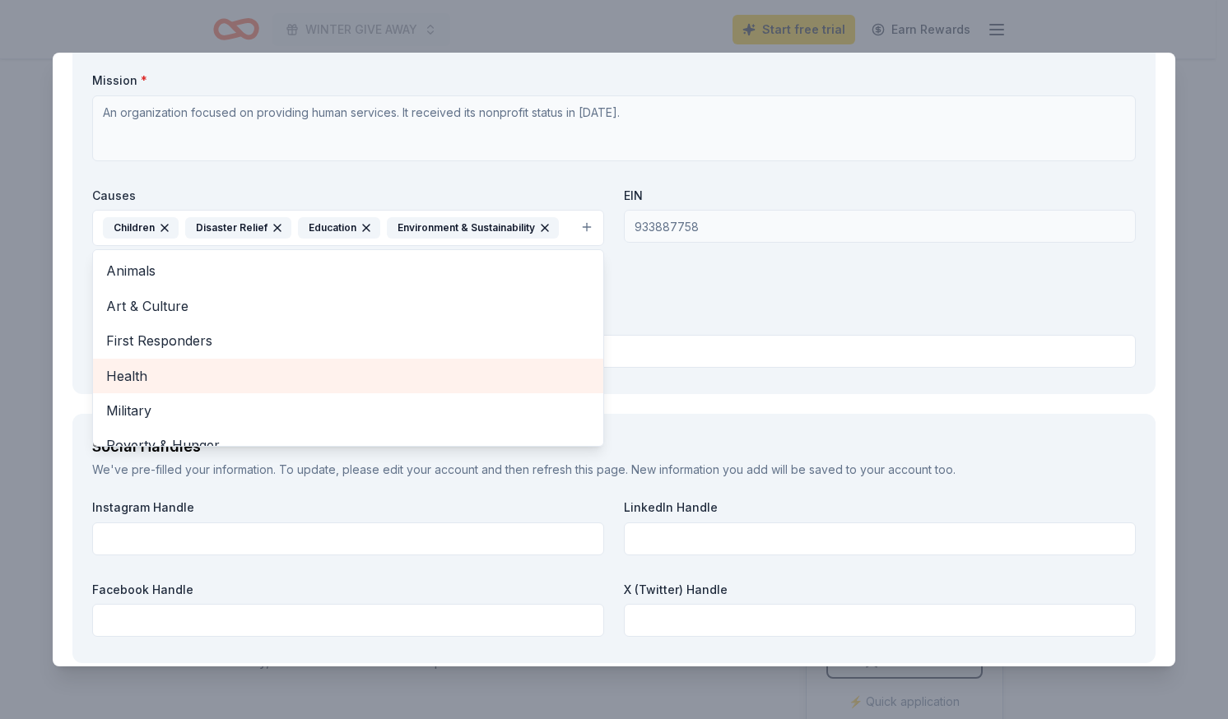
click at [290, 373] on span "Health" at bounding box center [348, 375] width 484 height 21
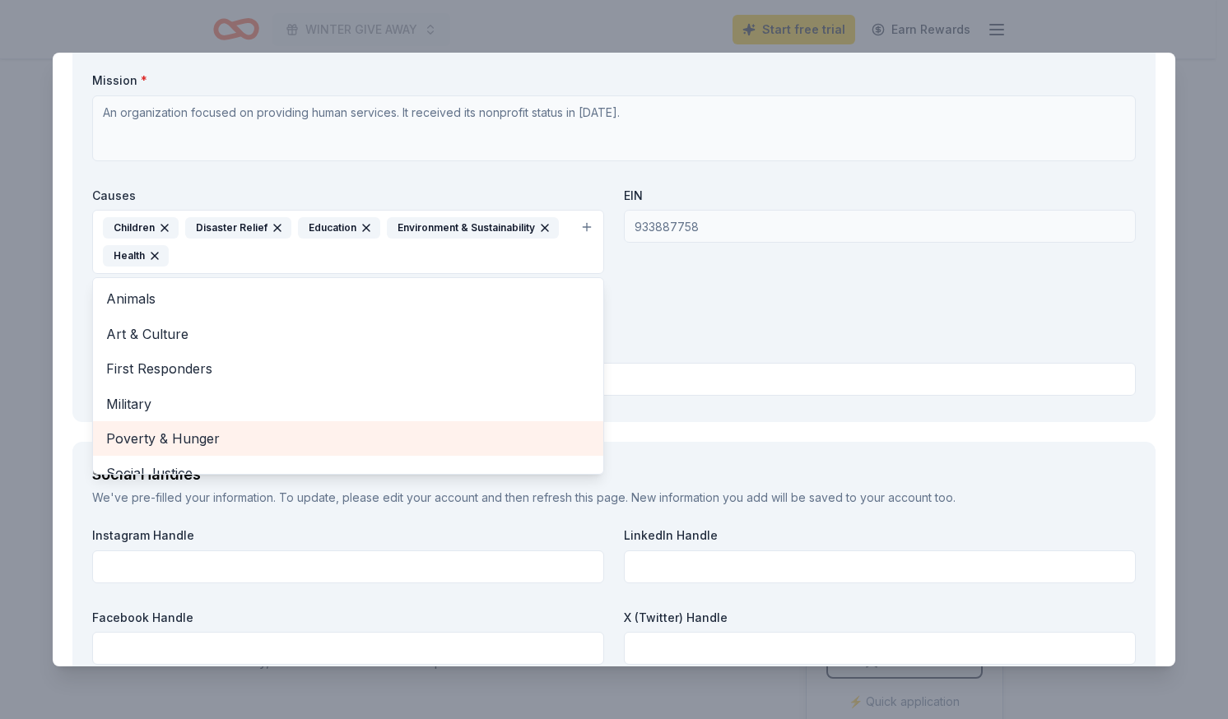
click at [258, 443] on span "Poverty & Hunger" at bounding box center [348, 438] width 484 height 21
click at [258, 443] on span "Social Justice" at bounding box center [348, 438] width 484 height 21
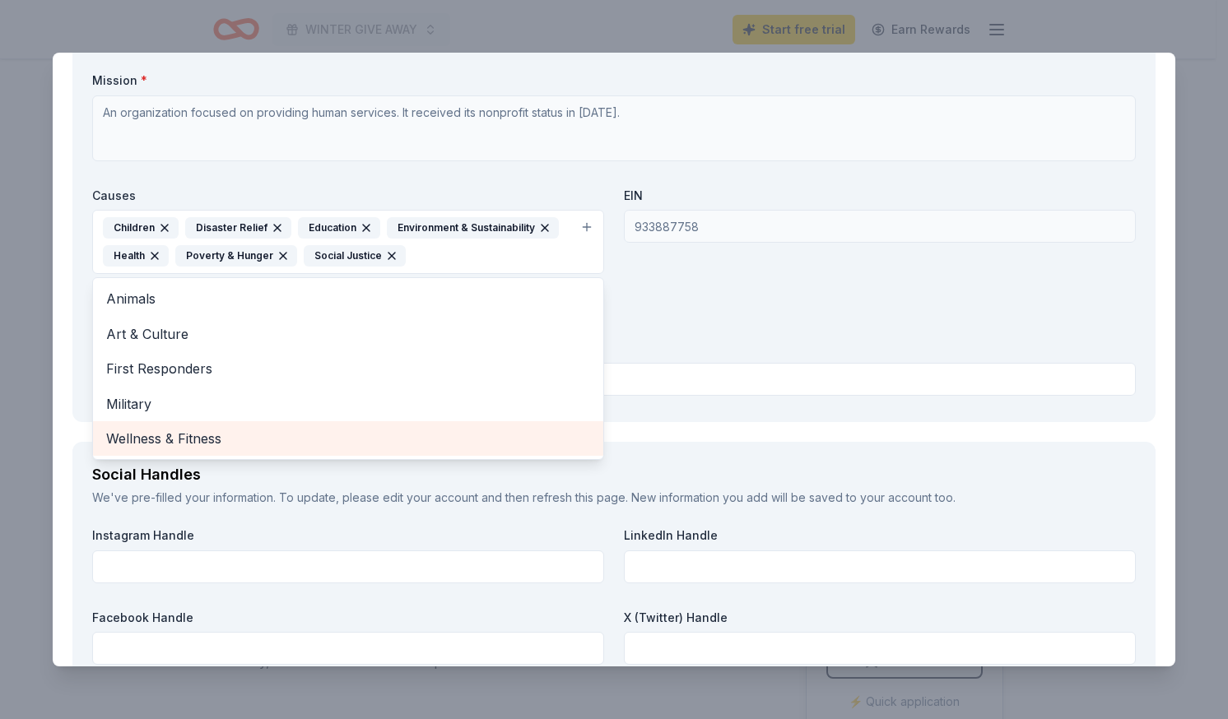
click at [258, 443] on span "Wellness & Fitness" at bounding box center [348, 438] width 484 height 21
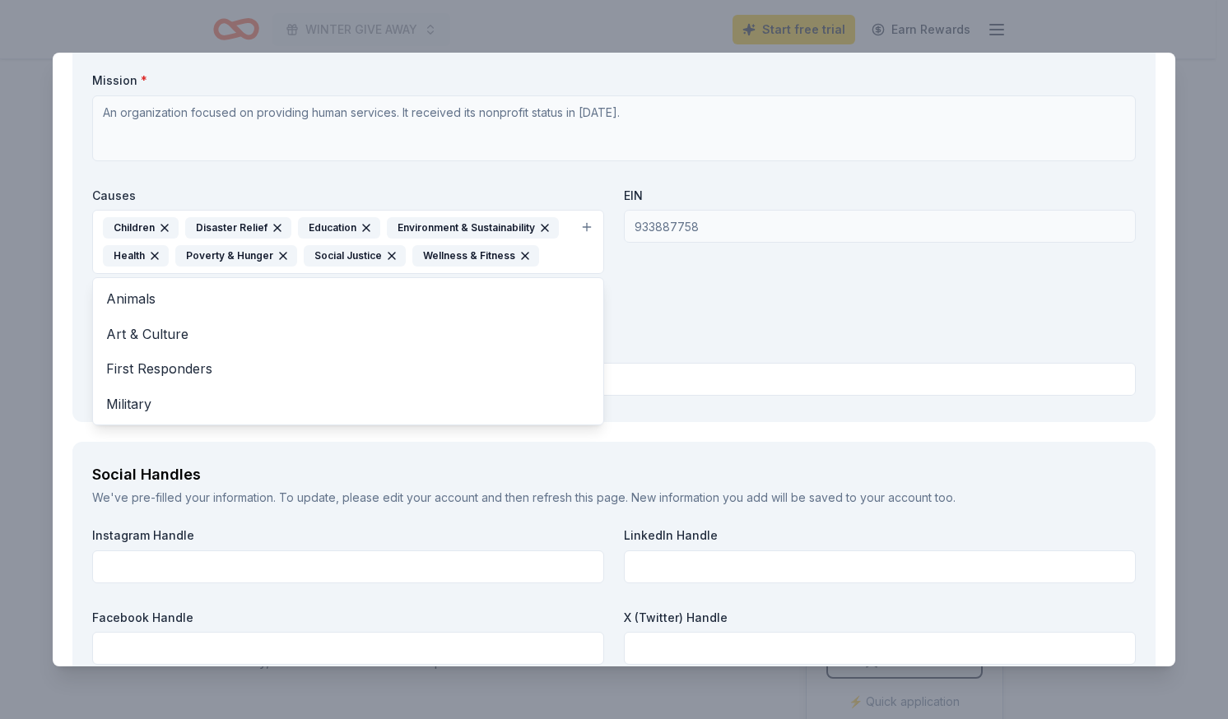
click at [620, 360] on div "Organization Name * Sahara Programs Organization Website [DOMAIN_NAME] Mission …" at bounding box center [613, 196] width 1043 height 411
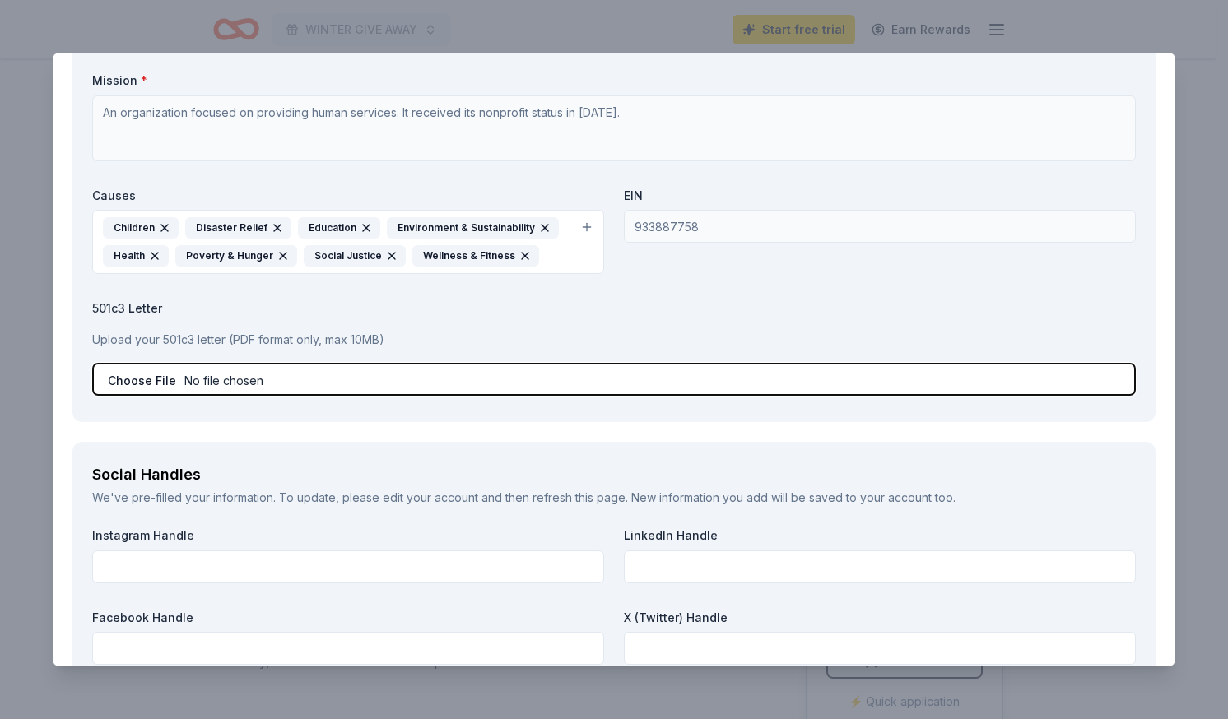
click at [193, 383] on input "file" at bounding box center [613, 379] width 1043 height 33
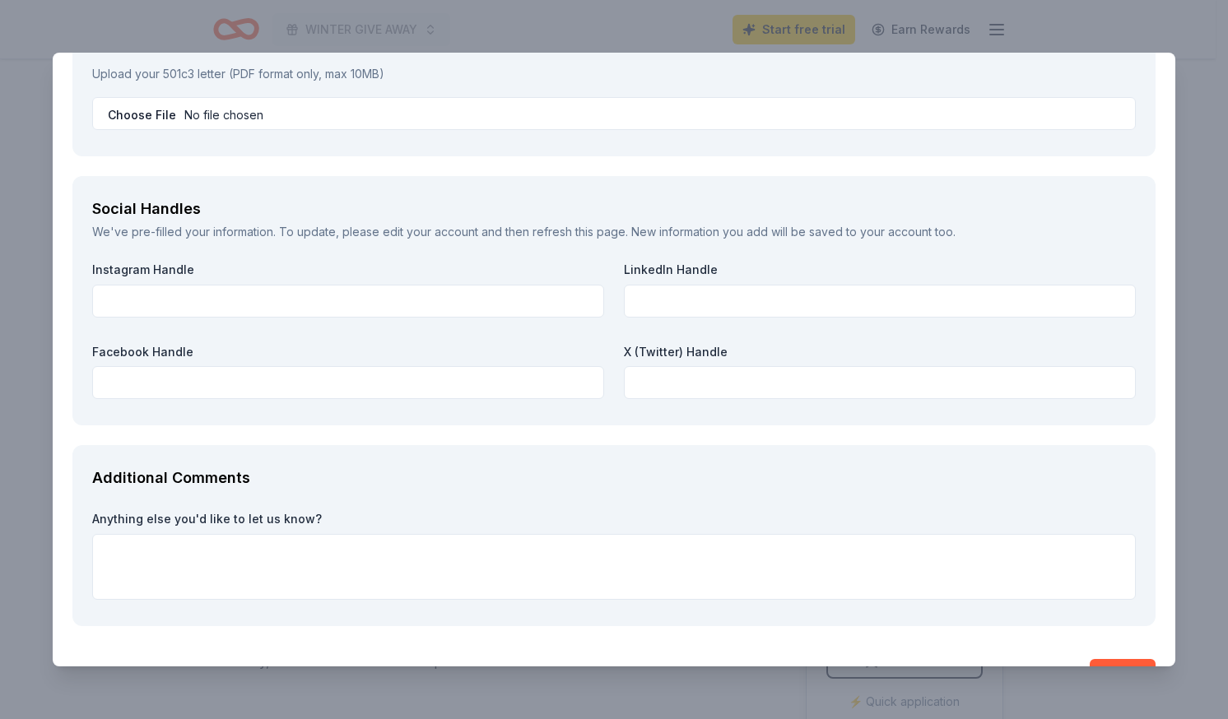
scroll to position [1879, 0]
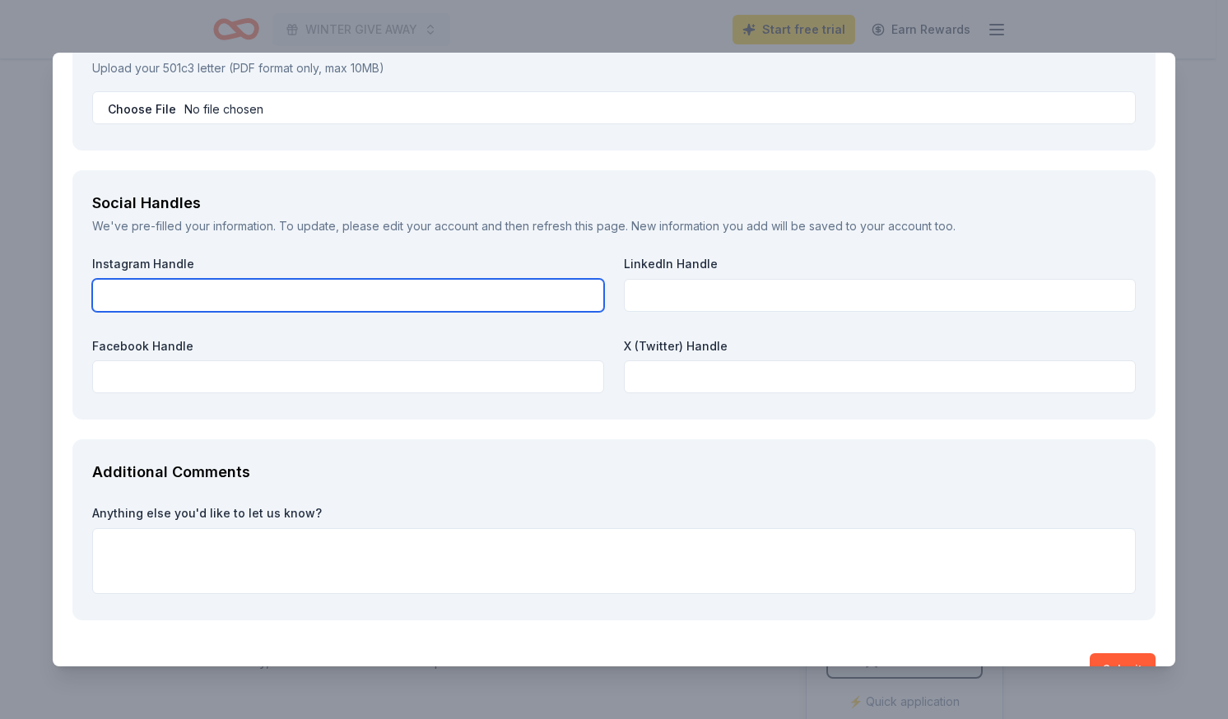
click at [570, 301] on input "text" at bounding box center [348, 295] width 512 height 33
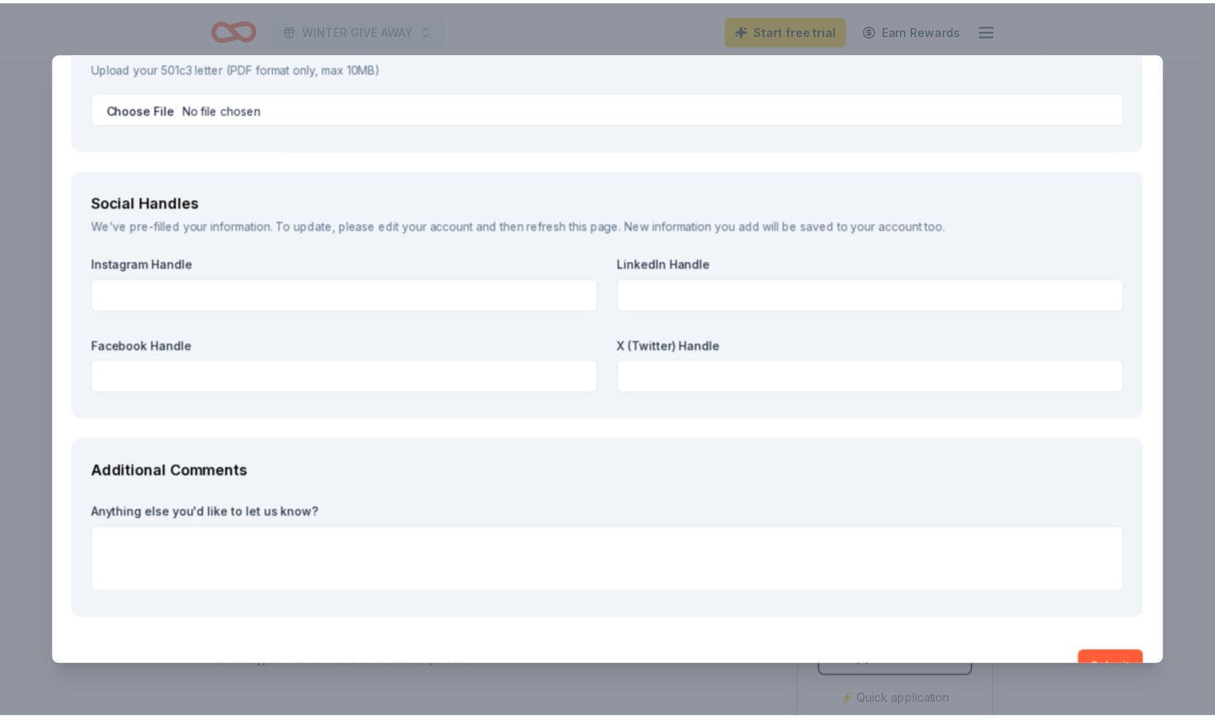
scroll to position [1918, 0]
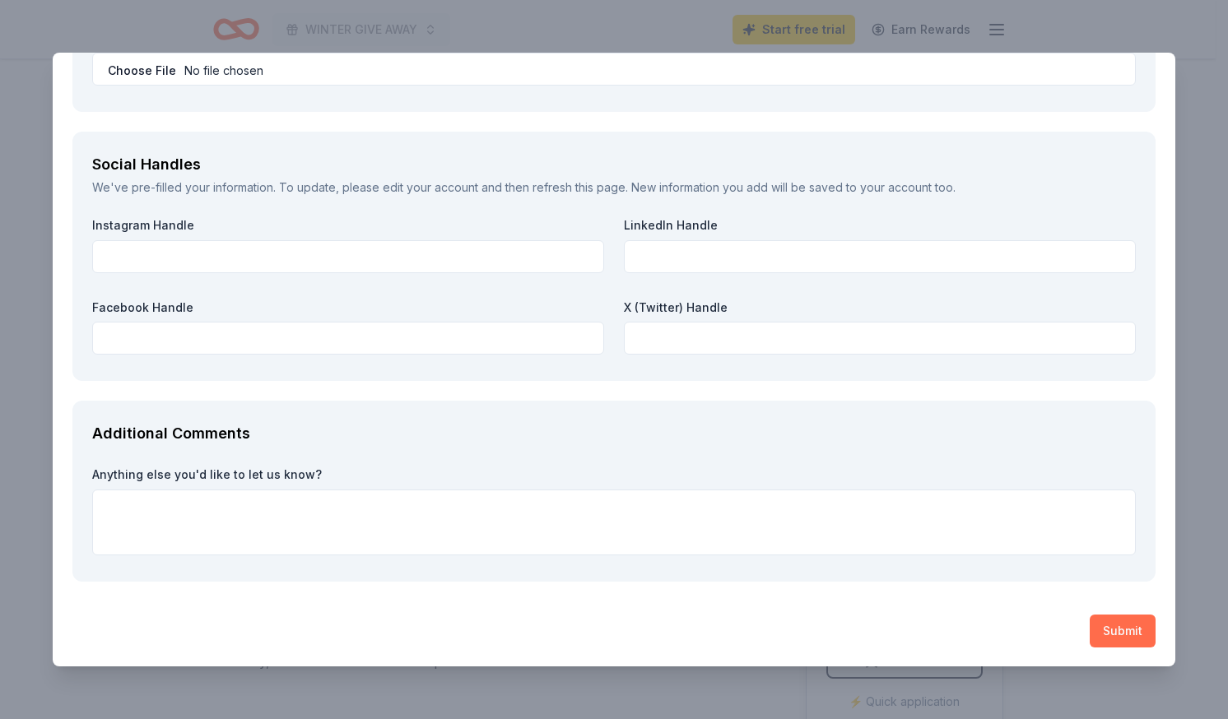
click at [1116, 636] on button "Submit" at bounding box center [1123, 631] width 66 height 33
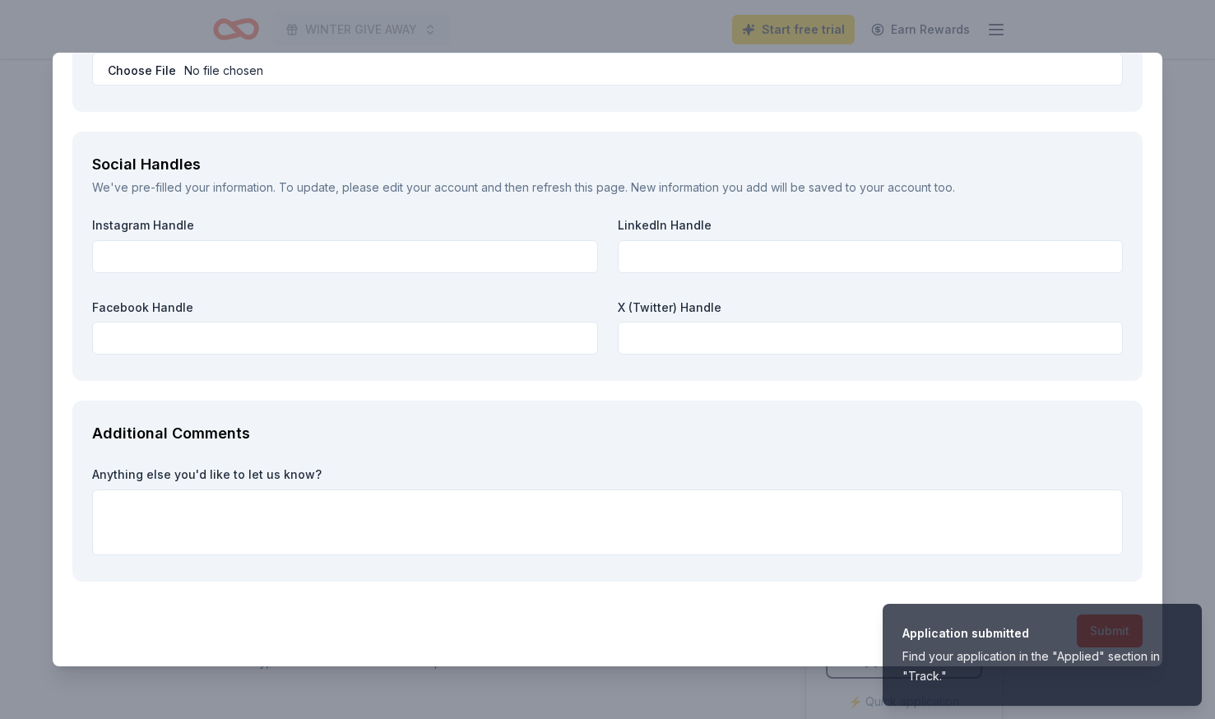
scroll to position [1938, 0]
